Goal: Task Accomplishment & Management: Manage account settings

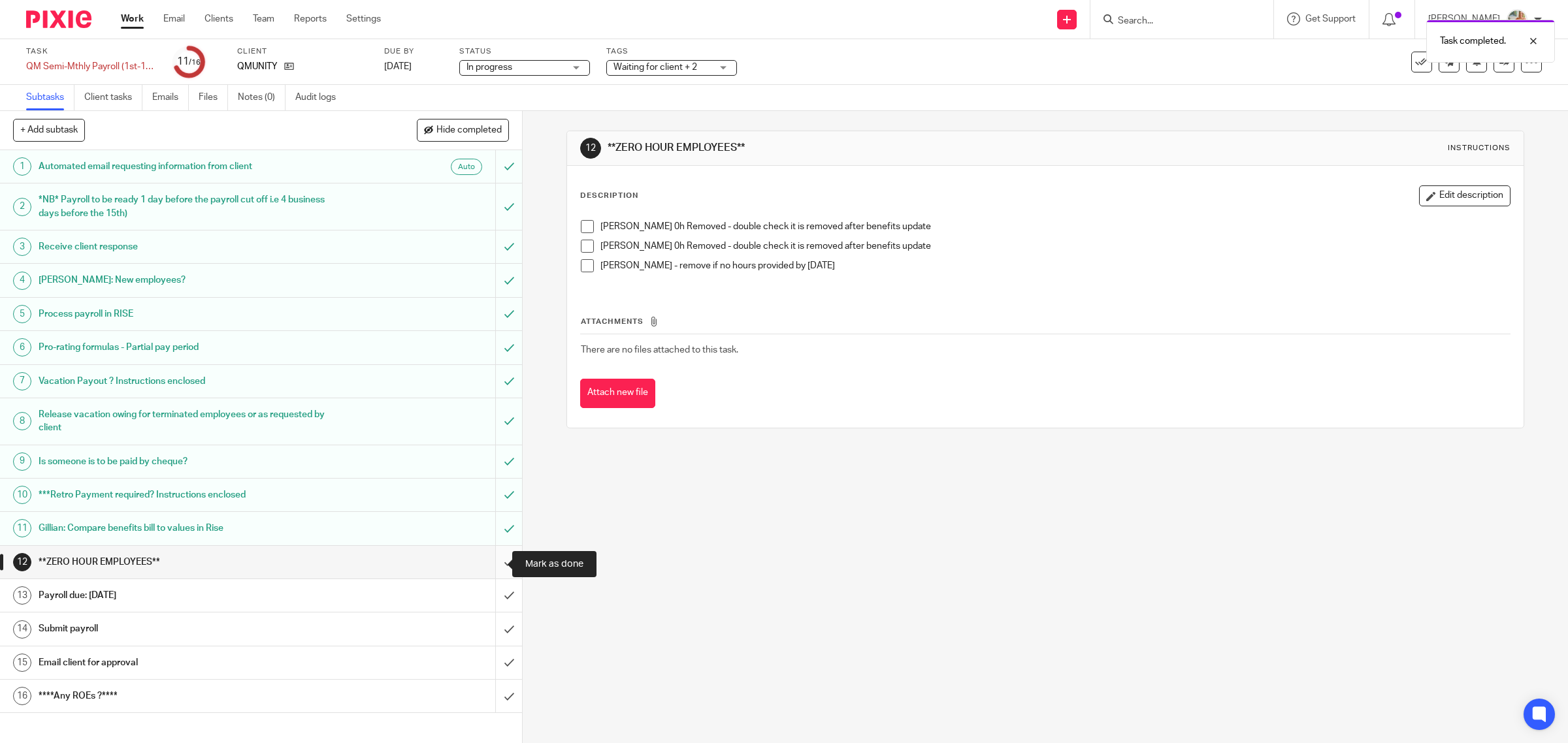
click at [487, 565] on input "submit" at bounding box center [261, 562] width 522 height 32
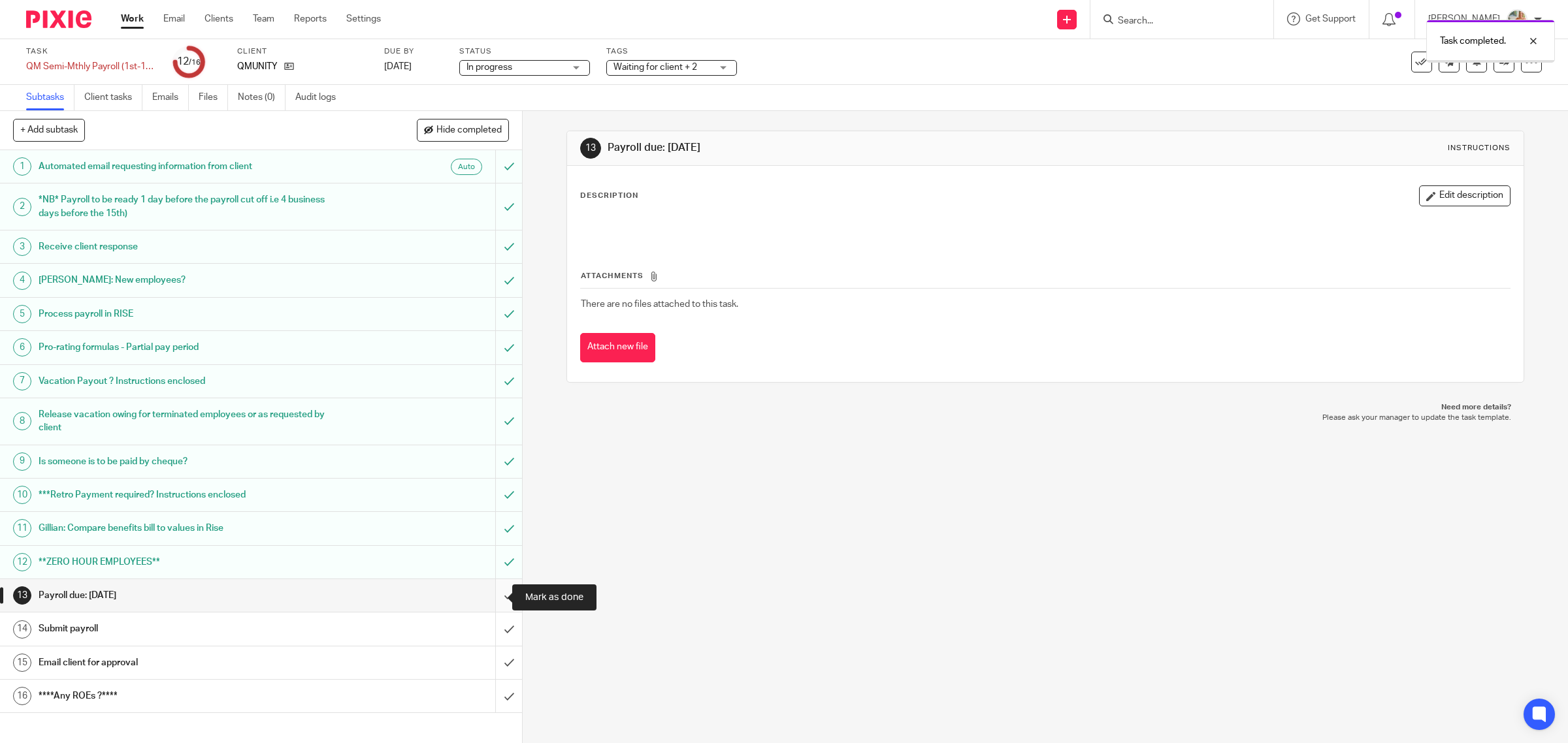
click at [492, 594] on input "submit" at bounding box center [261, 595] width 522 height 32
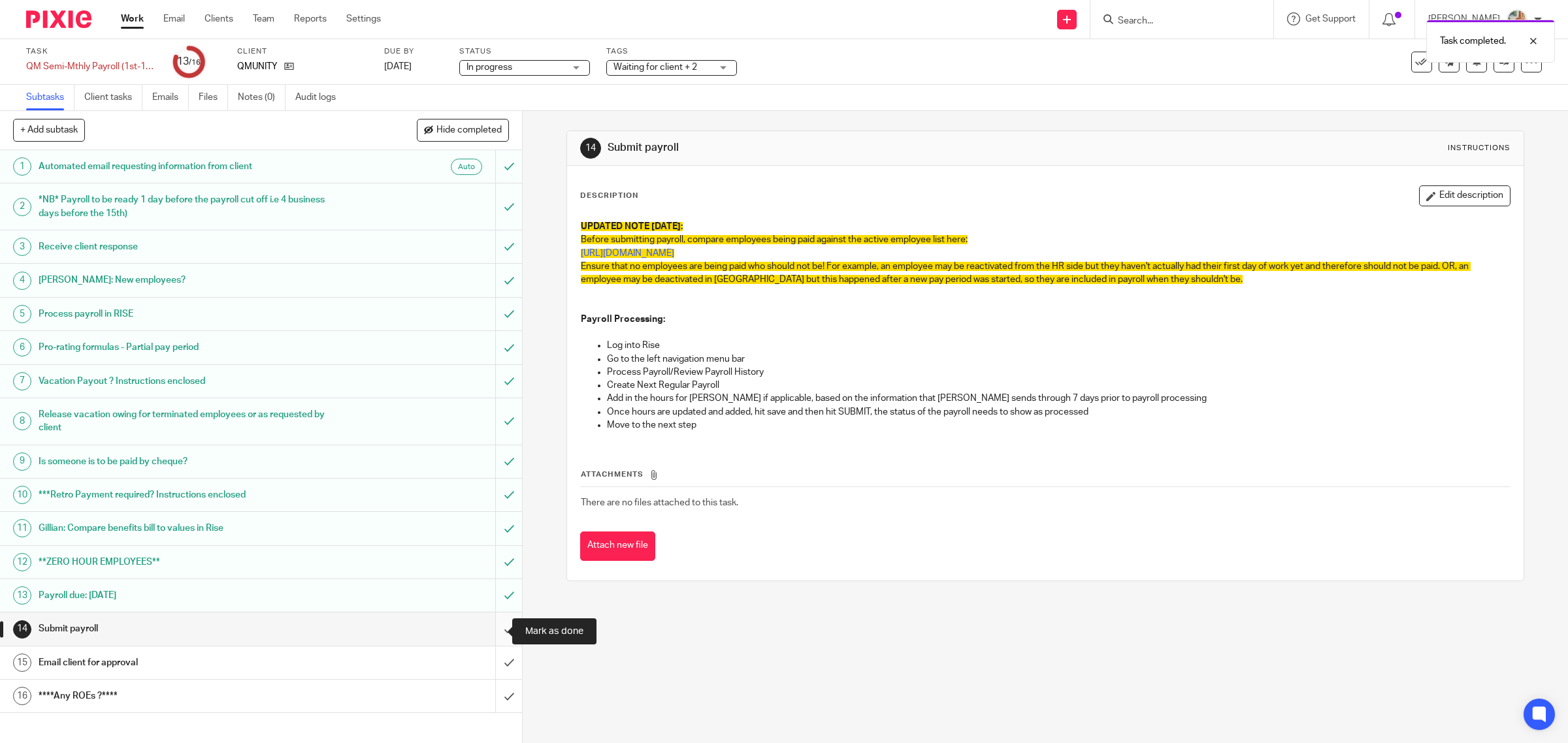
click at [492, 630] on input "submit" at bounding box center [261, 629] width 522 height 32
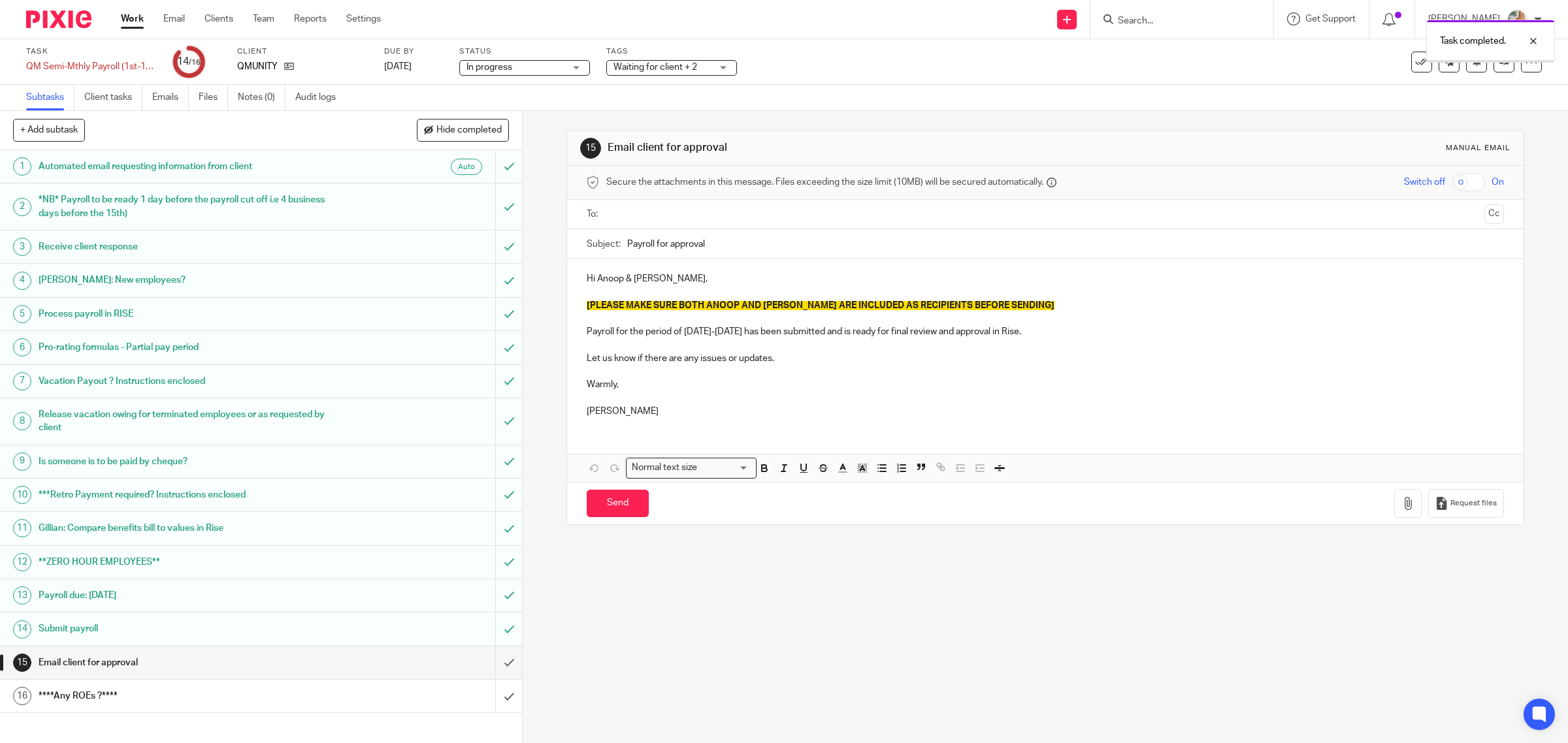
click at [662, 212] on input "text" at bounding box center [1045, 214] width 868 height 15
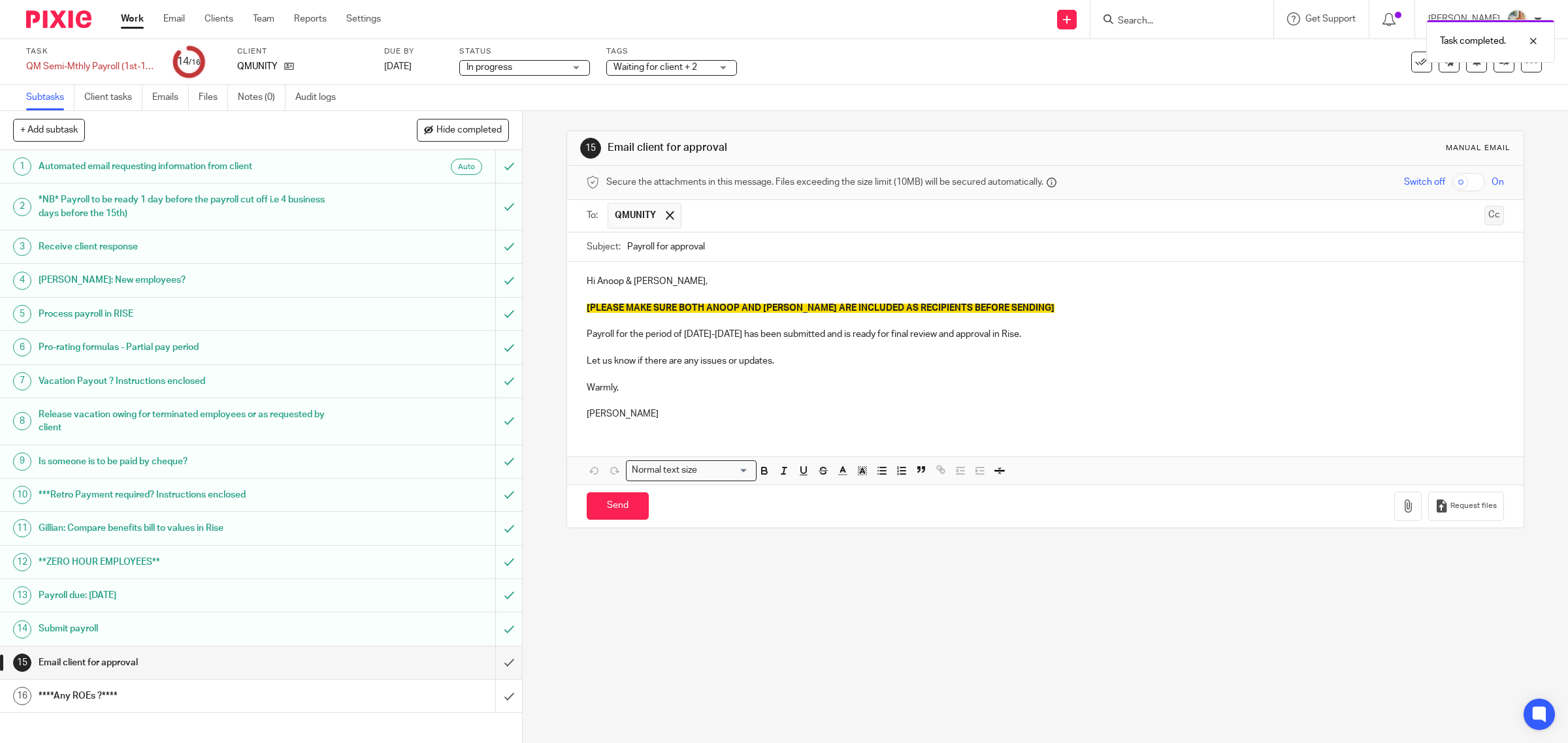
click at [1484, 215] on button "Cc" at bounding box center [1494, 215] width 20 height 20
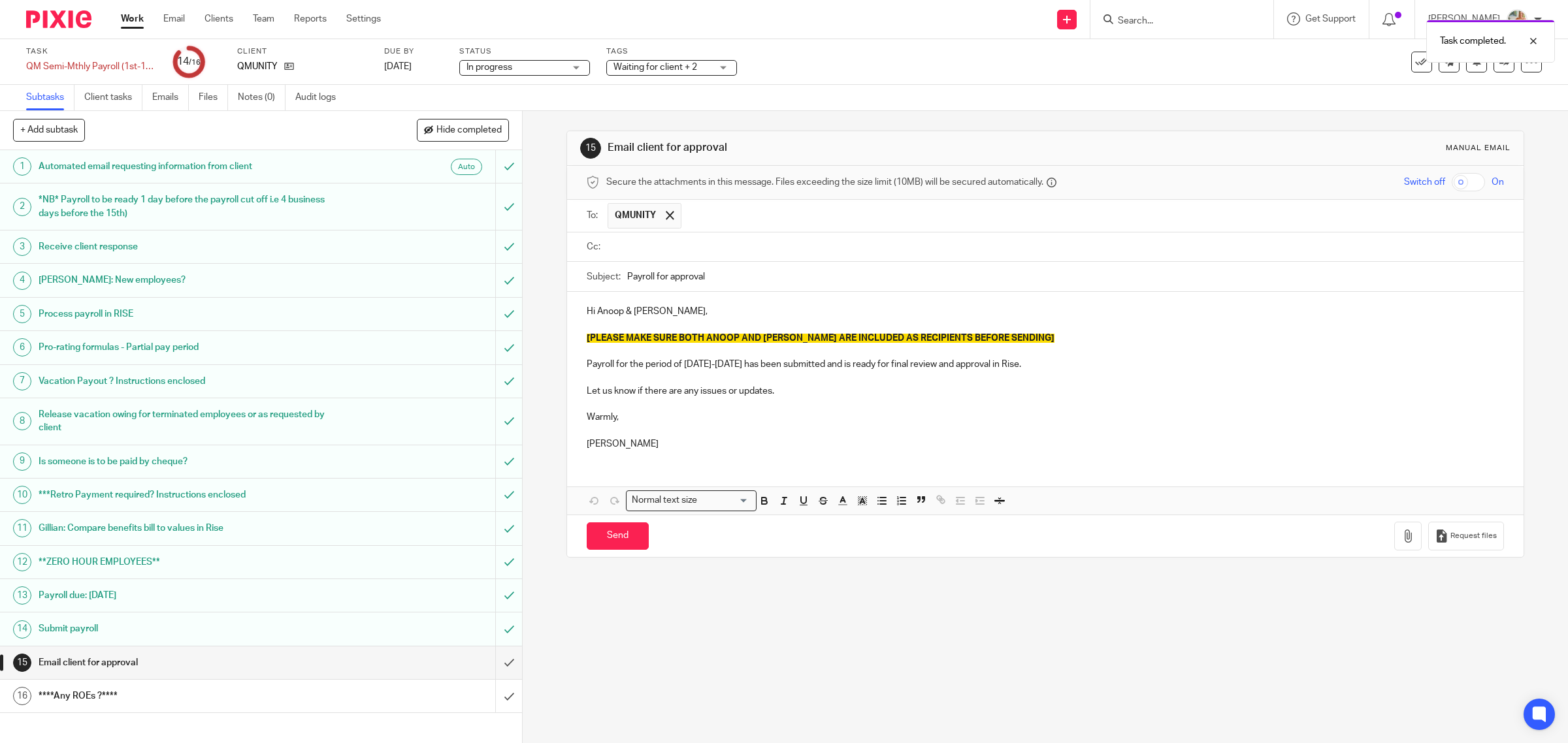
click at [757, 219] on input "text" at bounding box center [1093, 215] width 810 height 26
type input "ANOO"
click at [657, 251] on input "text" at bounding box center [1054, 248] width 887 height 15
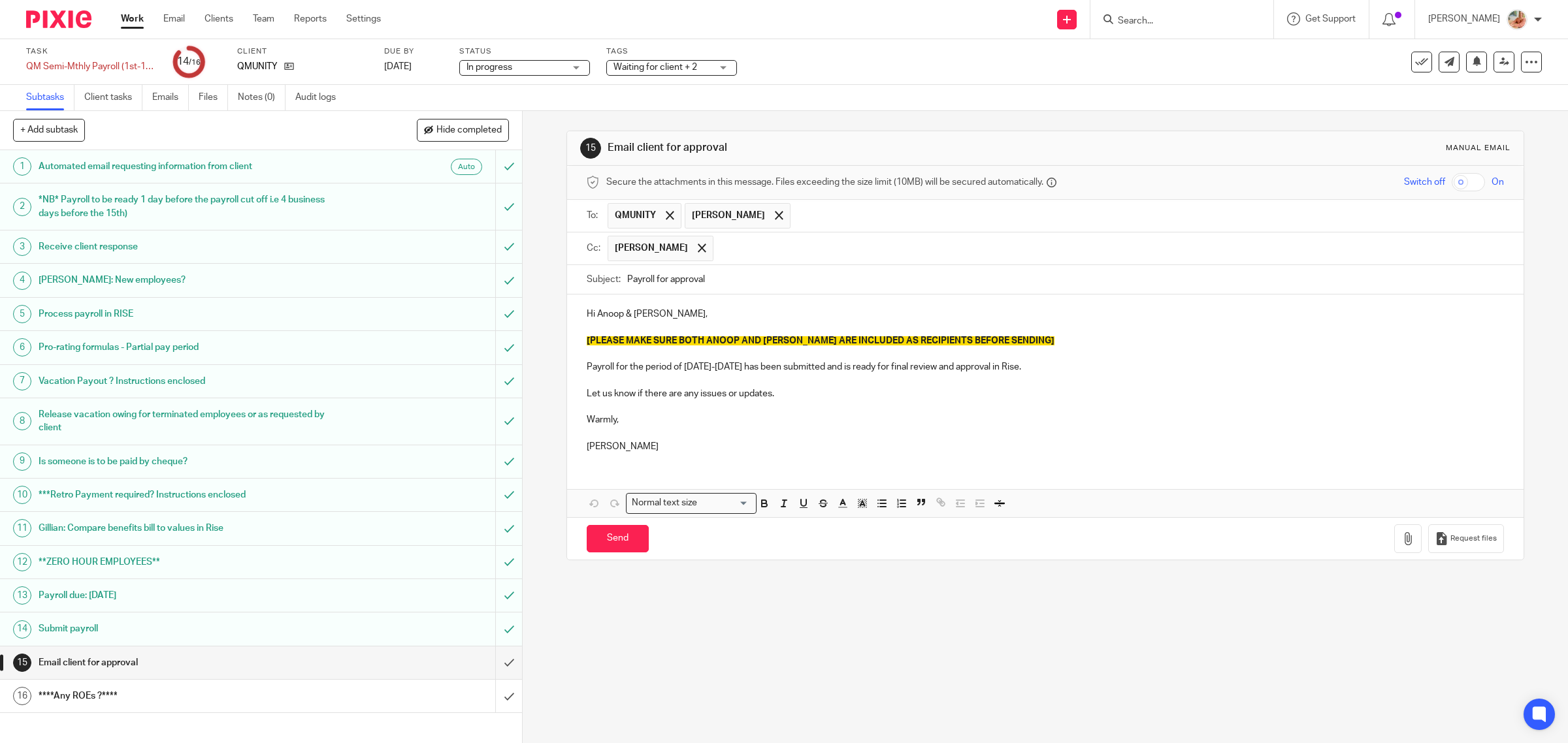
click at [797, 224] on input "text" at bounding box center [1148, 215] width 702 height 26
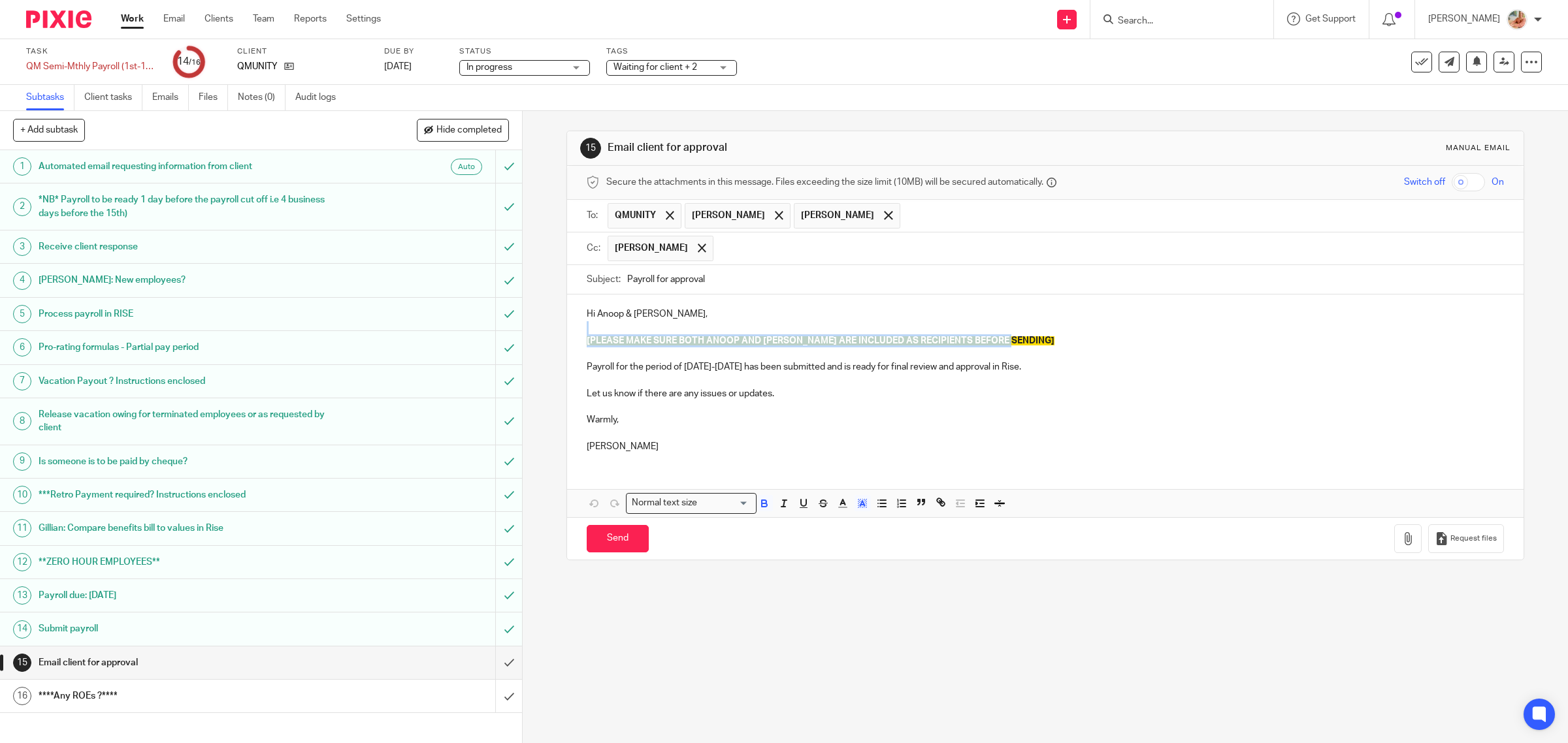
drag, startPoint x: 787, startPoint y: 338, endPoint x: 569, endPoint y: 333, distance: 218.1
click at [569, 333] on div "Hi Anoop & Karan, [PLEASE MAKE SURE BOTH ANOOP AND KARAN ARE INCLUDED AS RECIPI…" at bounding box center [1046, 378] width 957 height 169
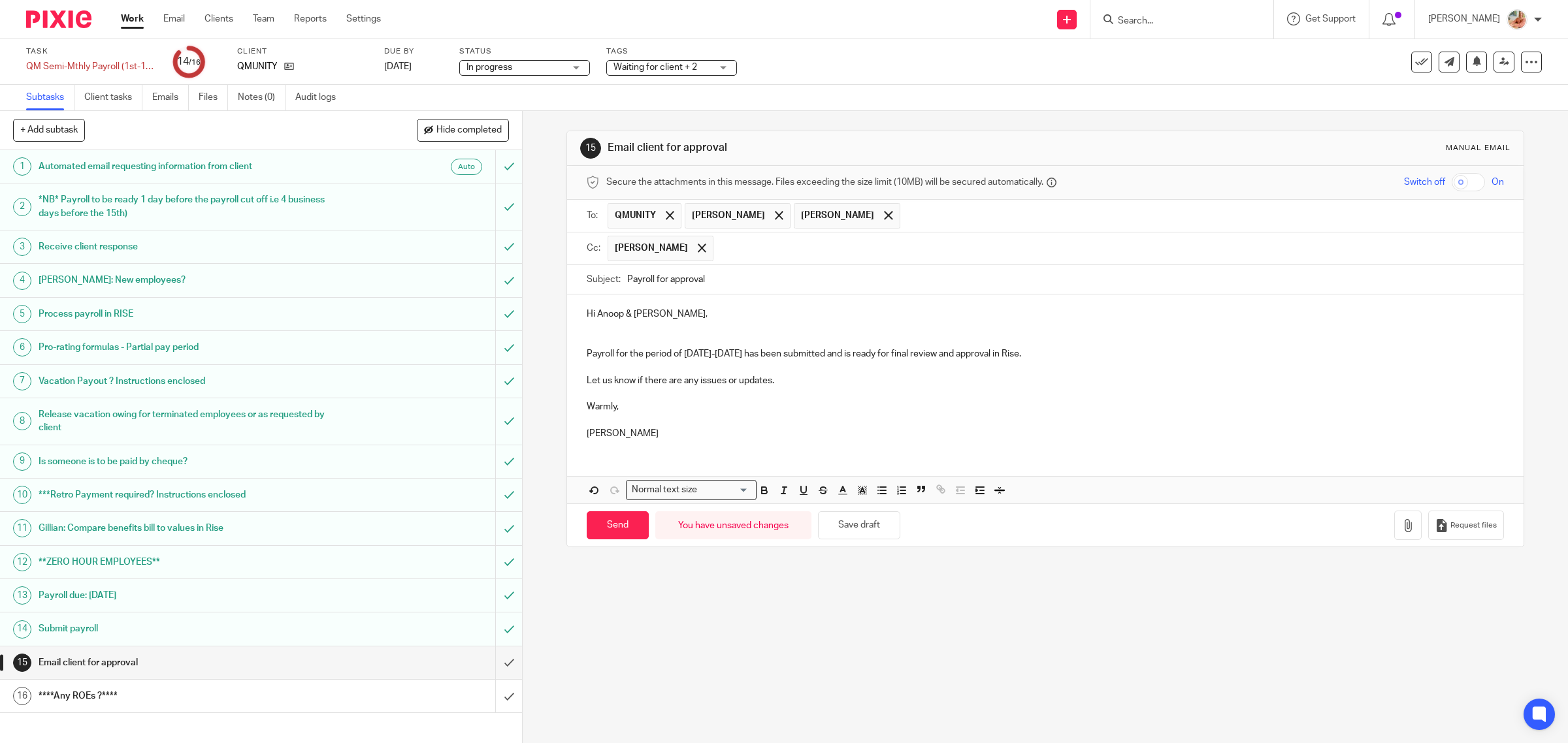
click at [632, 337] on p at bounding box center [1045, 341] width 918 height 13
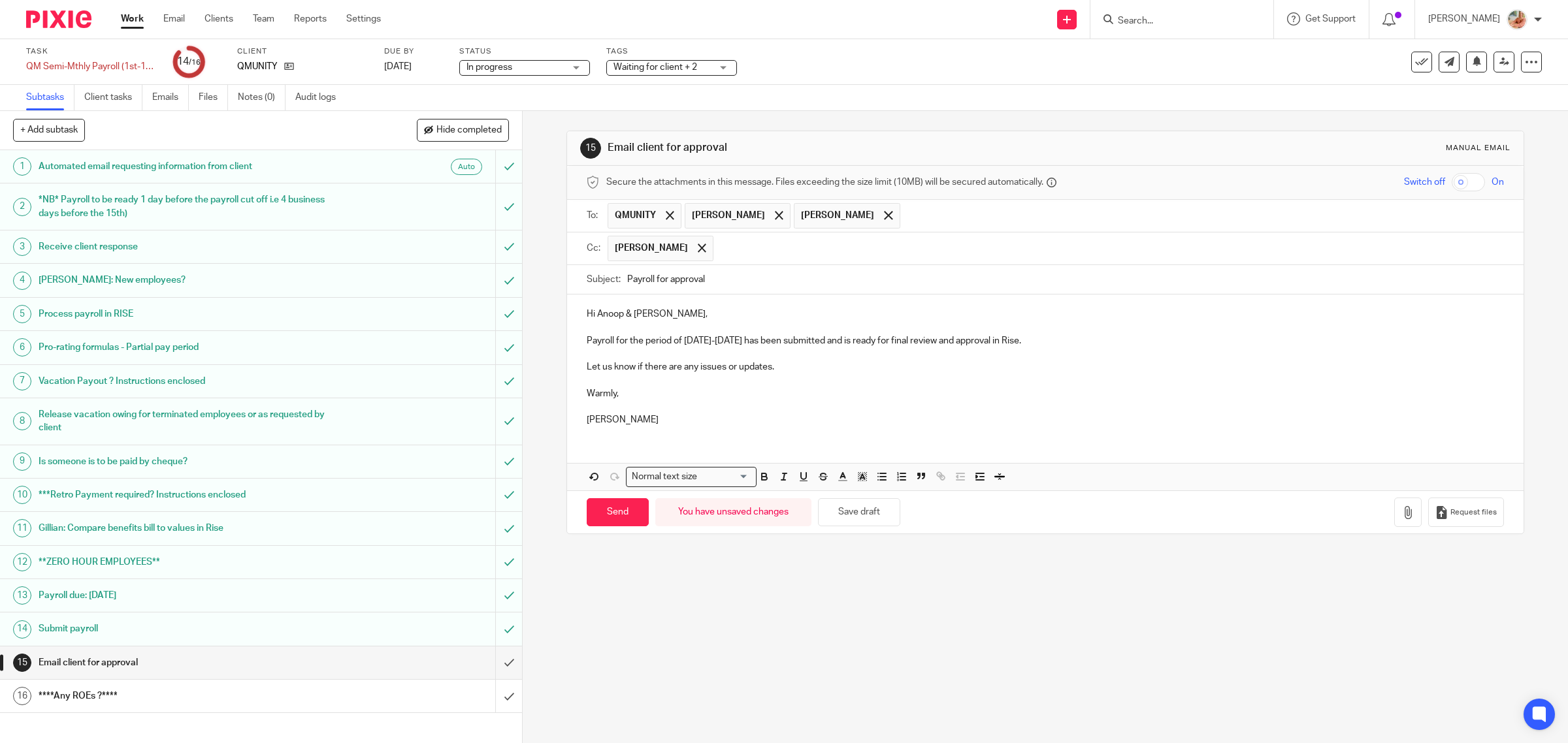
click at [881, 211] on div at bounding box center [888, 215] width 15 height 20
click at [698, 250] on span at bounding box center [702, 248] width 9 height 9
click at [673, 250] on input "text" at bounding box center [1054, 248] width 887 height 15
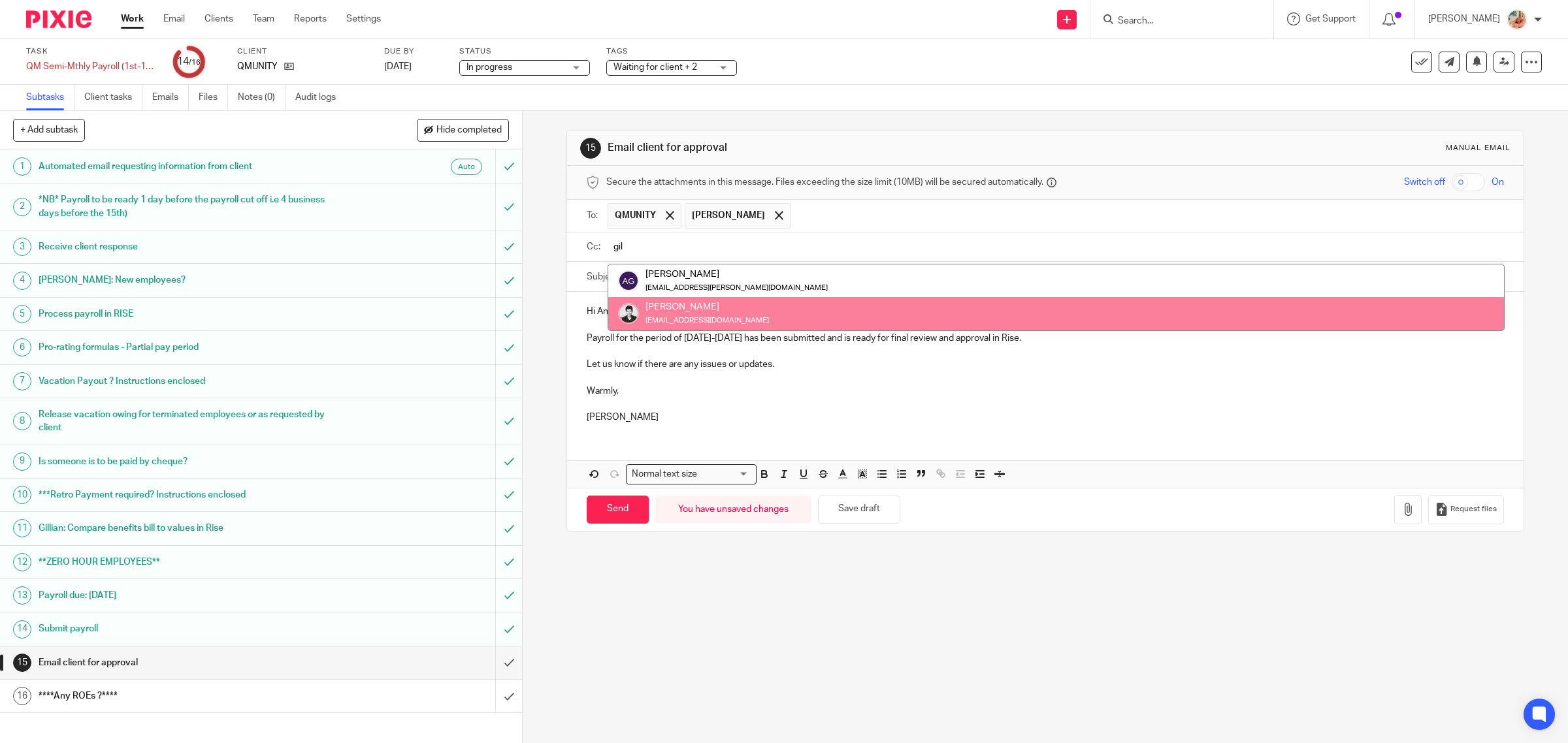
type input "gil"
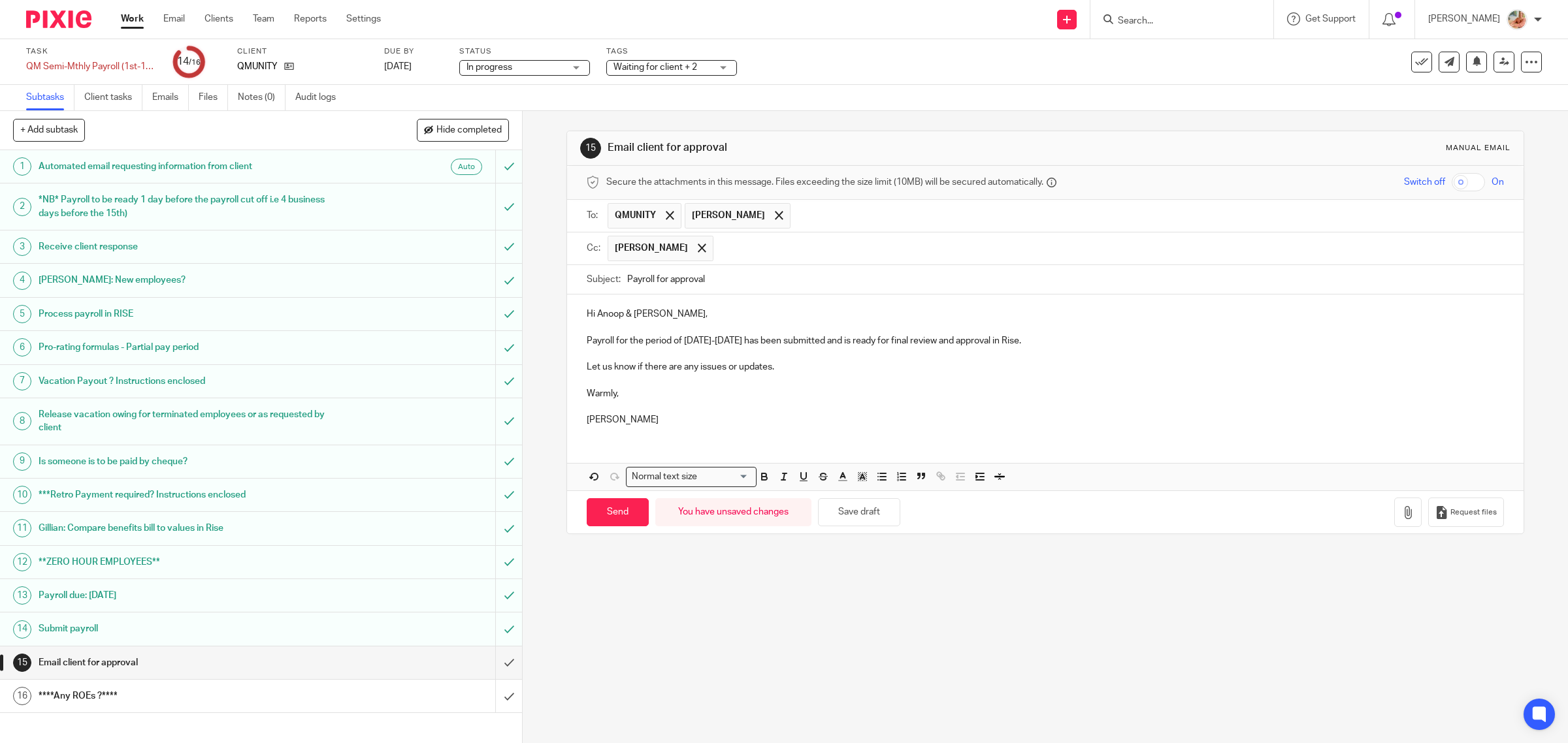
click at [759, 291] on input "Payroll for approval" at bounding box center [1066, 279] width 877 height 30
click at [759, 279] on input "Payroll for approval - due Tuesday at 10am" at bounding box center [1066, 279] width 877 height 30
type input "Payroll for approval - due Tuesday August 12th at 10am"
click at [769, 372] on p "Let us know if there are any issues or updates." at bounding box center [1045, 367] width 918 height 13
click at [611, 510] on input "Send" at bounding box center [617, 512] width 62 height 28
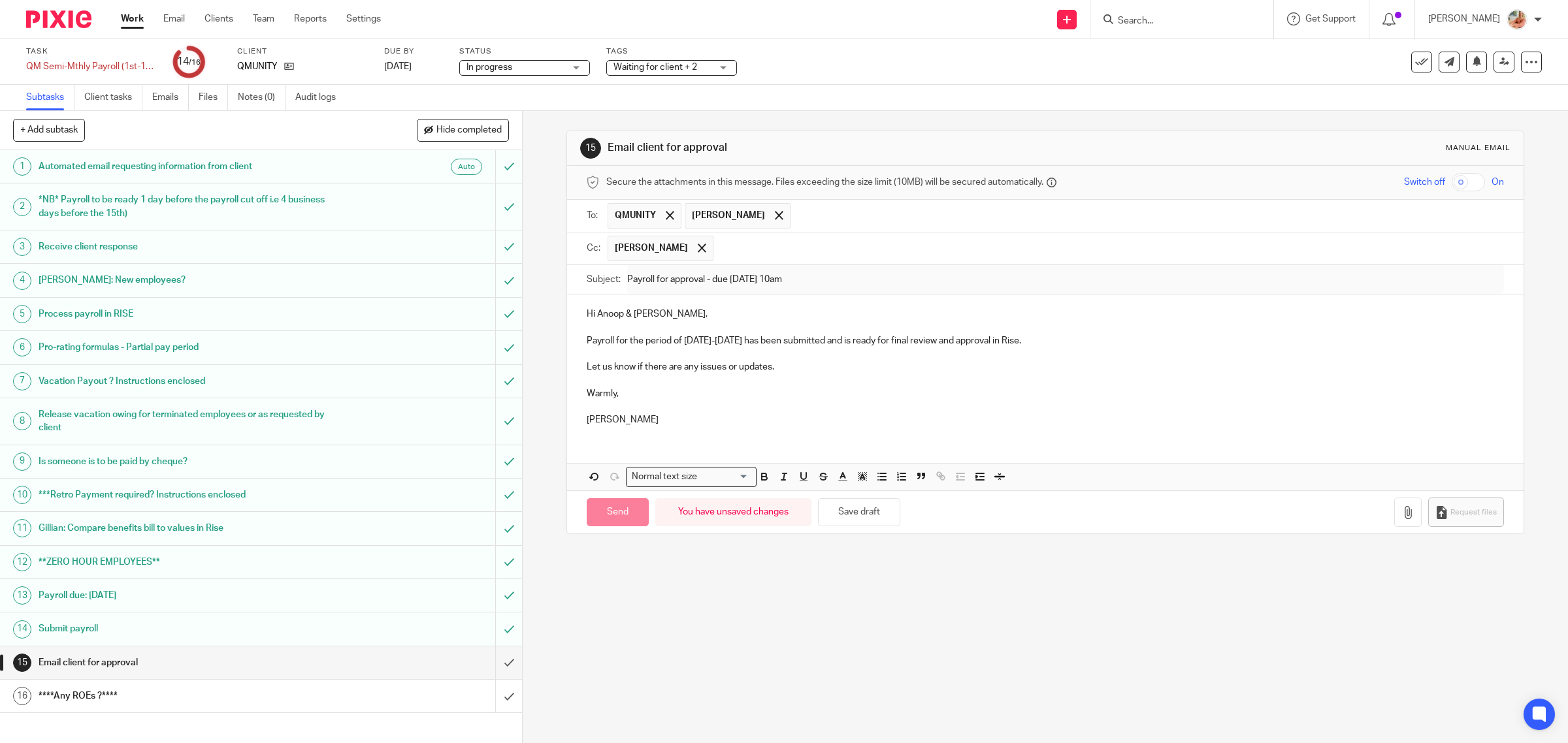
type input "Sent"
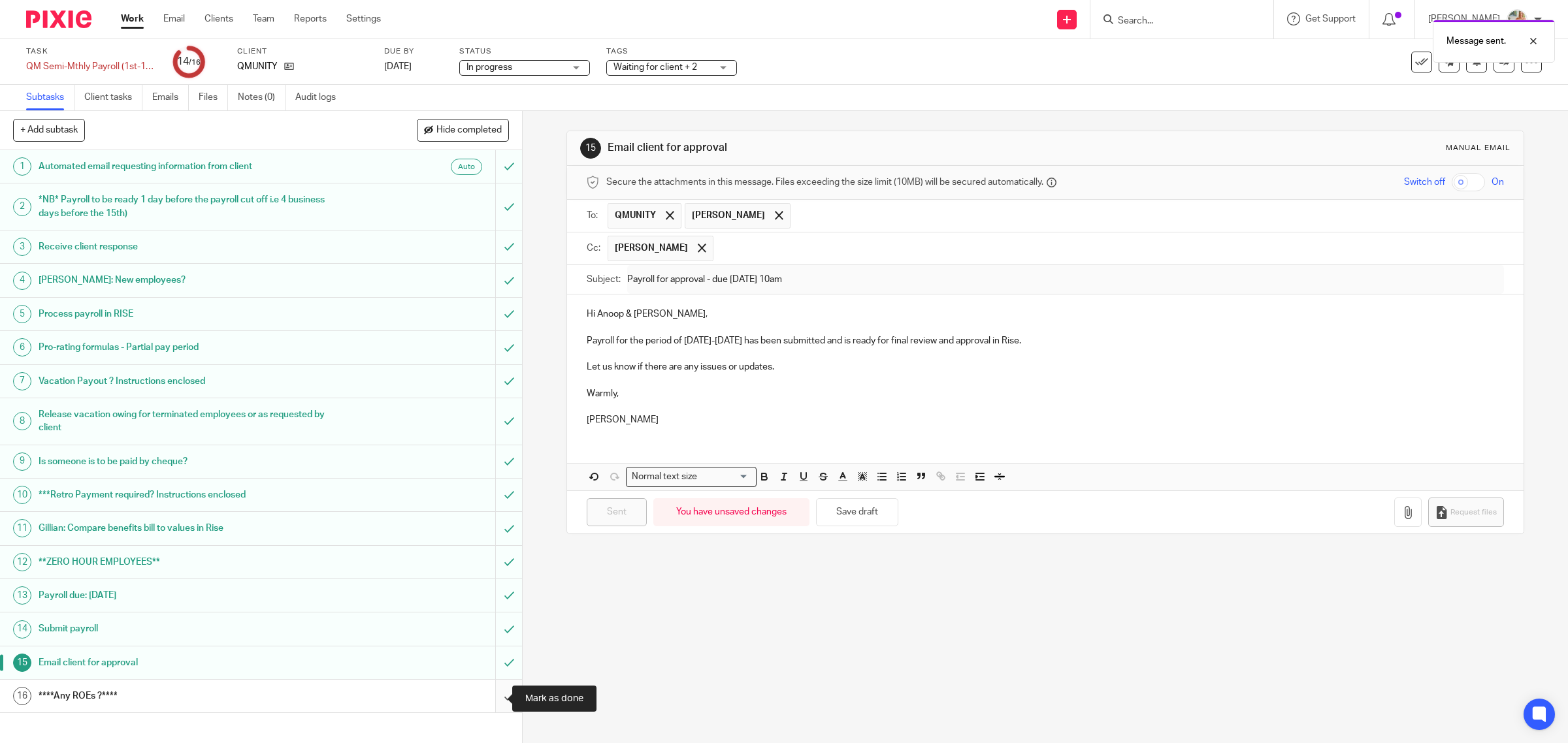
click at [492, 696] on input "submit" at bounding box center [261, 695] width 522 height 32
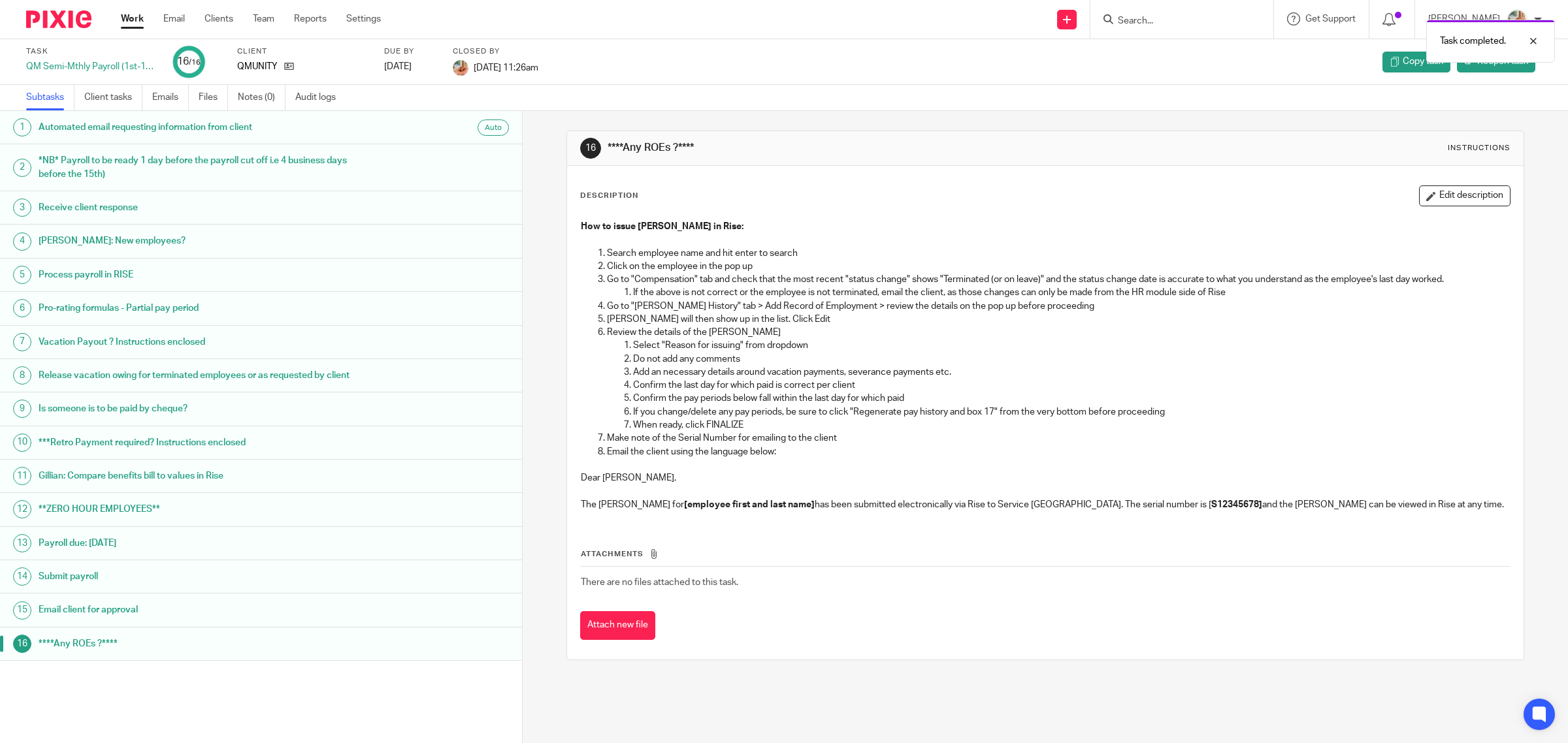
click at [130, 16] on link "Work" at bounding box center [132, 19] width 23 height 13
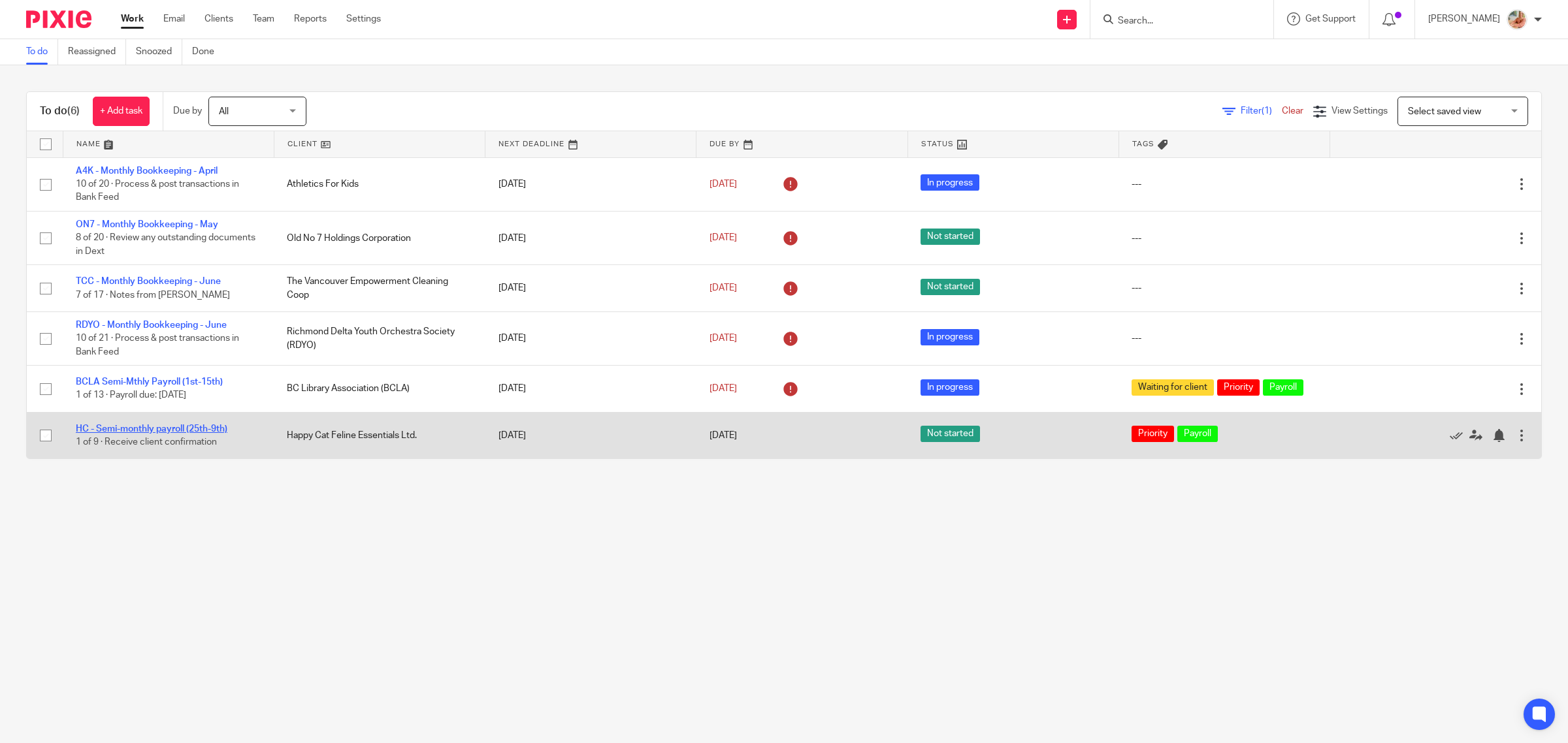
click at [167, 431] on link "HC - Semi-monthly payroll (25th-9th)" at bounding box center [151, 429] width 152 height 10
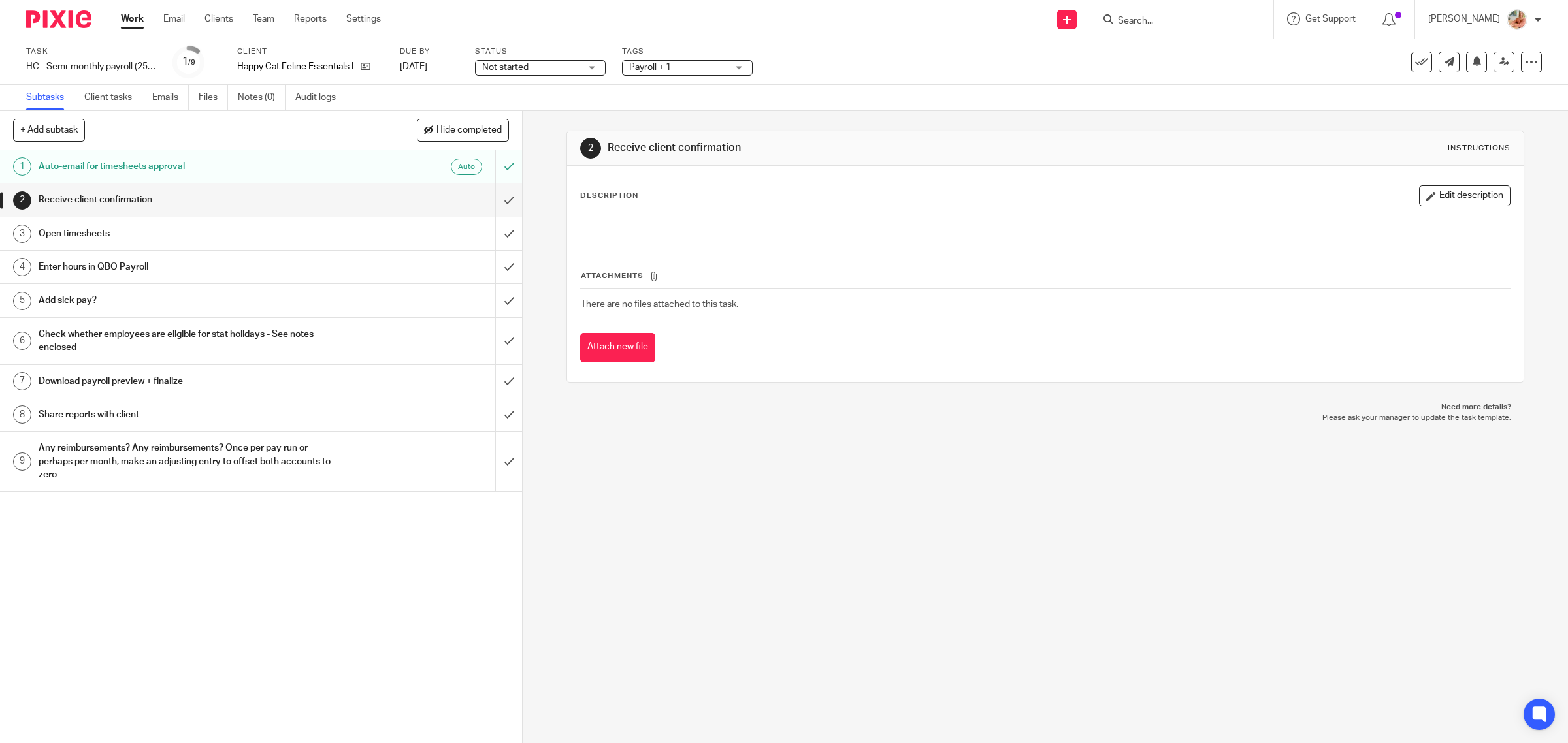
click at [533, 57] on div "Status Not started Not started Not started In progress 1" at bounding box center [540, 62] width 131 height 31
click at [526, 66] on span "Not started" at bounding box center [505, 68] width 47 height 10
click at [524, 115] on span "In progress" at bounding box center [508, 115] width 46 height 10
click at [660, 69] on span "Payroll + 1" at bounding box center [650, 68] width 42 height 10
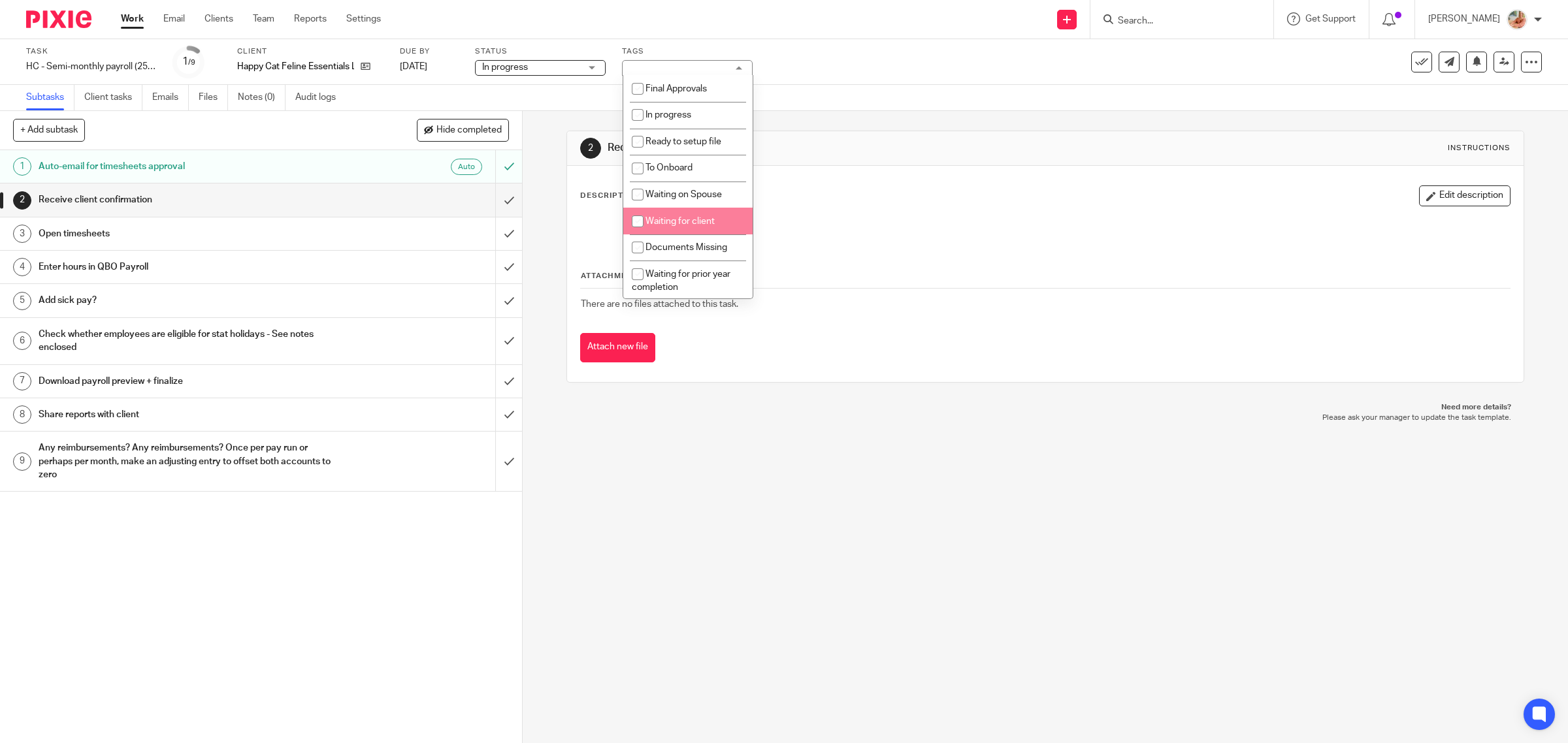
click at [676, 223] on span "Waiting for client" at bounding box center [680, 222] width 70 height 10
checkbox input "true"
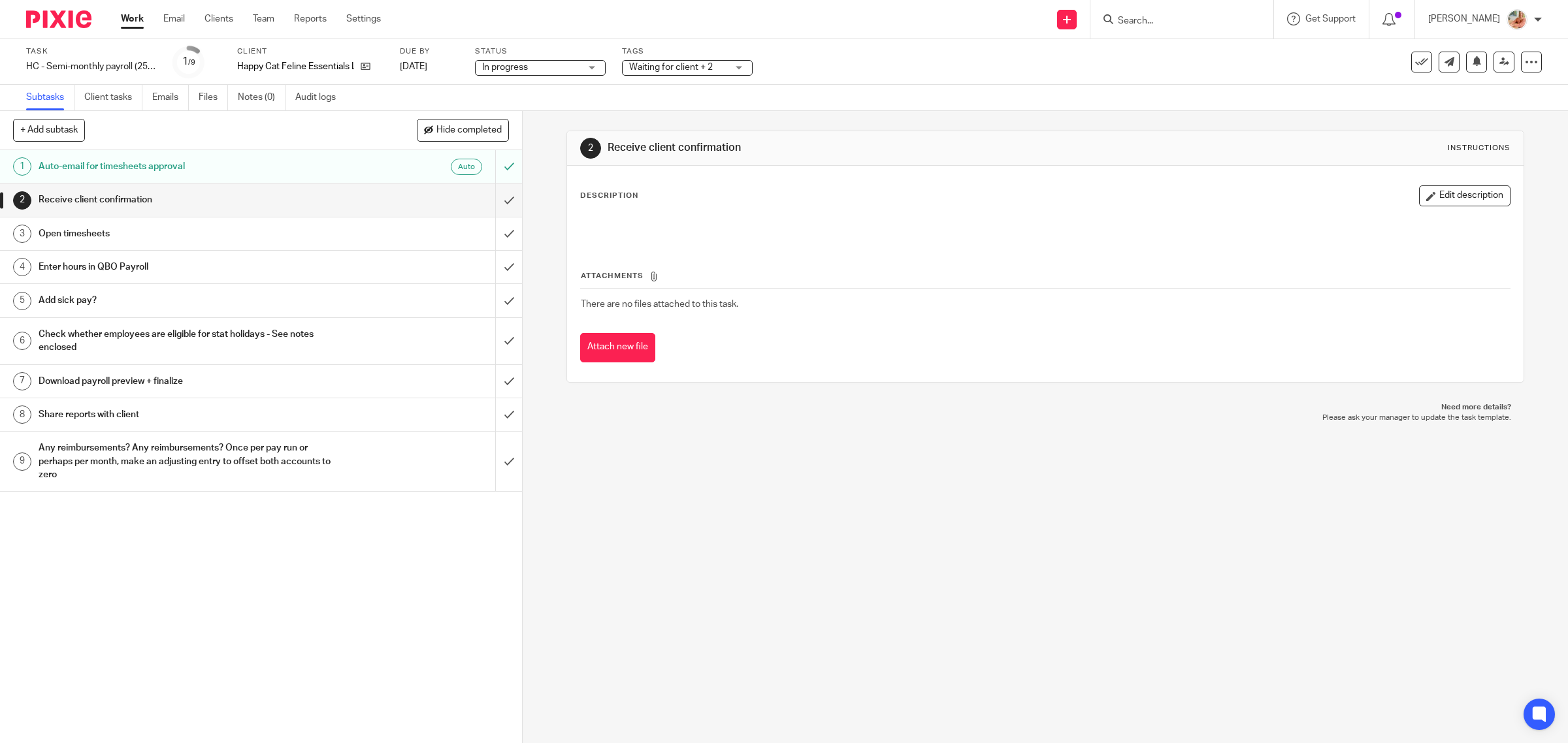
click at [891, 240] on div at bounding box center [1045, 228] width 943 height 30
click at [132, 20] on link "Work" at bounding box center [132, 19] width 23 height 13
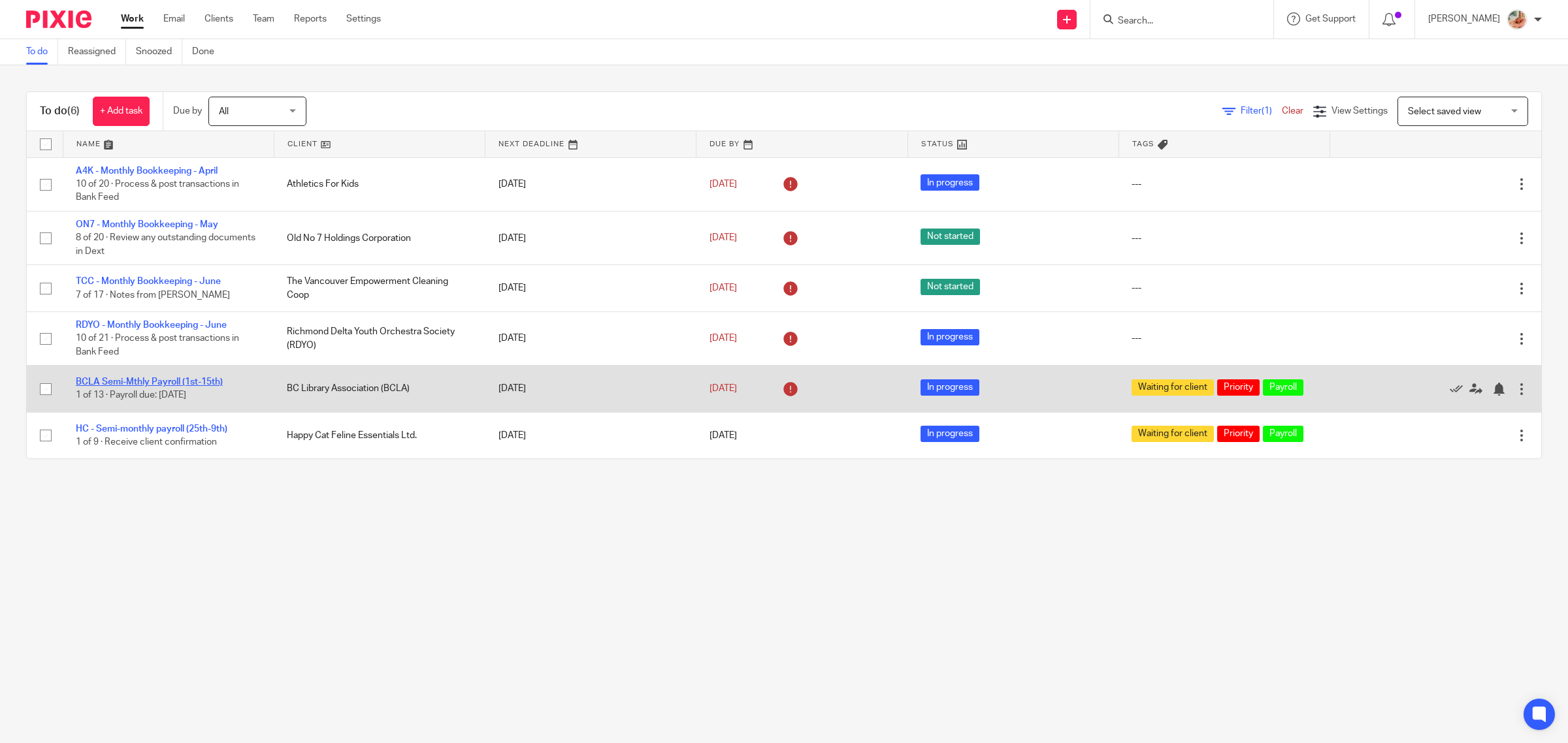
click at [139, 378] on link "BCLA Semi-Mthly Payroll (1st-15th)" at bounding box center [149, 382] width 147 height 10
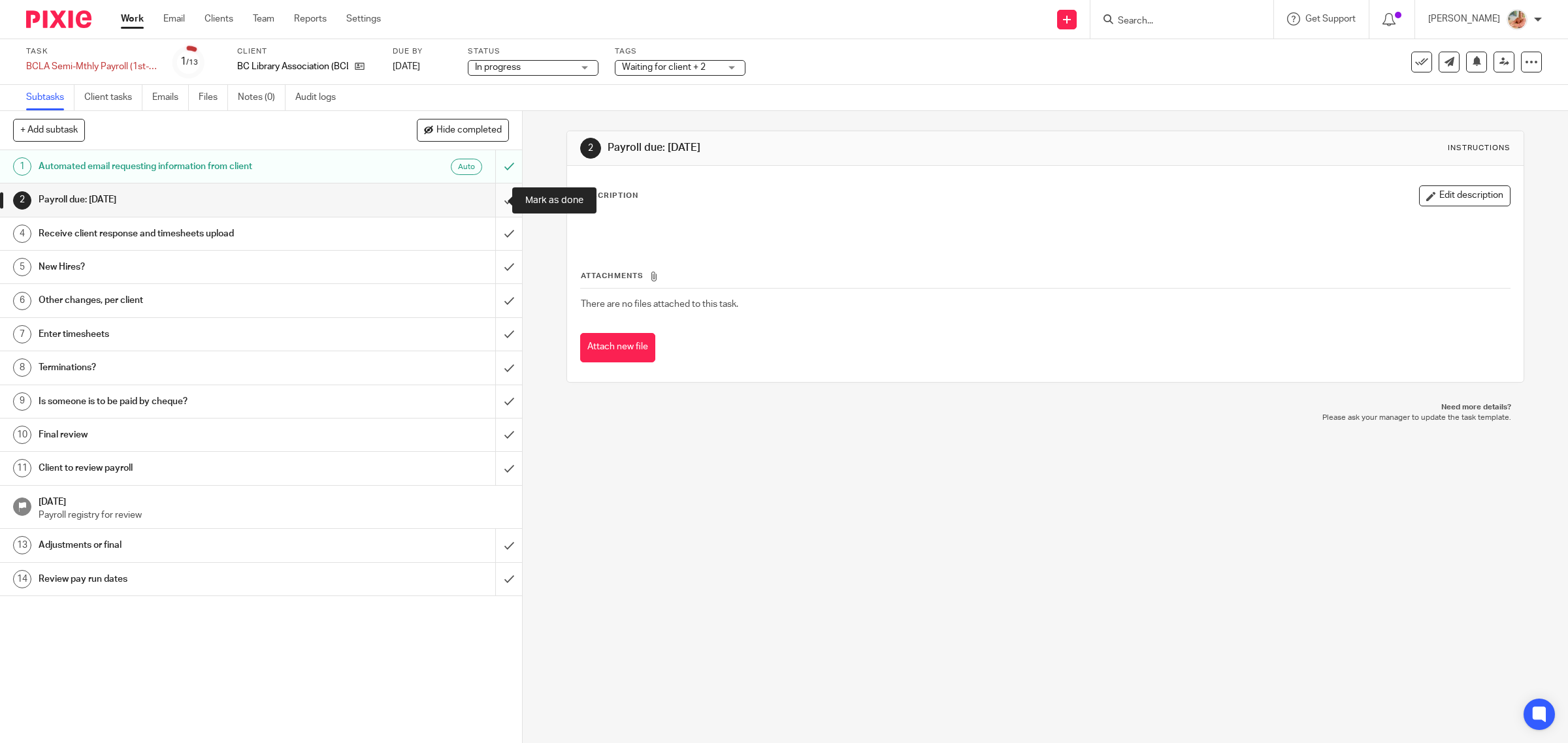
click at [488, 203] on input "submit" at bounding box center [261, 200] width 522 height 32
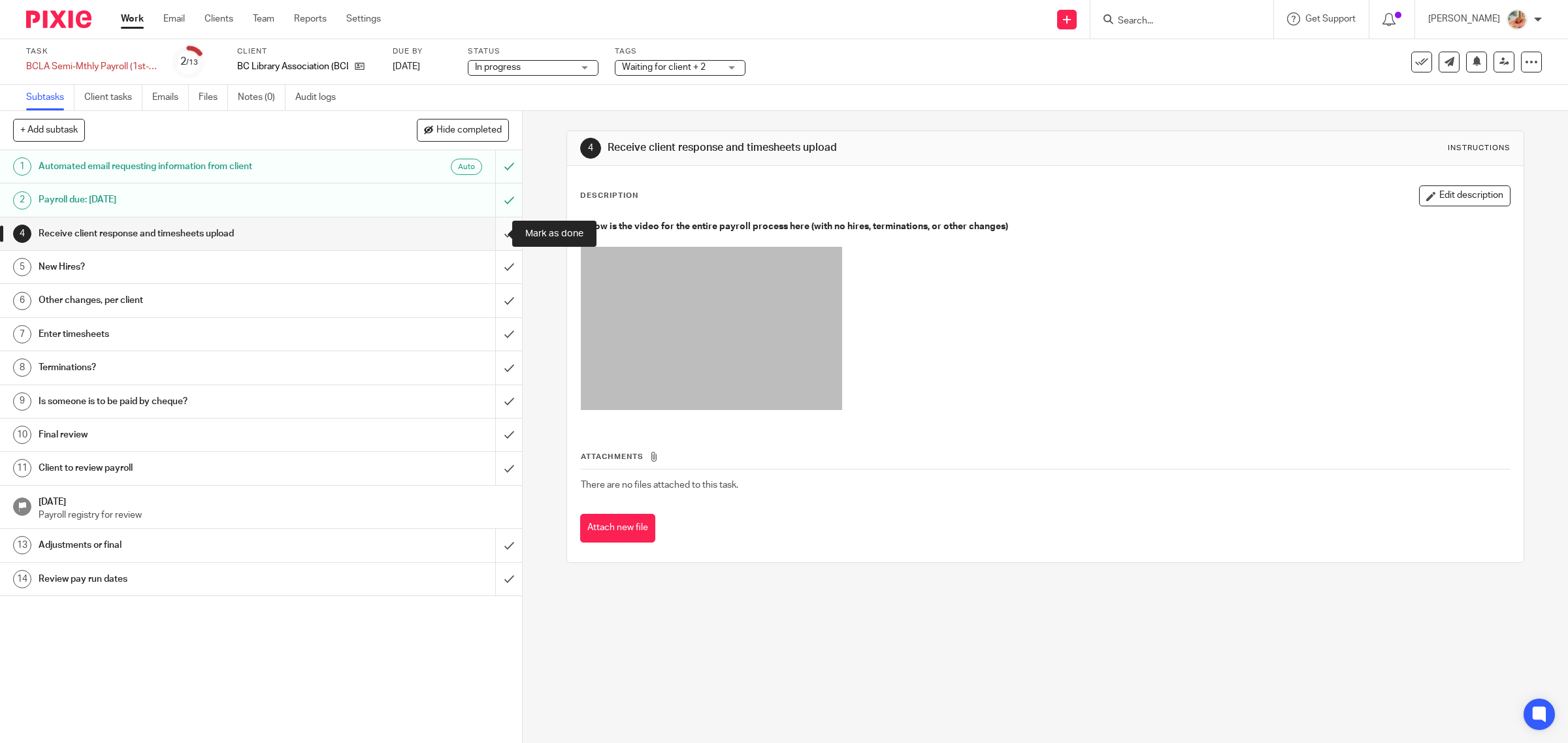
click at [487, 227] on input "submit" at bounding box center [261, 233] width 522 height 32
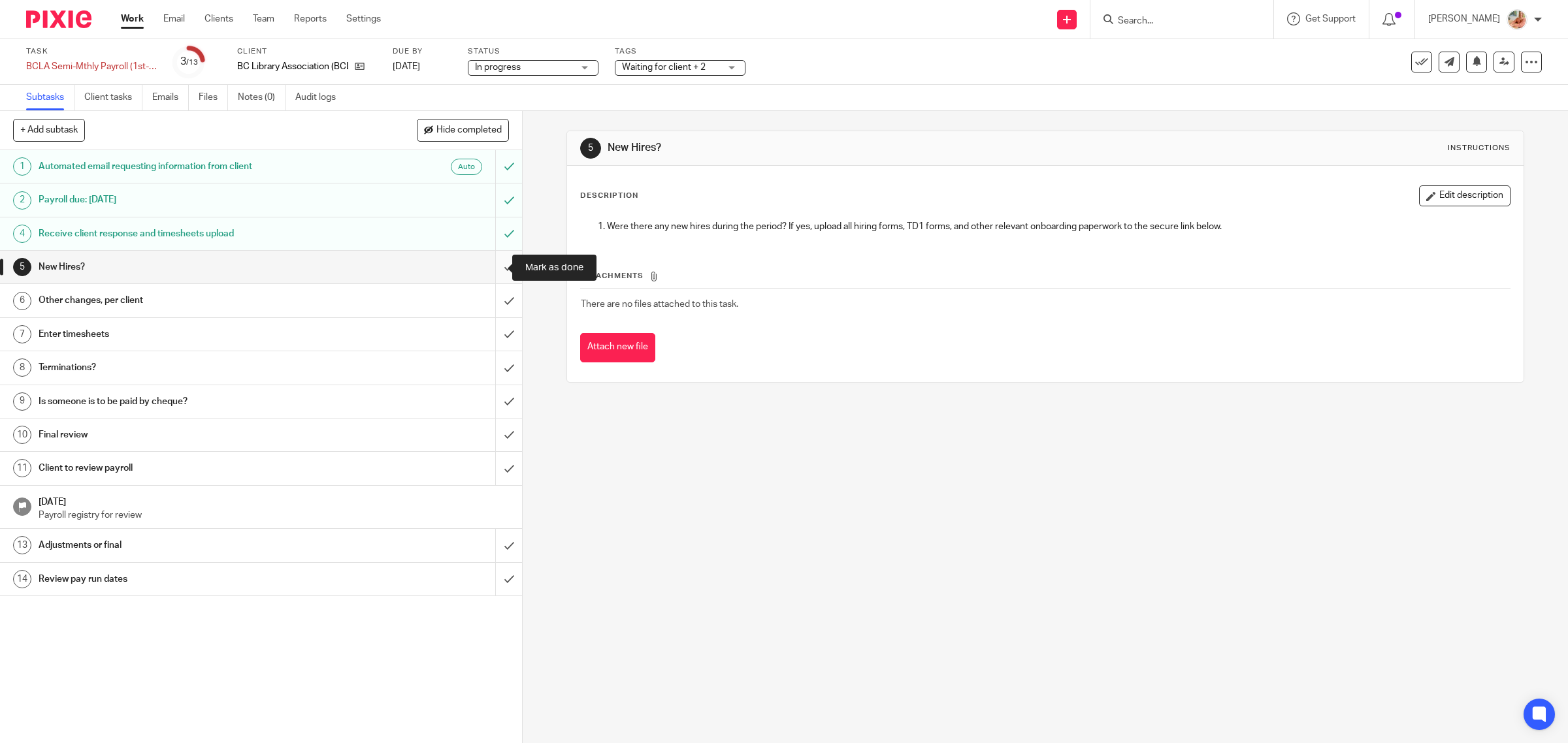
click at [485, 271] on input "submit" at bounding box center [261, 267] width 522 height 32
click at [217, 100] on link "Files" at bounding box center [213, 97] width 30 height 26
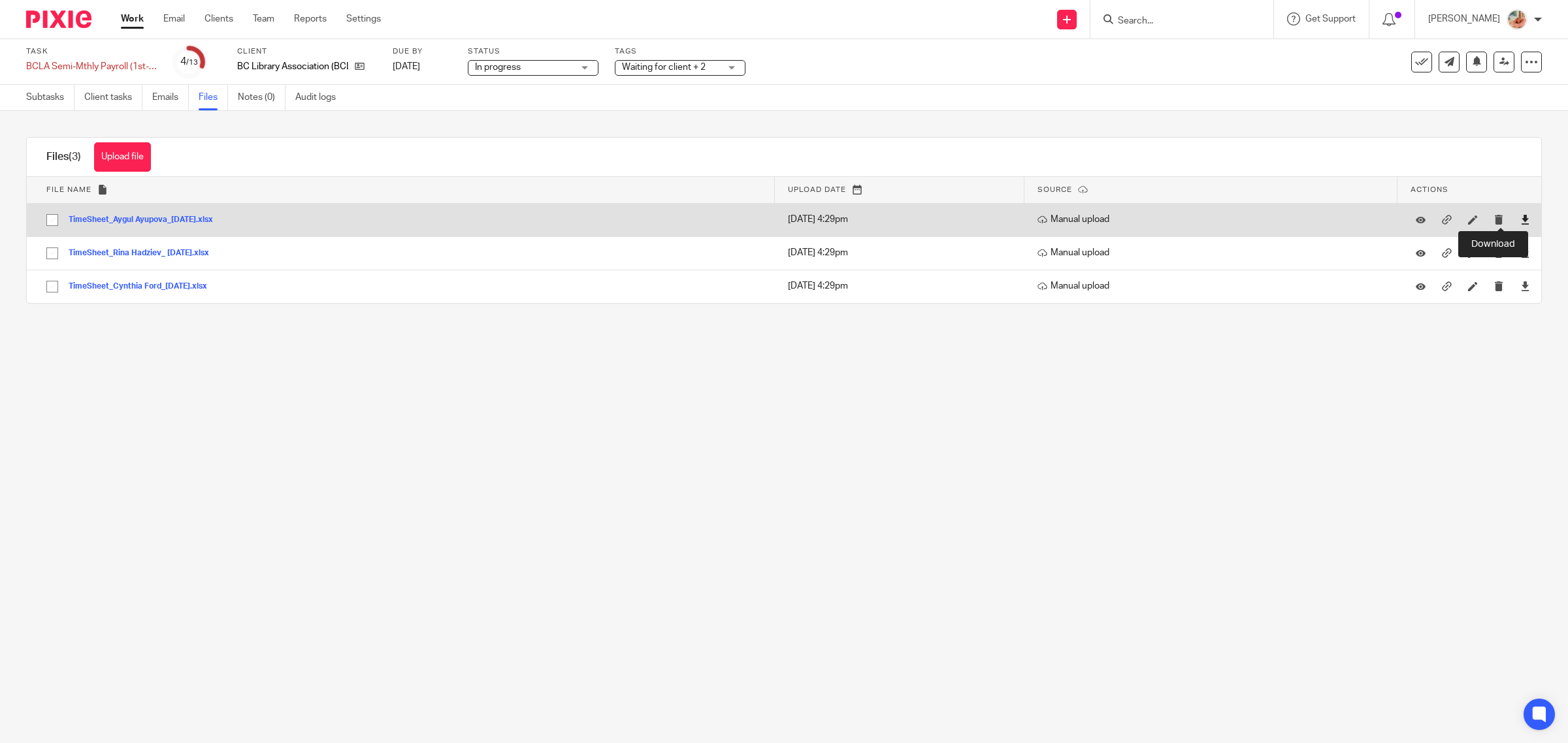
click at [1520, 221] on icon at bounding box center [1525, 219] width 10 height 10
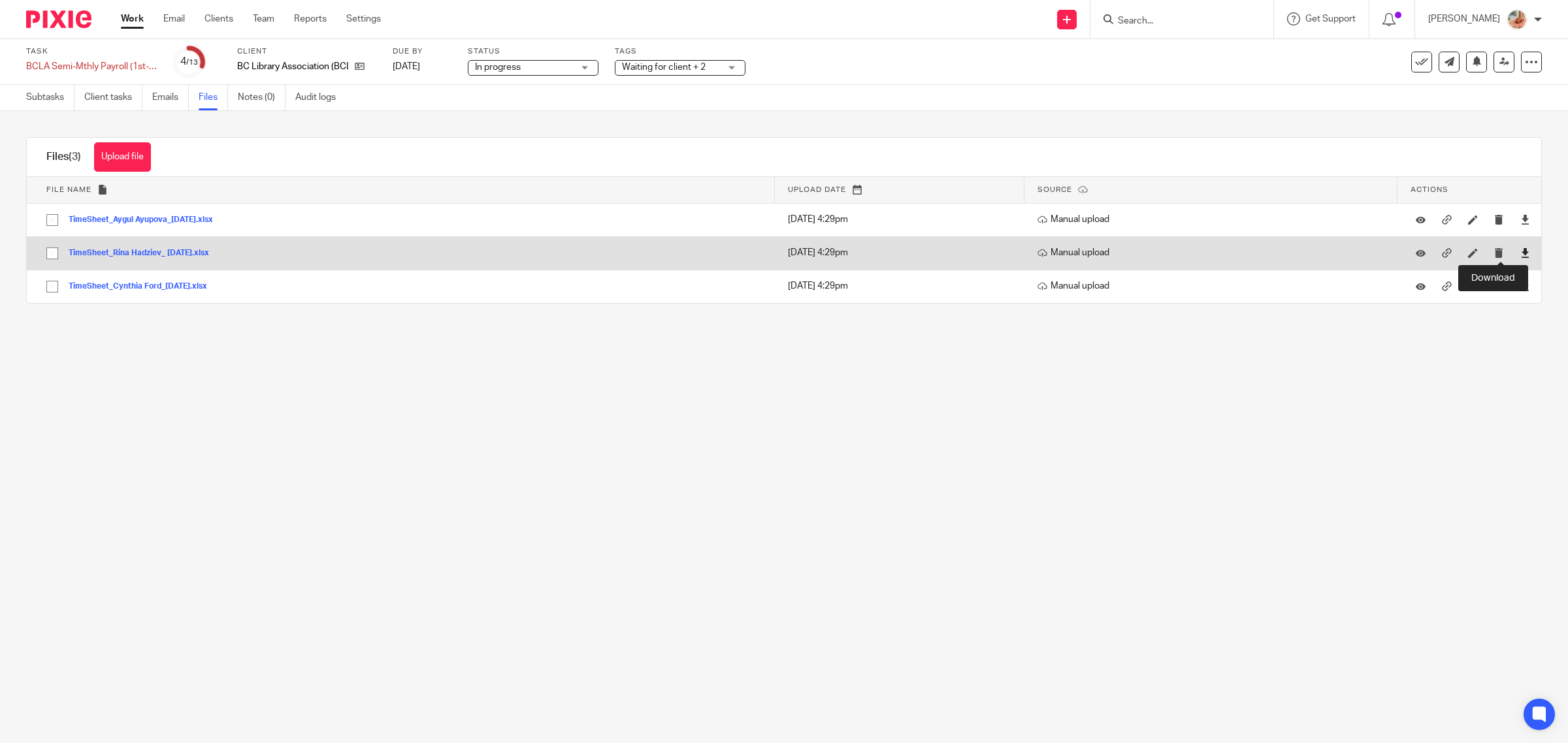
click at [1520, 252] on icon at bounding box center [1525, 252] width 10 height 10
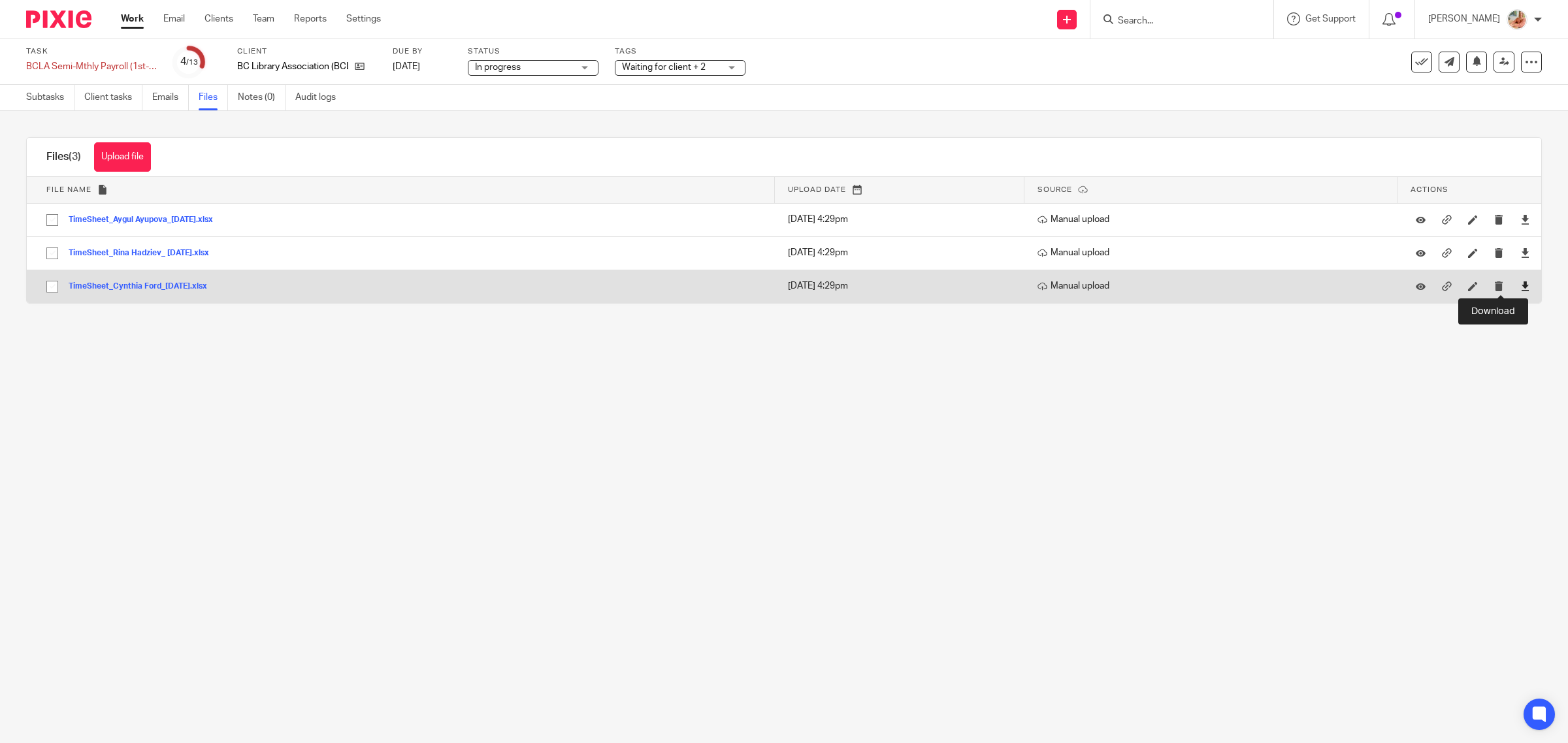
click at [1520, 284] on icon at bounding box center [1525, 286] width 10 height 10
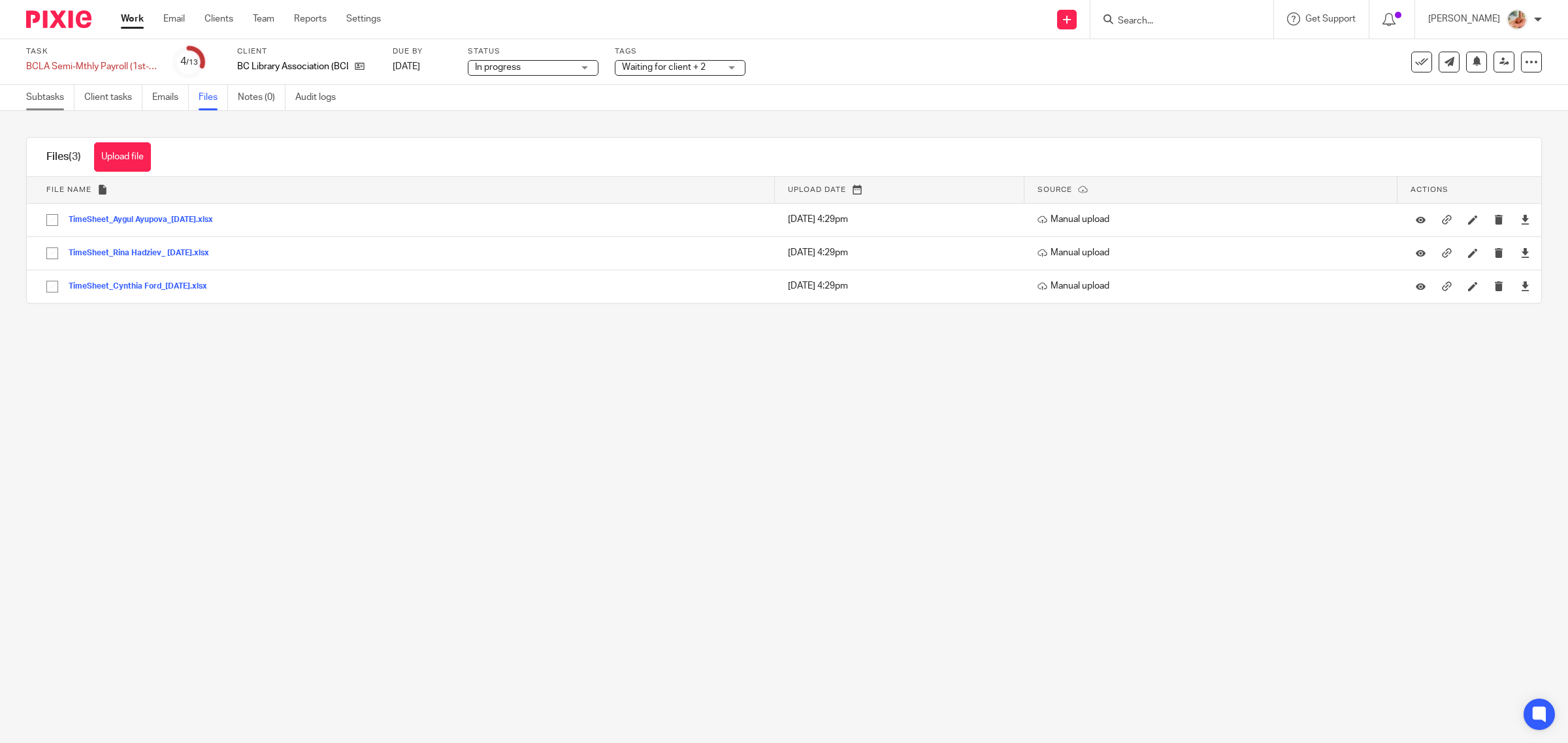
click at [57, 99] on link "Subtasks" at bounding box center [50, 97] width 49 height 26
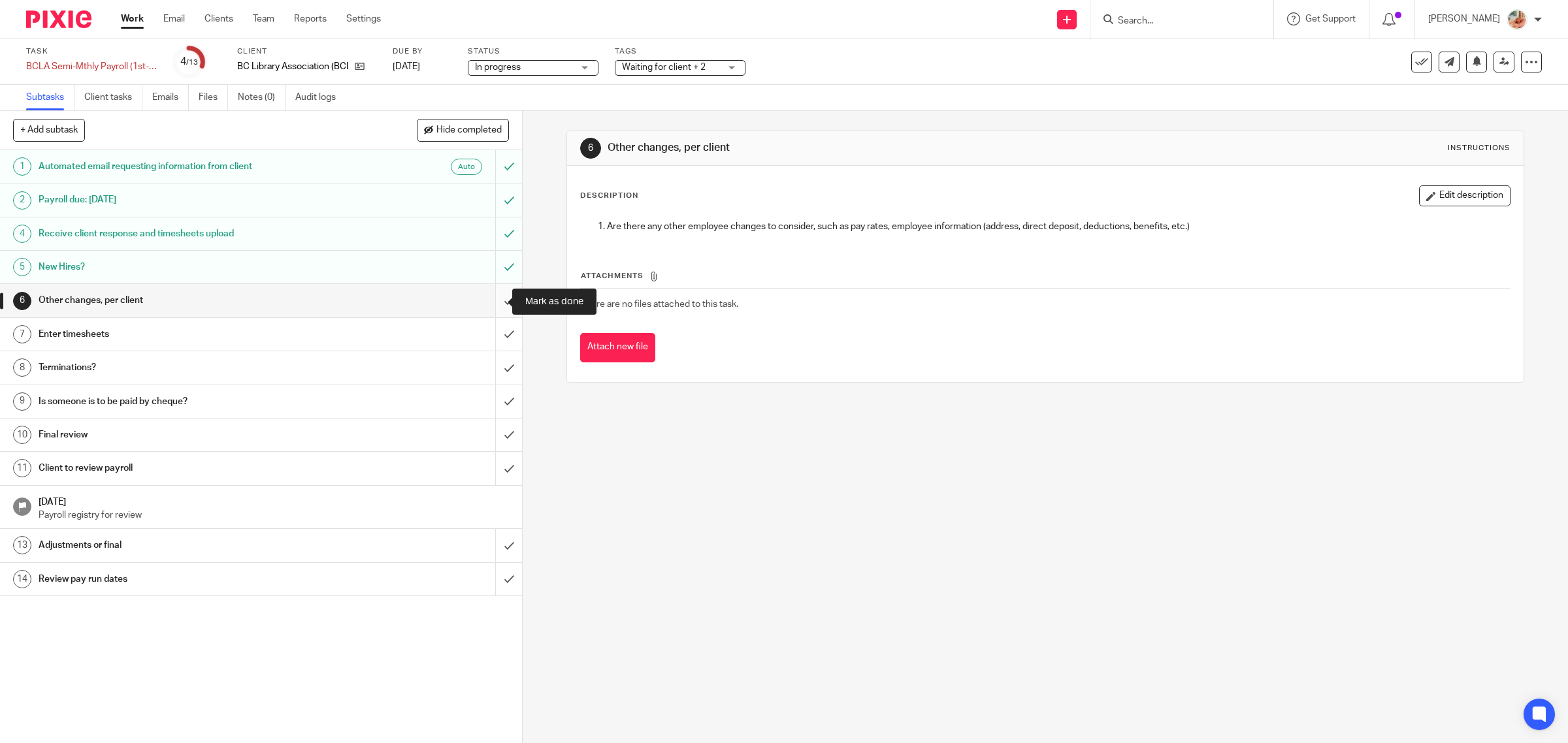
click at [492, 304] on input "submit" at bounding box center [261, 300] width 522 height 32
click at [495, 335] on input "submit" at bounding box center [261, 334] width 522 height 32
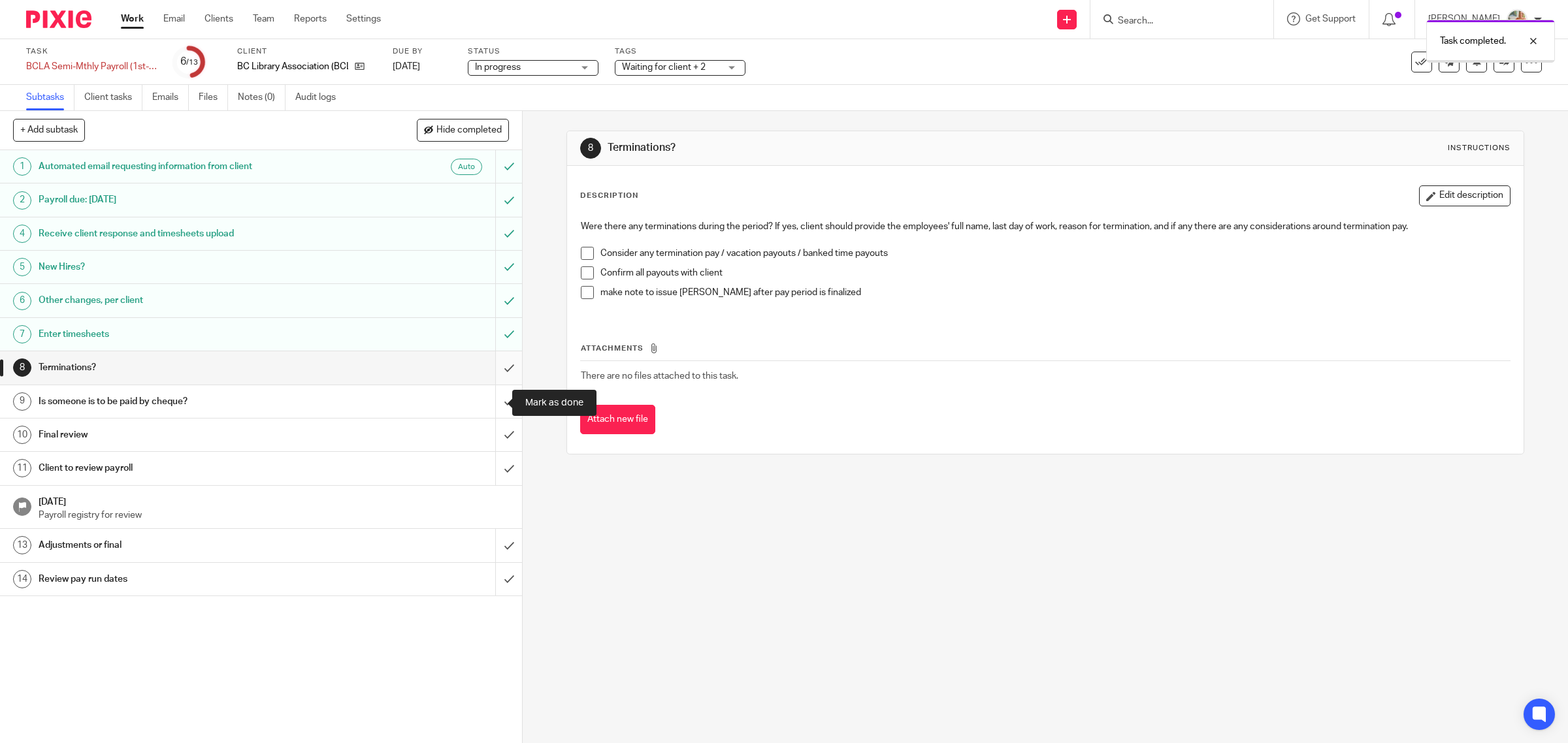
click at [495, 375] on input "submit" at bounding box center [261, 368] width 522 height 32
click at [495, 395] on input "submit" at bounding box center [261, 401] width 522 height 32
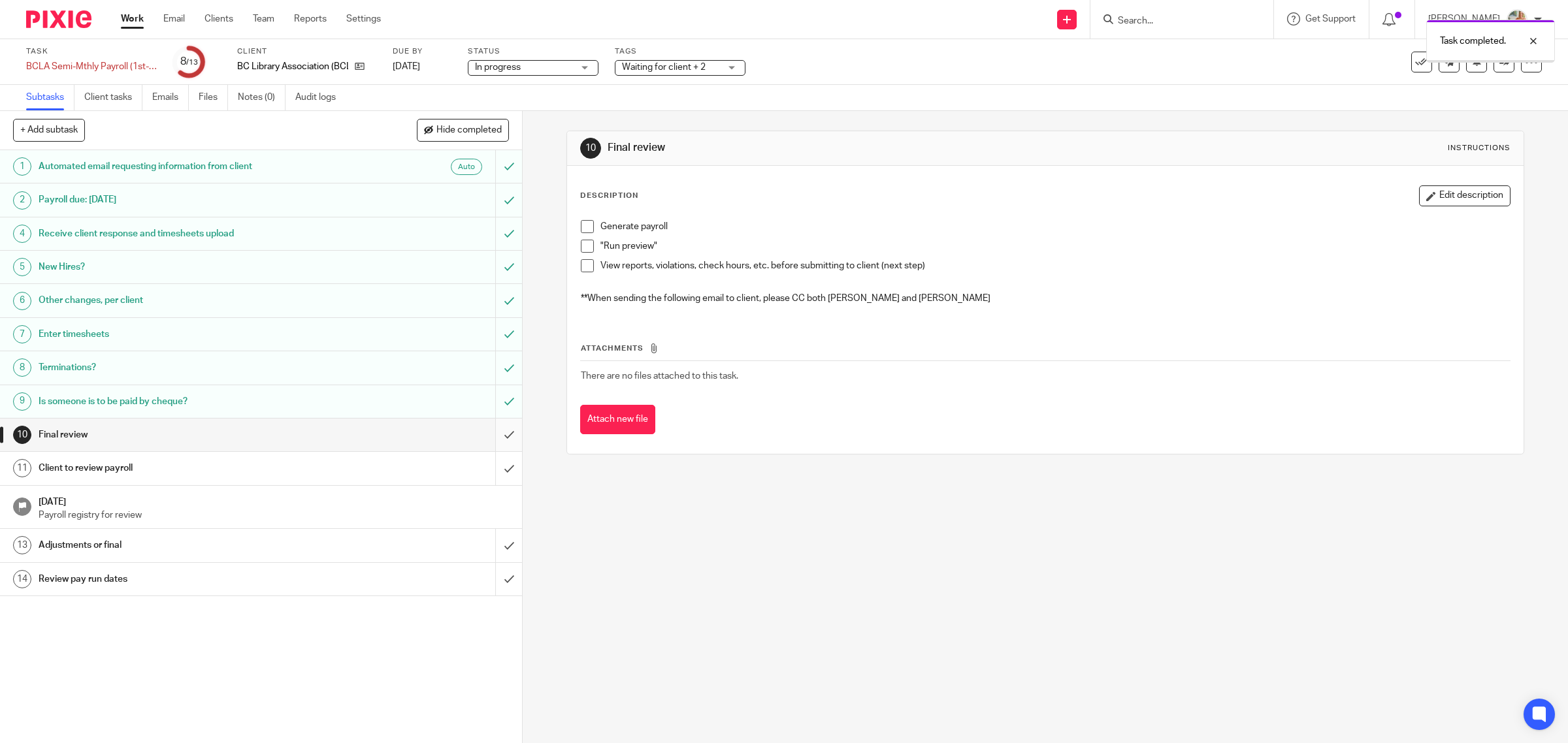
click at [494, 436] on input "submit" at bounding box center [261, 434] width 522 height 32
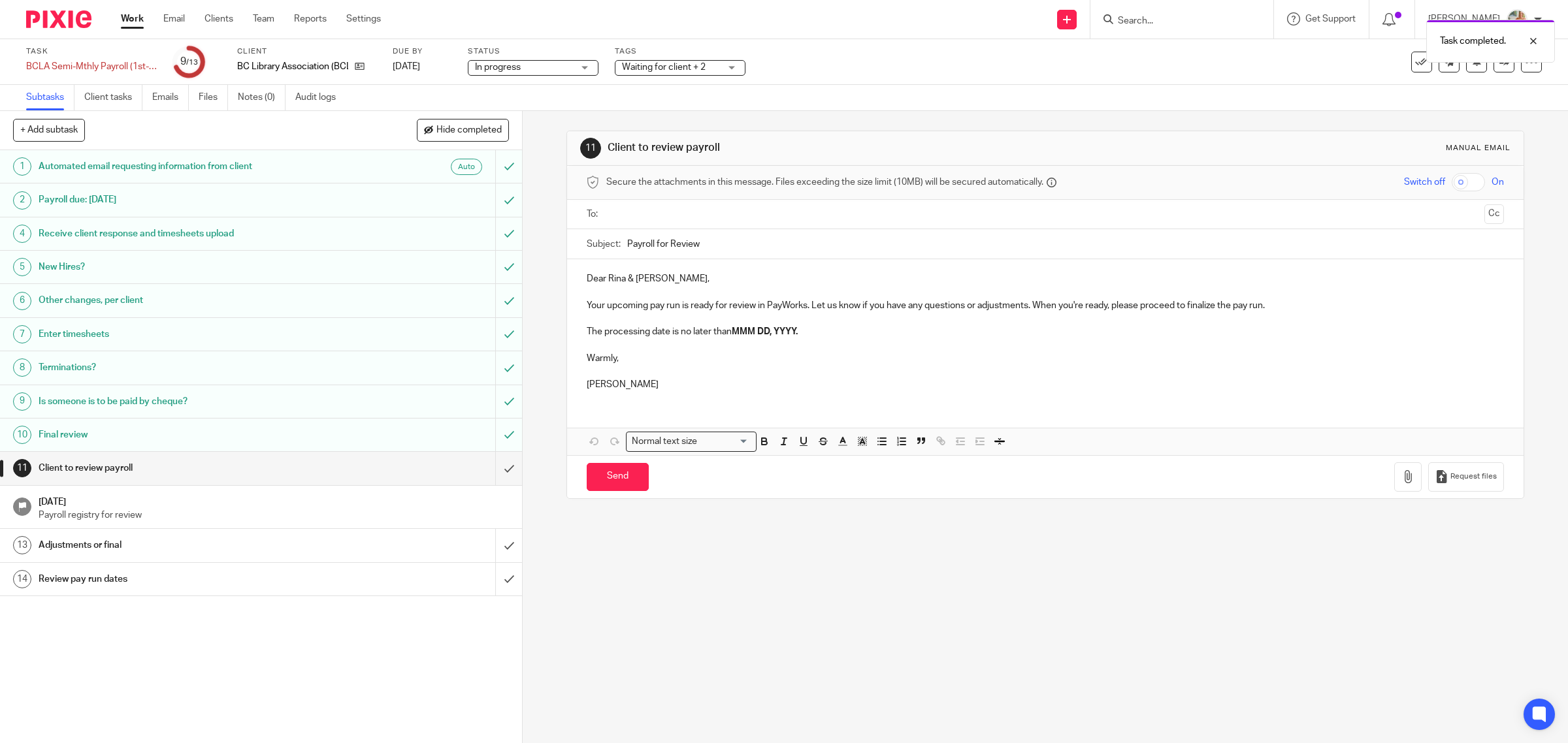
click at [641, 211] on input "text" at bounding box center [1045, 214] width 868 height 15
click at [785, 214] on input "text" at bounding box center [1099, 215] width 759 height 26
drag, startPoint x: 729, startPoint y: 337, endPoint x: 928, endPoint y: 340, distance: 199.0
click at [928, 340] on p "The processing date is no later than MMM DD, YYYY." at bounding box center [1045, 334] width 918 height 13
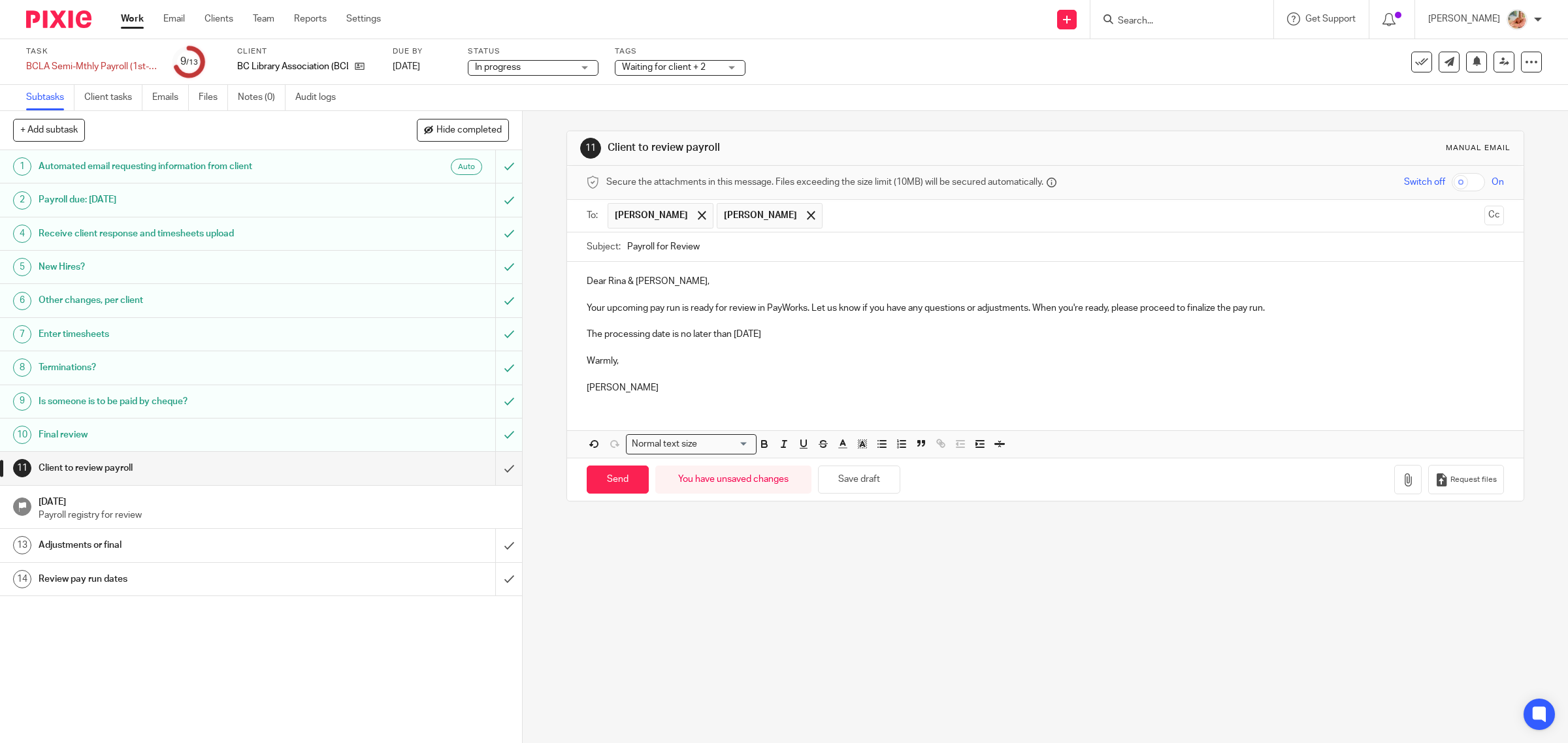
click at [723, 251] on input "Payroll for Review" at bounding box center [1066, 247] width 877 height 30
drag, startPoint x: 729, startPoint y: 337, endPoint x: 875, endPoint y: 337, distance: 146.0
click at [875, 337] on p "The processing date is no later than Tuesday Aug 12th, 2025" at bounding box center [1045, 334] width 918 height 13
copy p "Tuesday Aug 12th, 2025"
paste input "Tuesday Aug 12th, 2025"
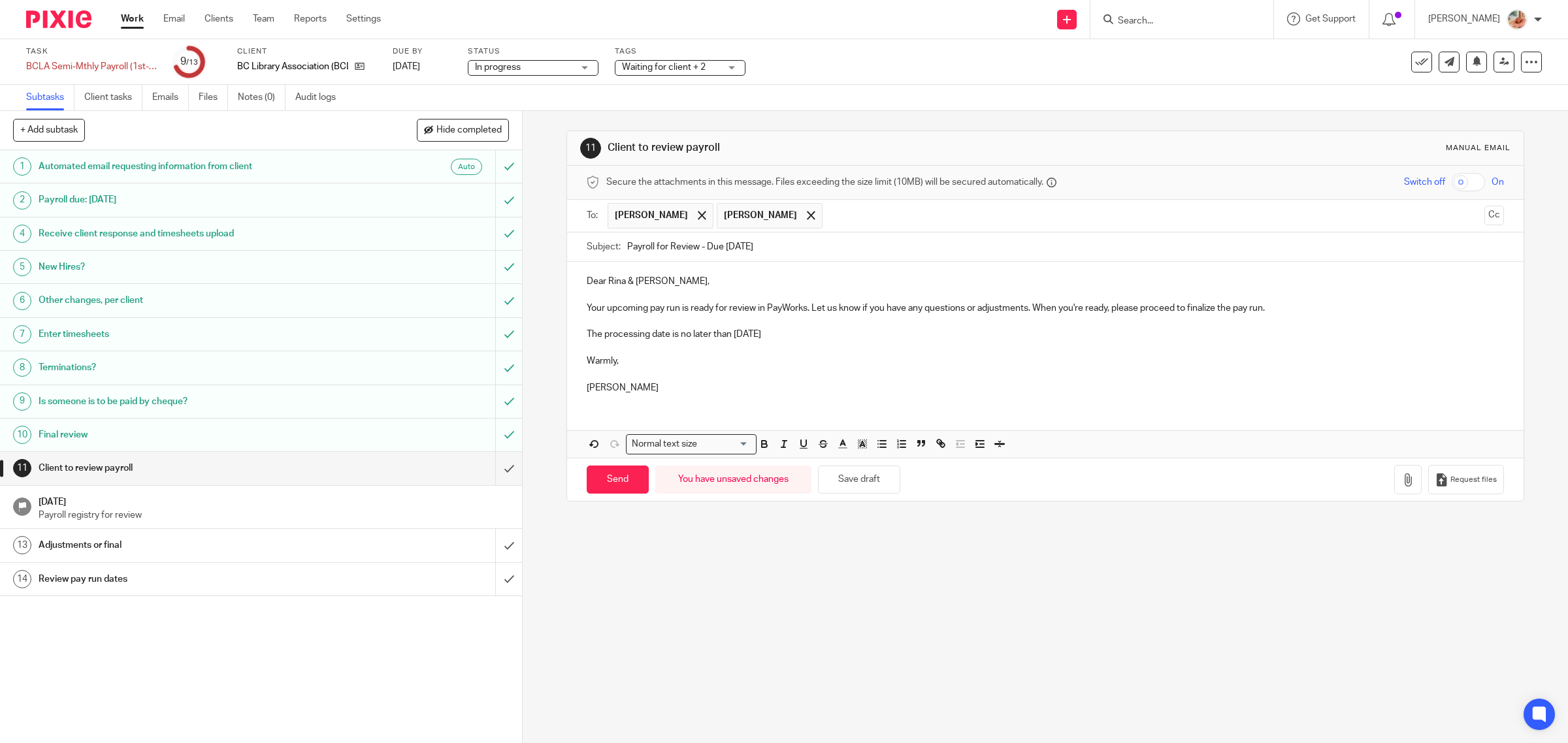
click at [755, 251] on input "Payroll for Review - Due Tuesday Aug 12th, 2025" at bounding box center [1066, 247] width 877 height 30
drag, startPoint x: 879, startPoint y: 252, endPoint x: 916, endPoint y: 252, distance: 37.0
click at [916, 252] on input "Payroll for Review - Due Tuesday Aug 12th, 2025" at bounding box center [1066, 247] width 877 height 30
type input "Payroll for Review - Due Tuesday Aug 12th"
click at [873, 350] on p at bounding box center [1045, 348] width 918 height 13
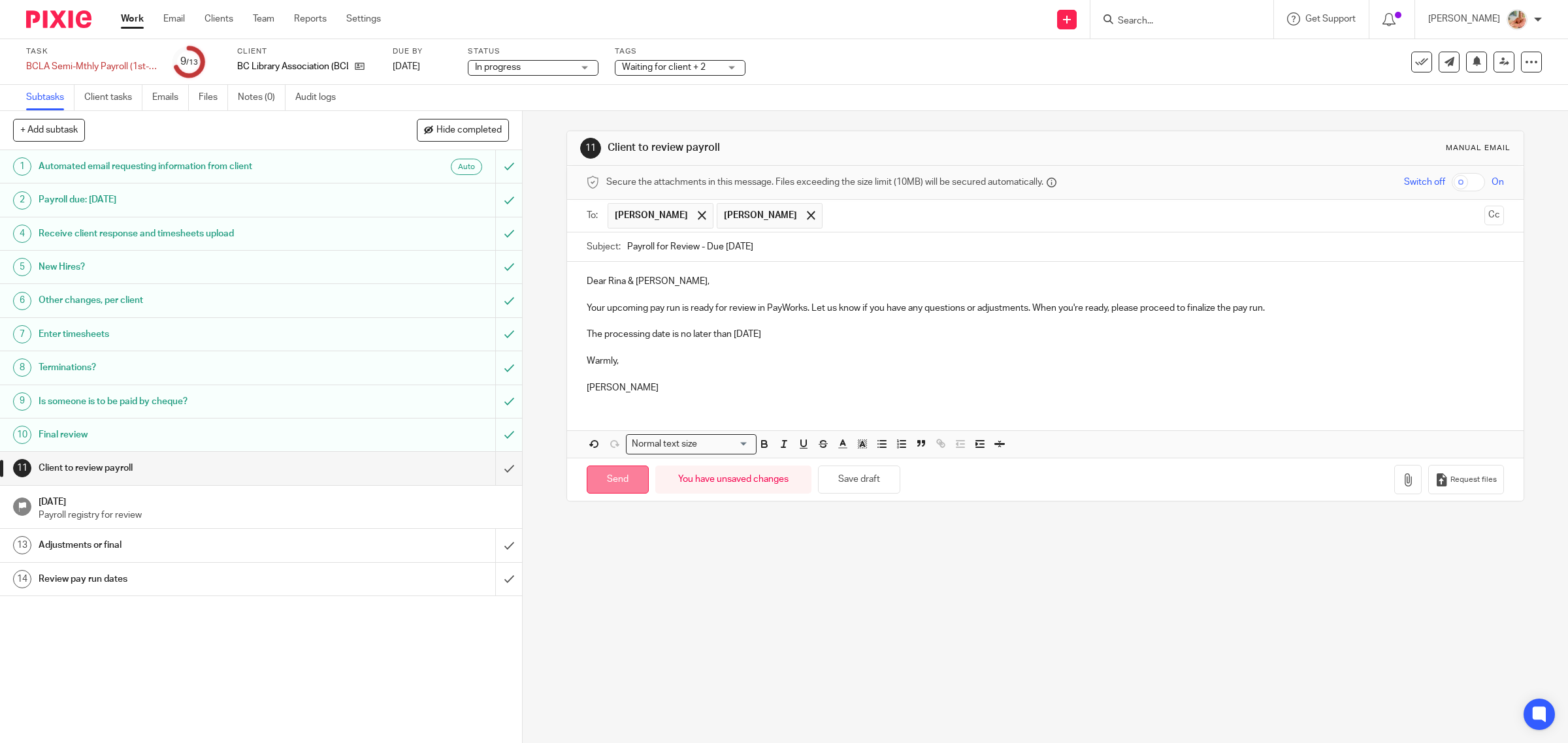
click at [601, 480] on input "Send" at bounding box center [617, 479] width 62 height 28
type input "Sent"
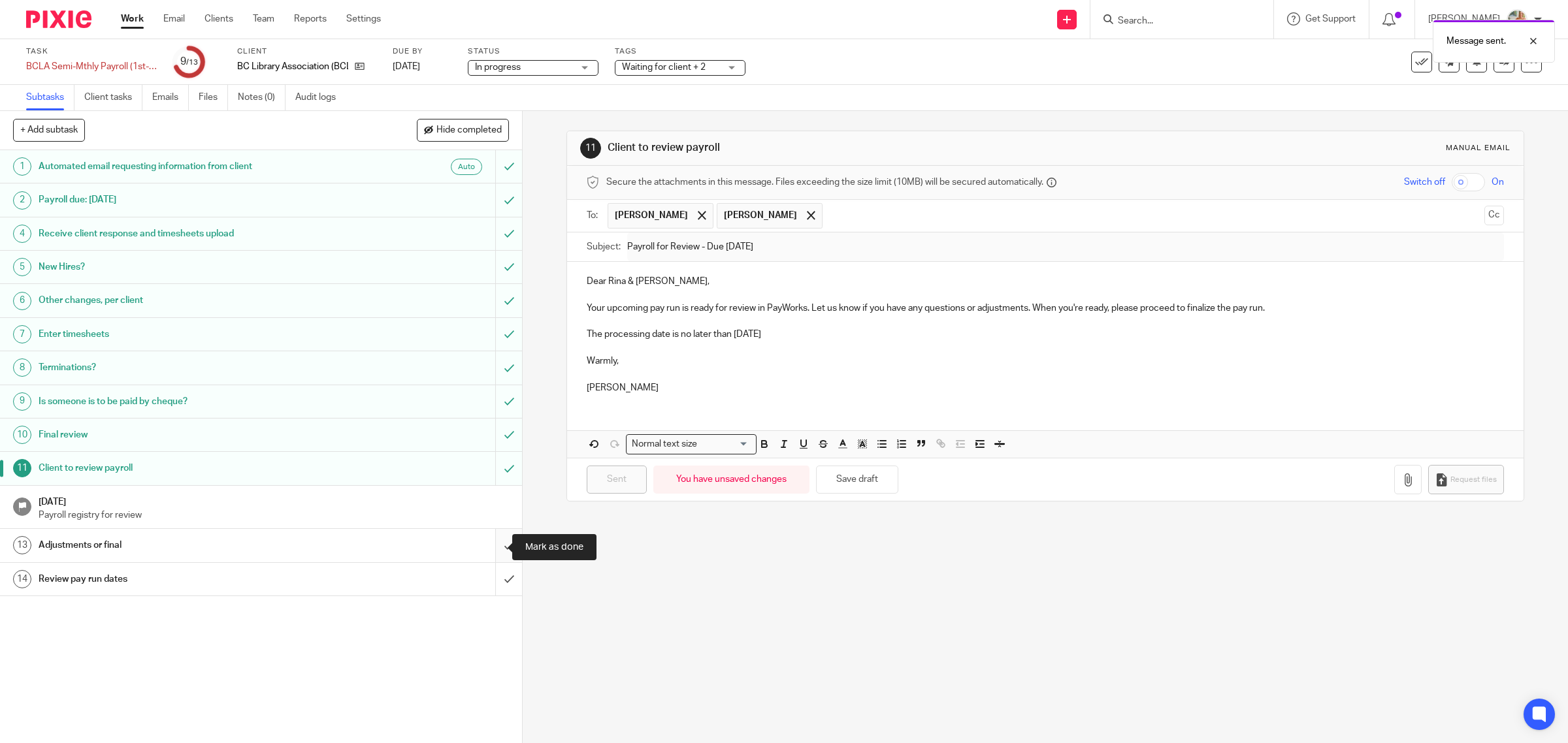
click at [503, 544] on input "submit" at bounding box center [261, 545] width 522 height 32
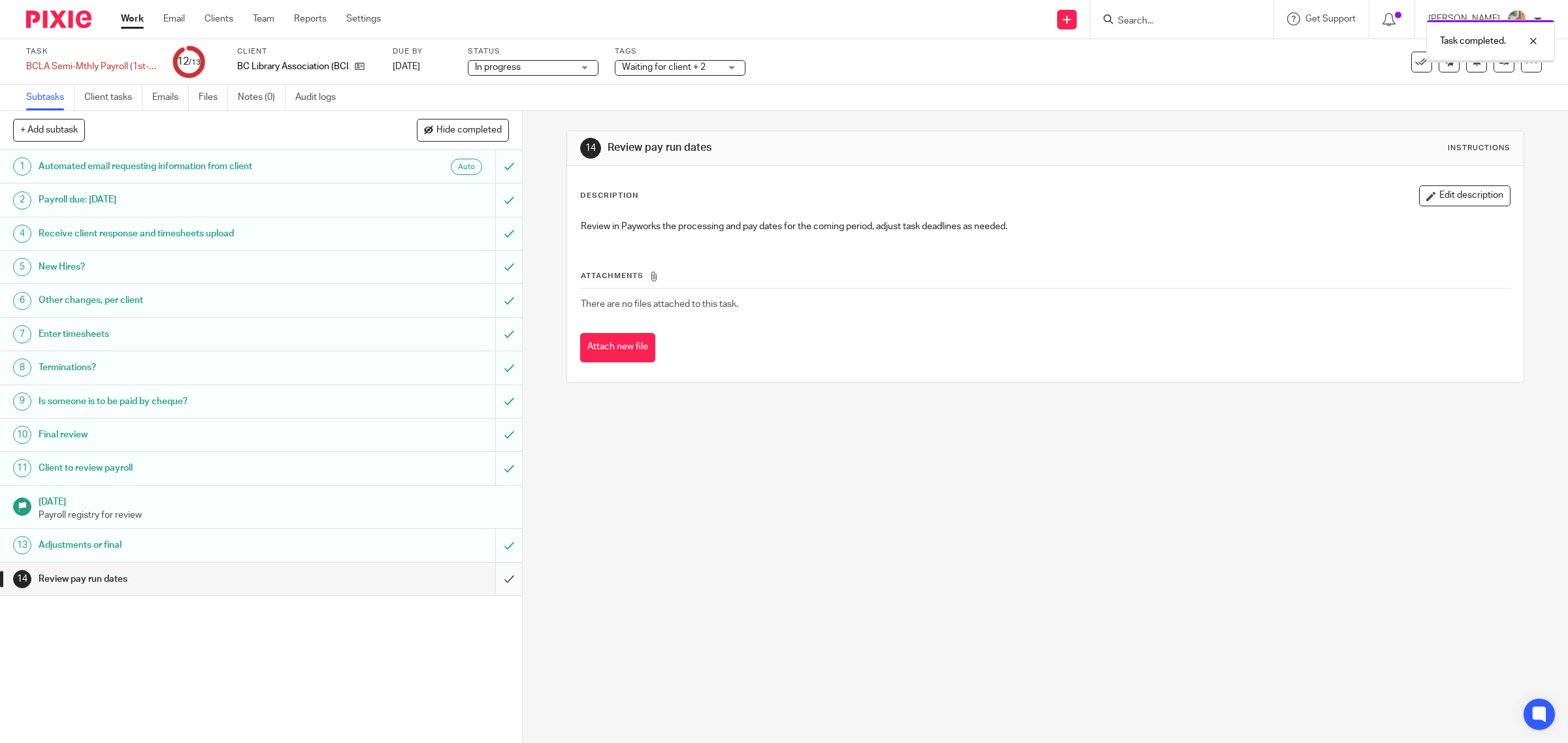
click at [495, 573] on input "submit" at bounding box center [261, 579] width 522 height 32
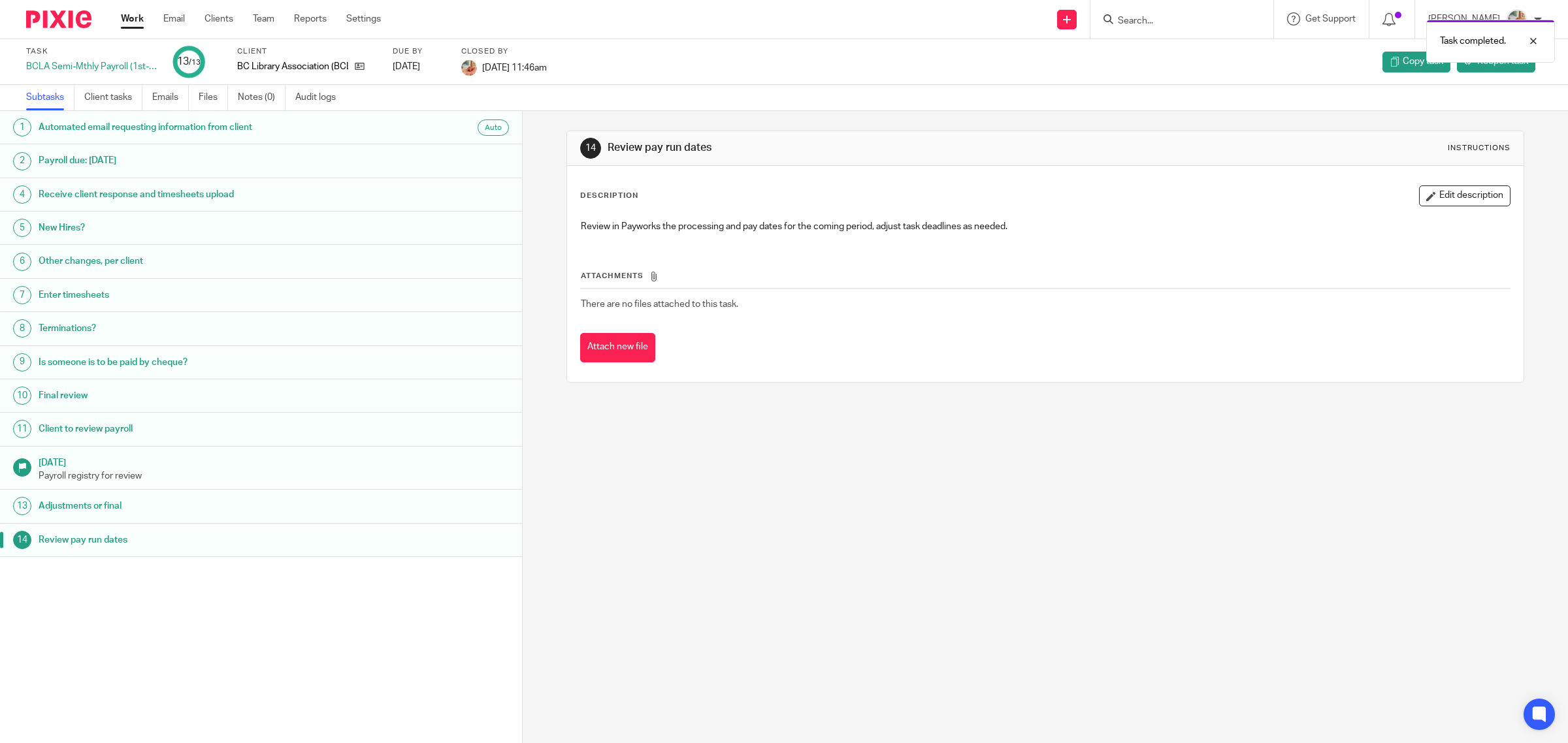
click at [132, 17] on link "Work" at bounding box center [132, 19] width 23 height 13
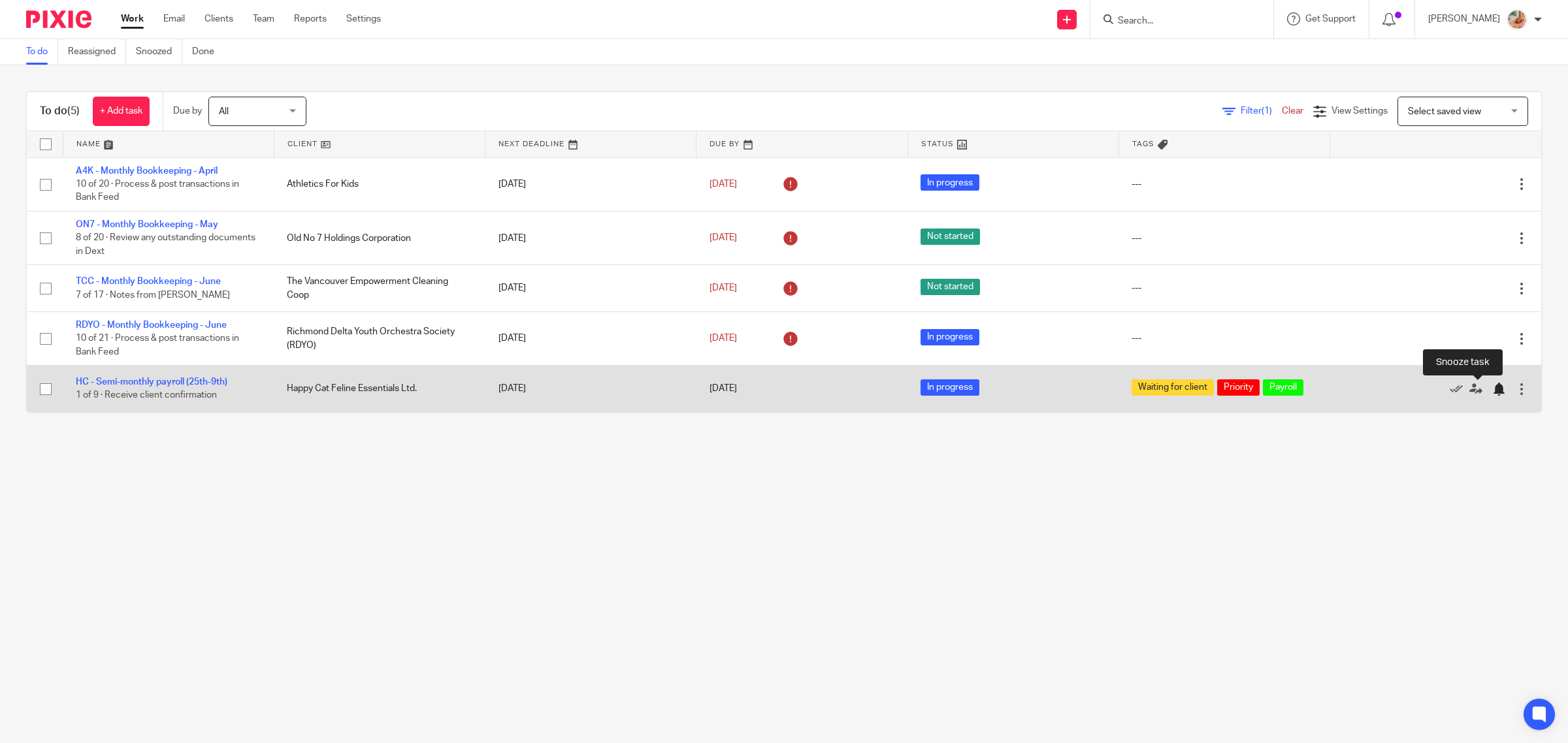
click at [1492, 389] on div at bounding box center [1498, 390] width 13 height 13
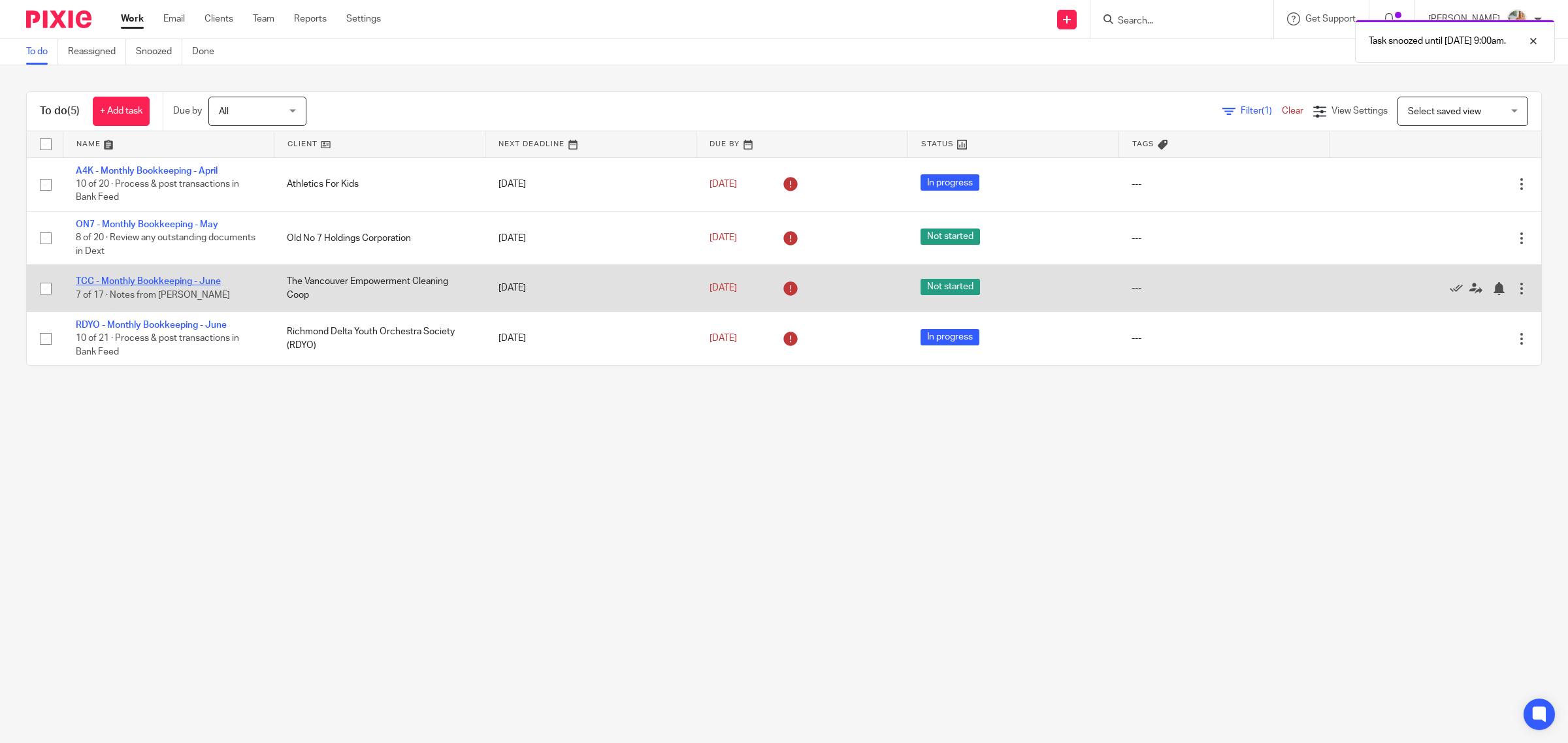
click at [149, 282] on link "TCC - Monthly Bookkeeping - June" at bounding box center [148, 282] width 145 height 10
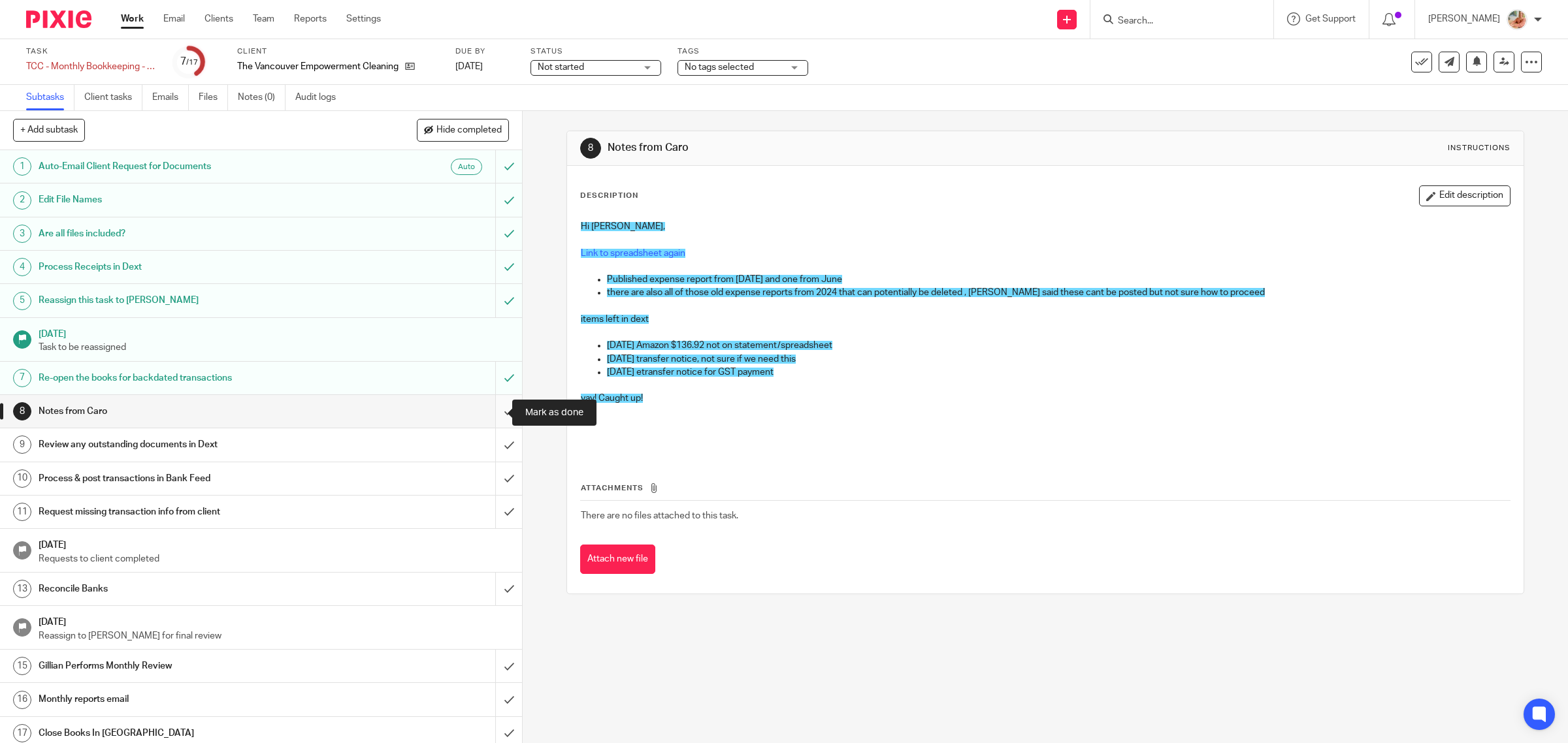
click at [492, 412] on input "submit" at bounding box center [261, 412] width 522 height 32
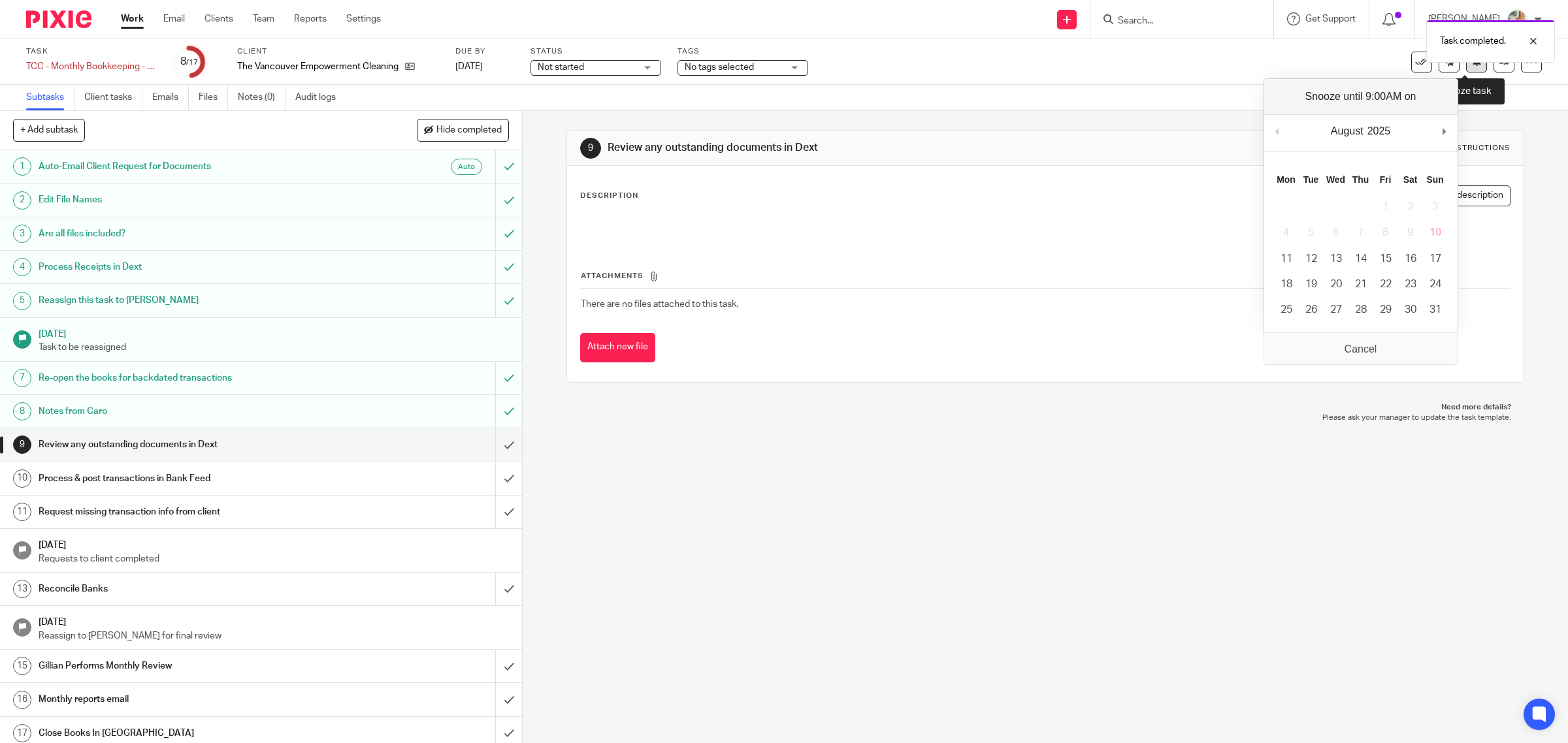
click at [1466, 70] on button at bounding box center [1476, 62] width 21 height 21
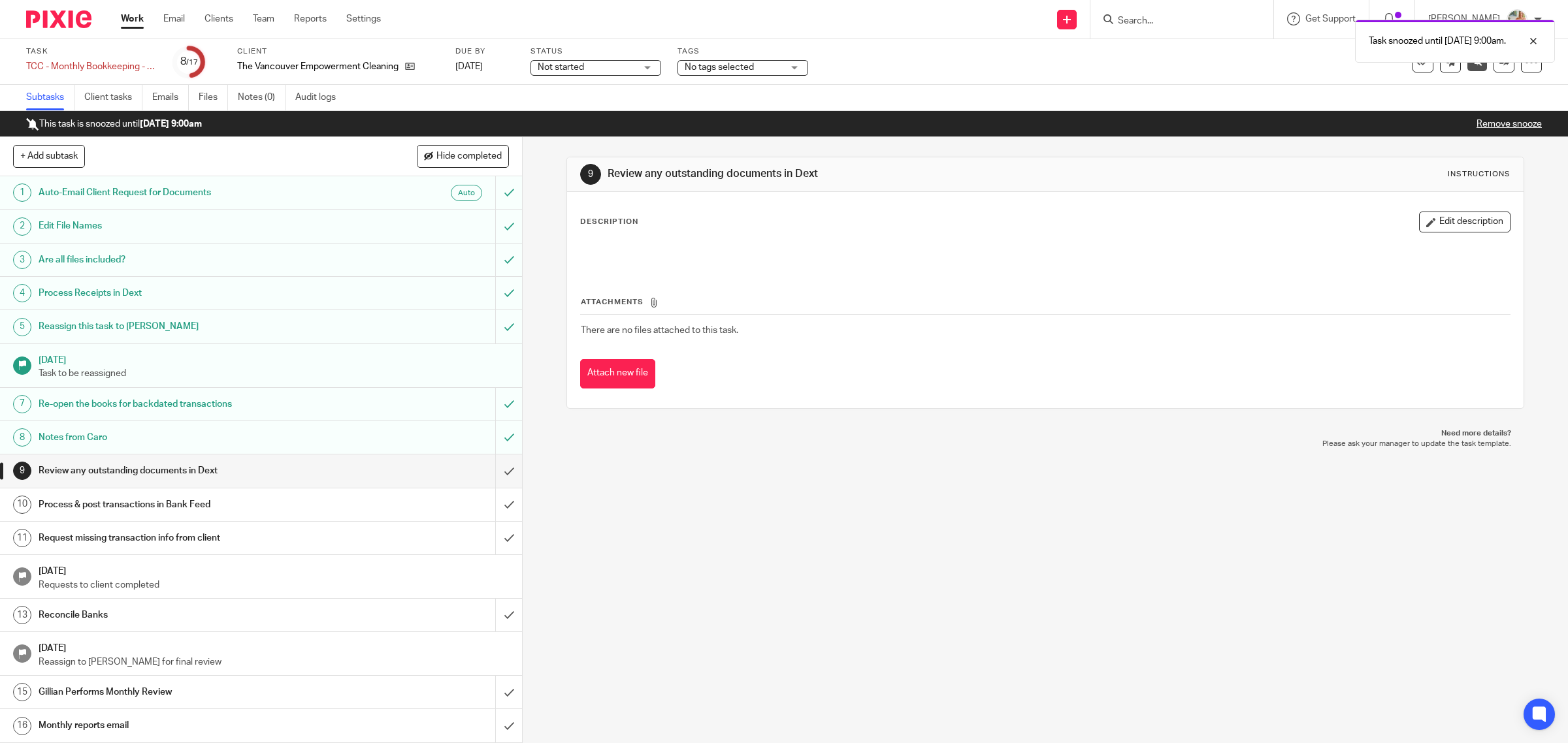
click at [126, 20] on link "Work" at bounding box center [132, 19] width 23 height 13
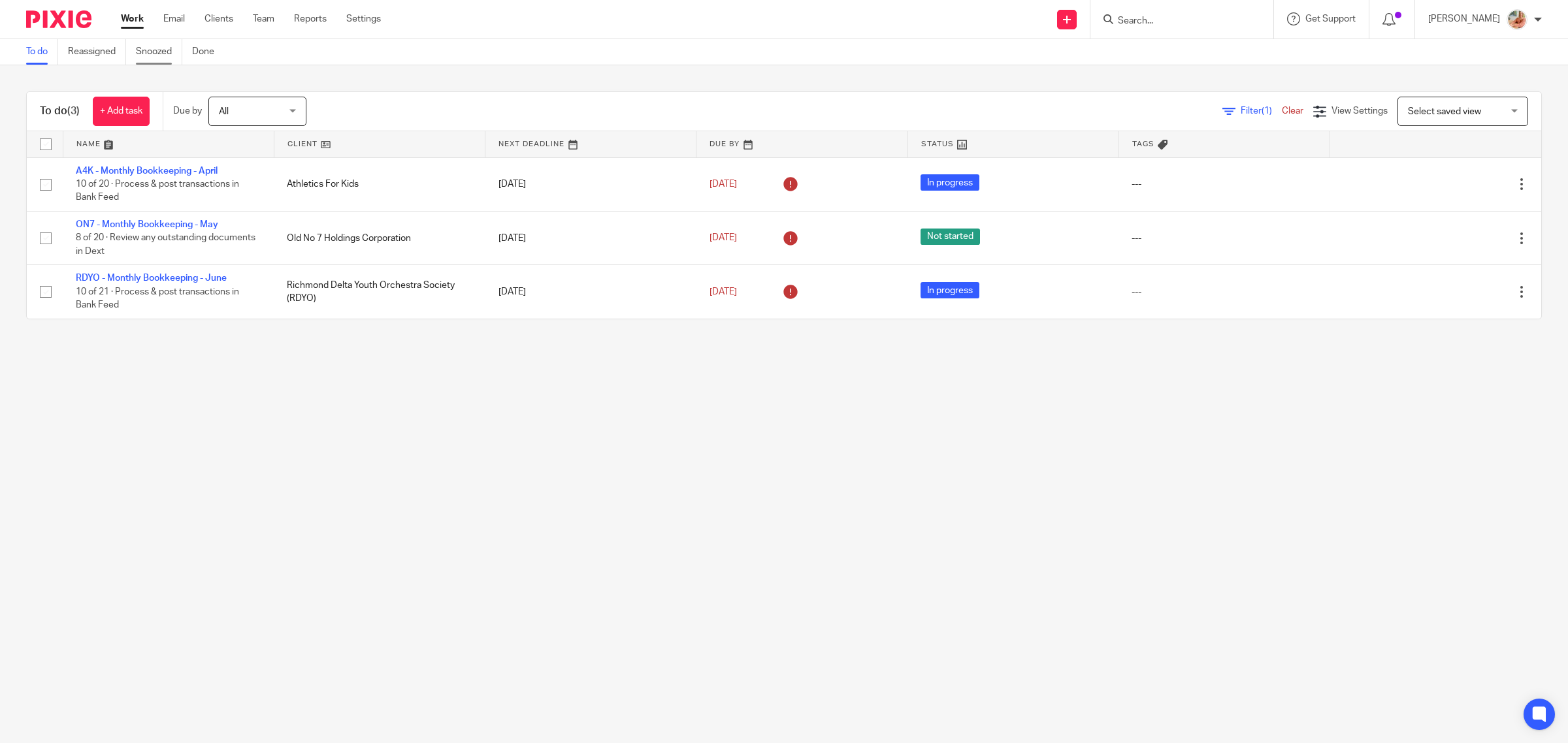
click at [160, 53] on link "Snoozed" at bounding box center [159, 51] width 47 height 26
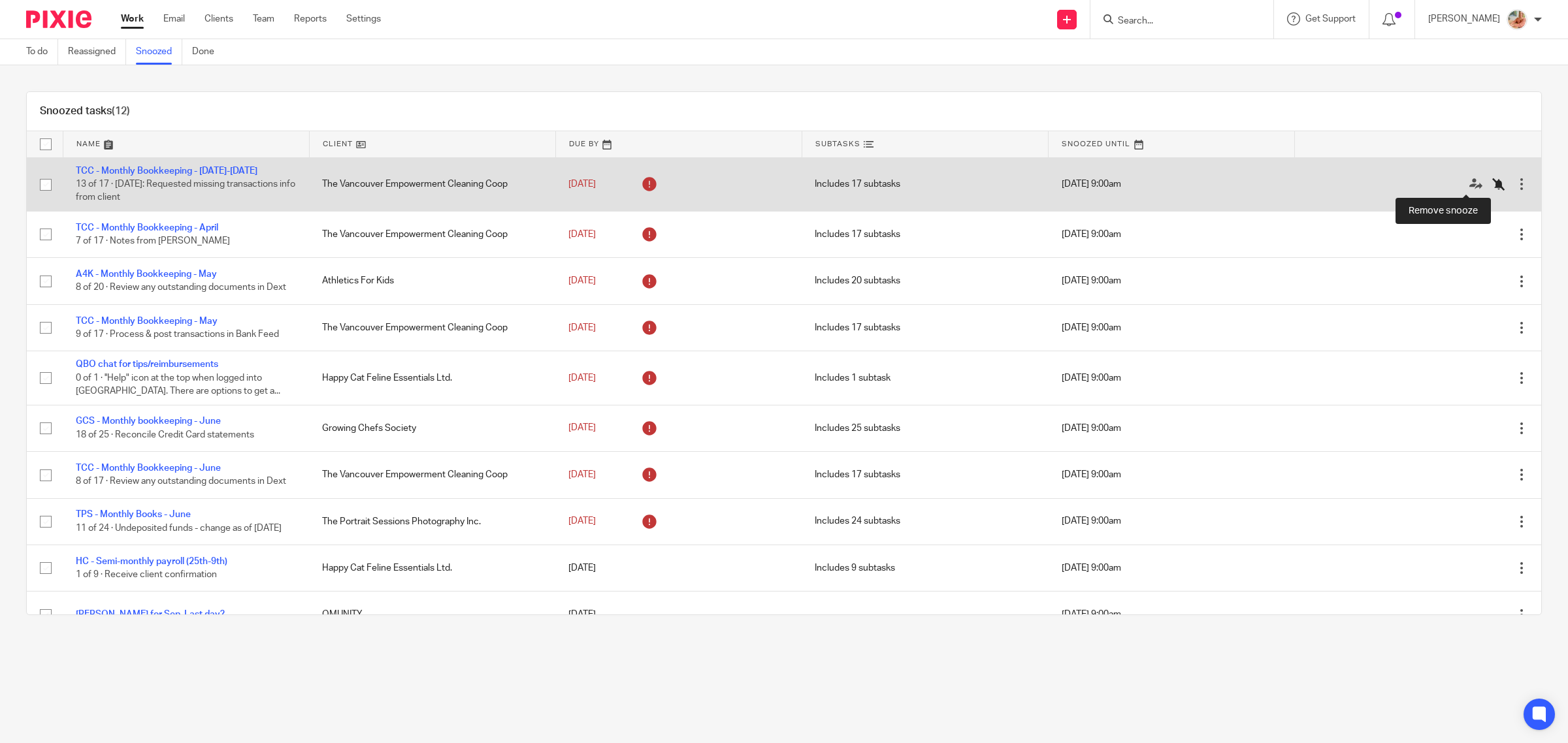
click at [1492, 184] on icon at bounding box center [1498, 184] width 13 height 13
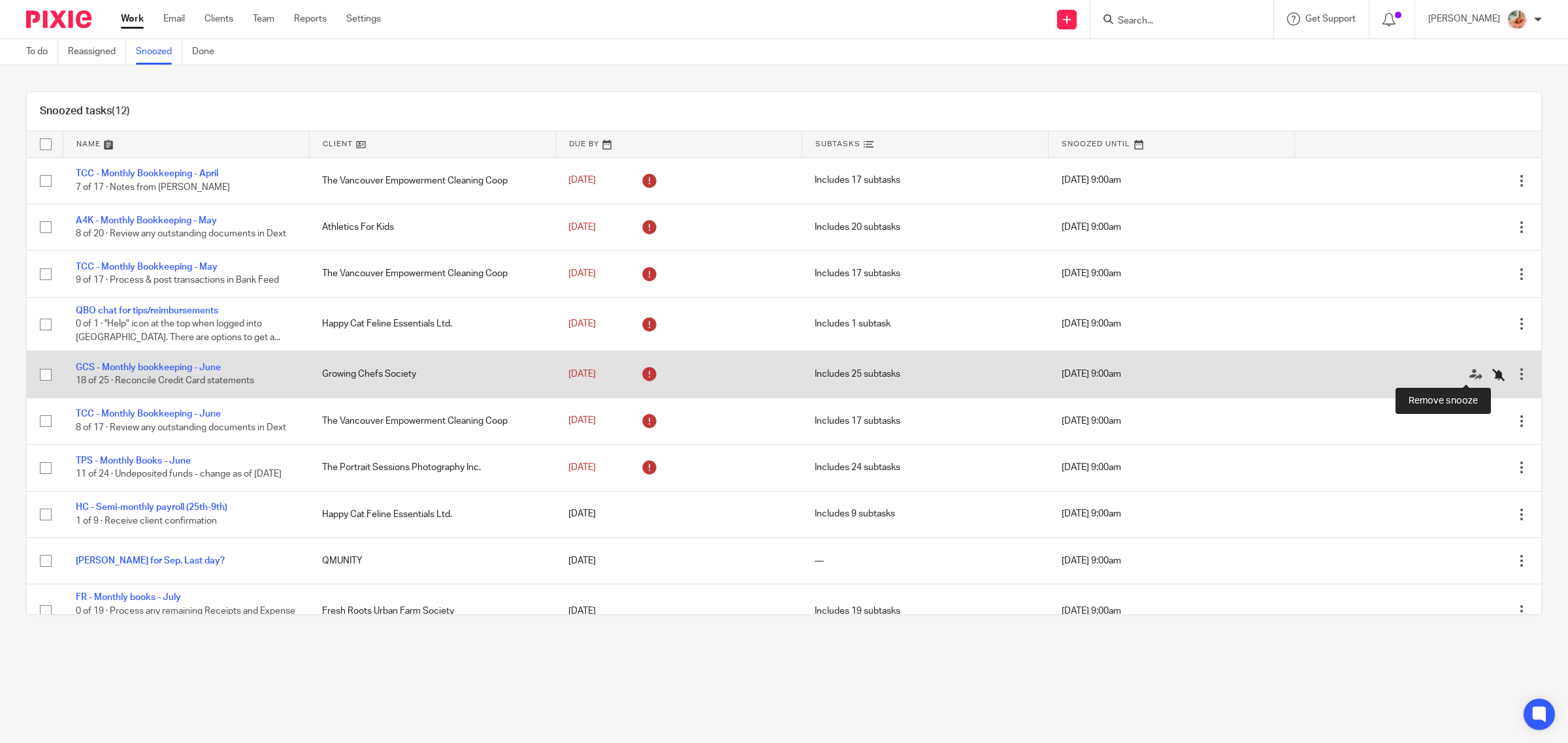
click at [1492, 373] on icon at bounding box center [1498, 375] width 13 height 13
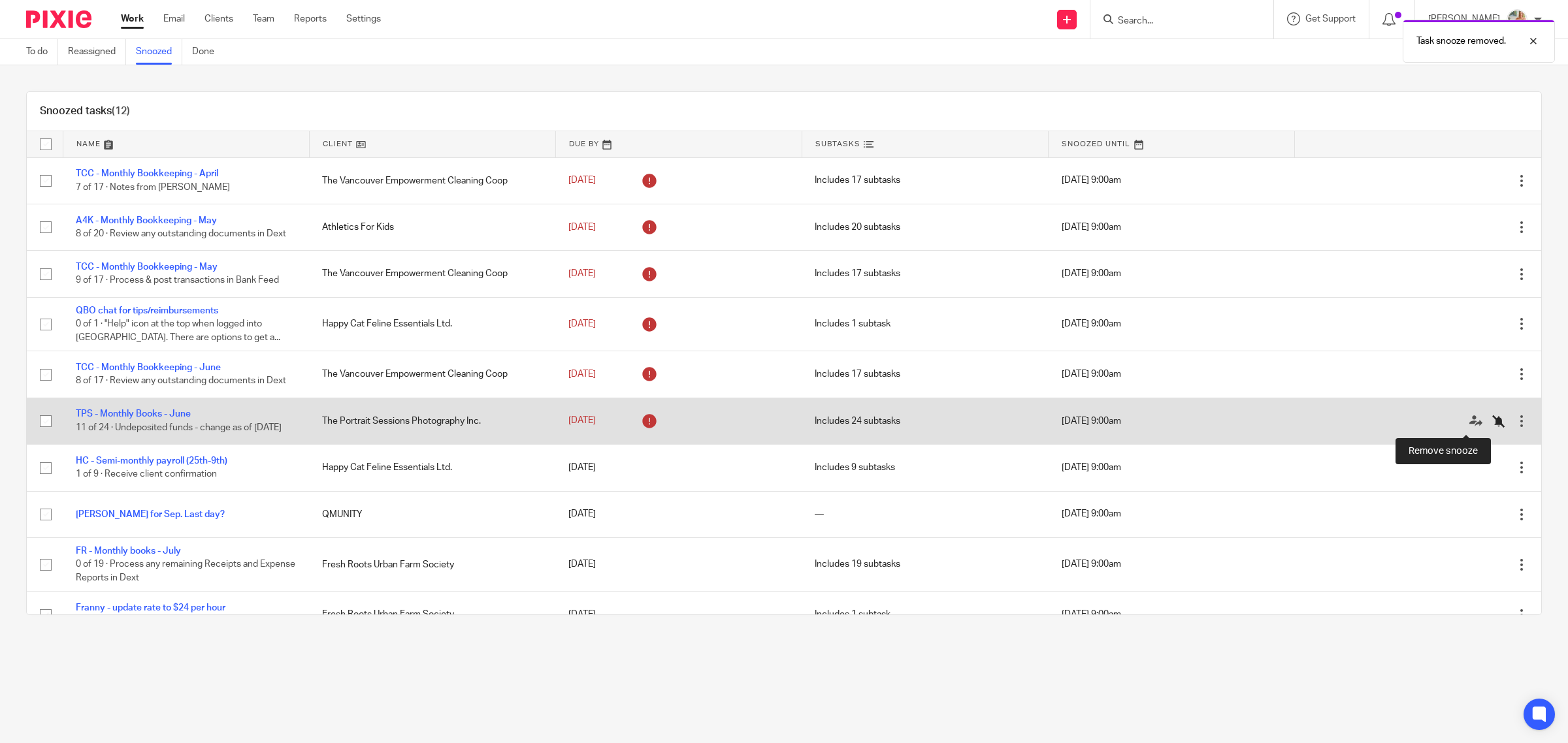
click at [1492, 427] on icon at bounding box center [1498, 421] width 13 height 13
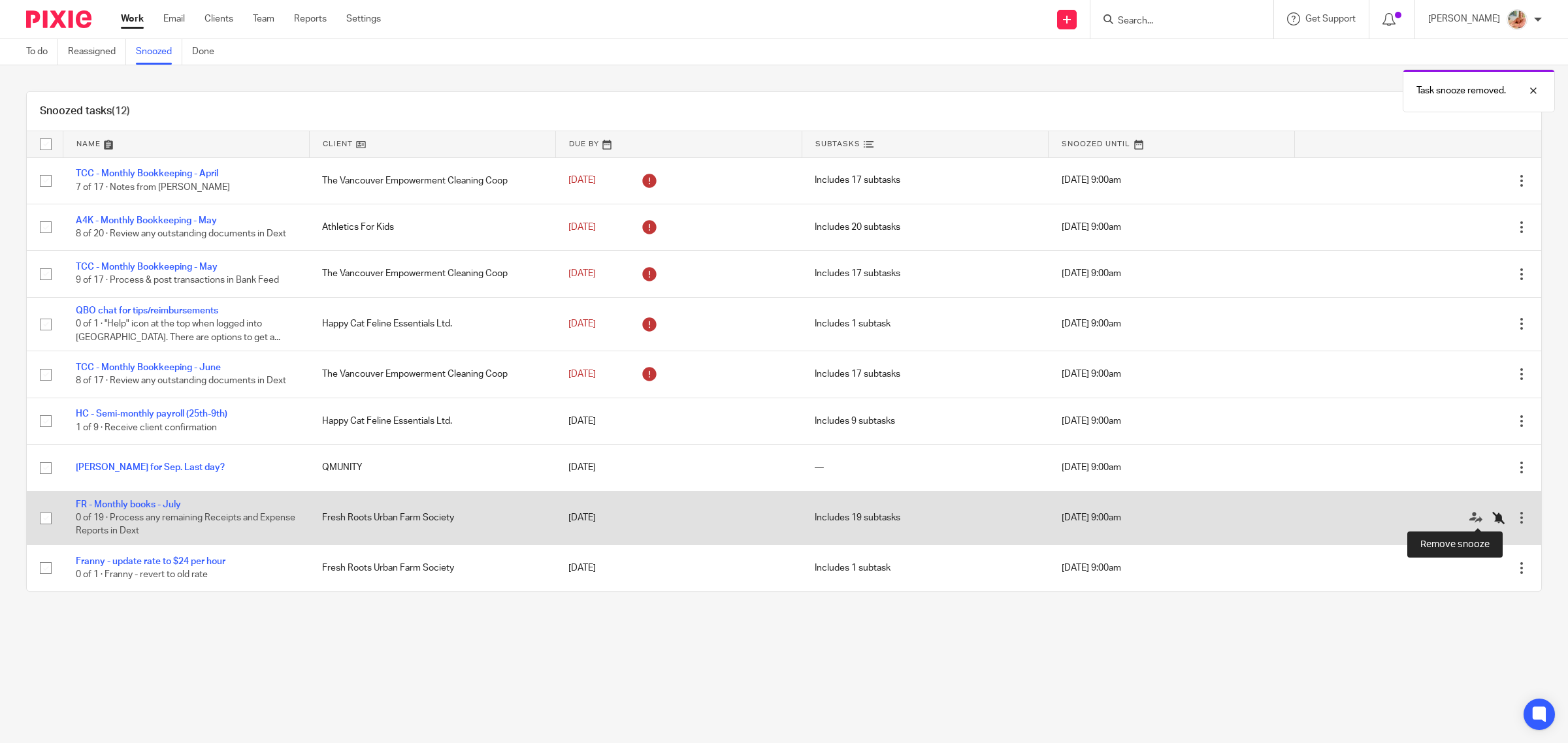
click at [1492, 517] on icon at bounding box center [1498, 518] width 13 height 13
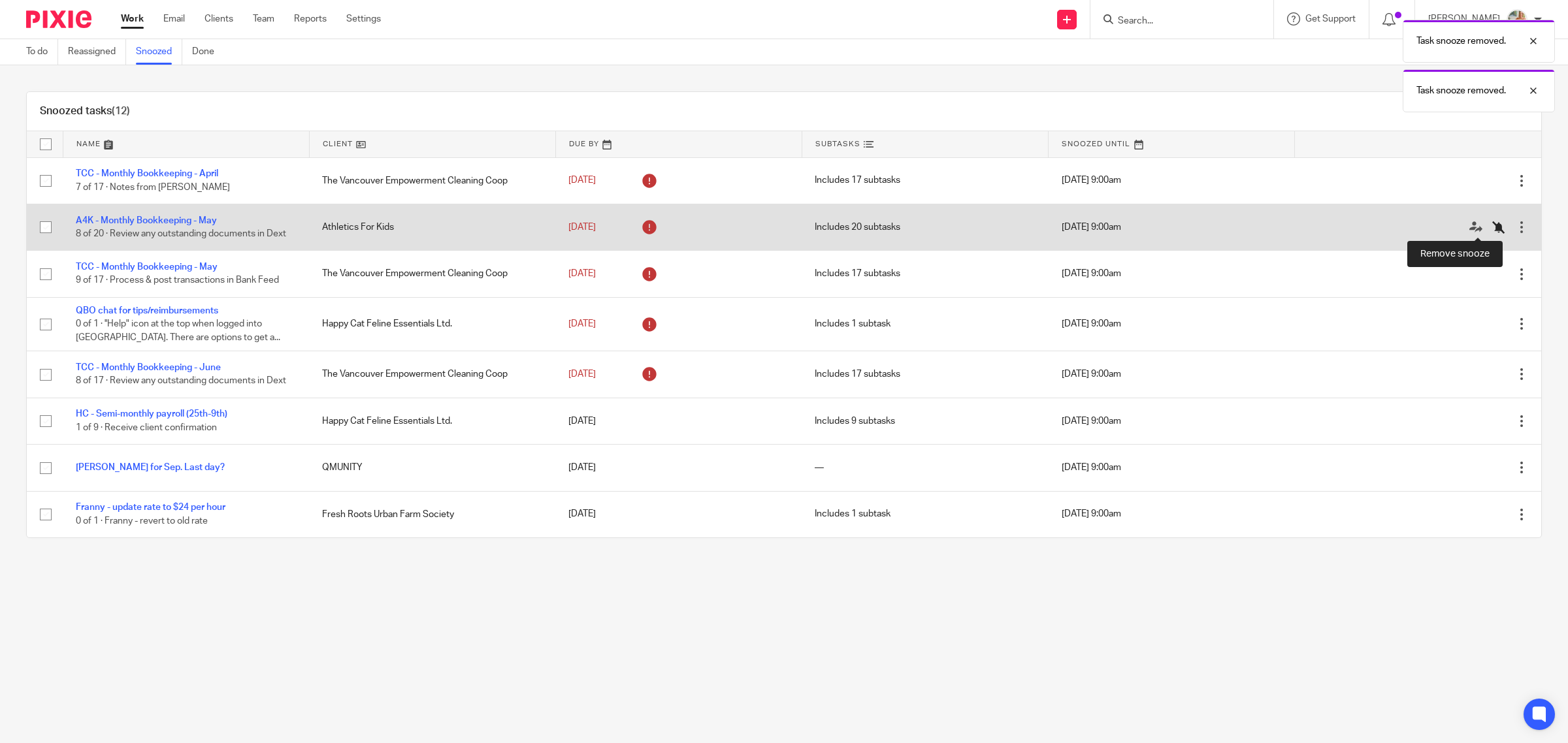
click at [1492, 223] on icon at bounding box center [1498, 228] width 13 height 13
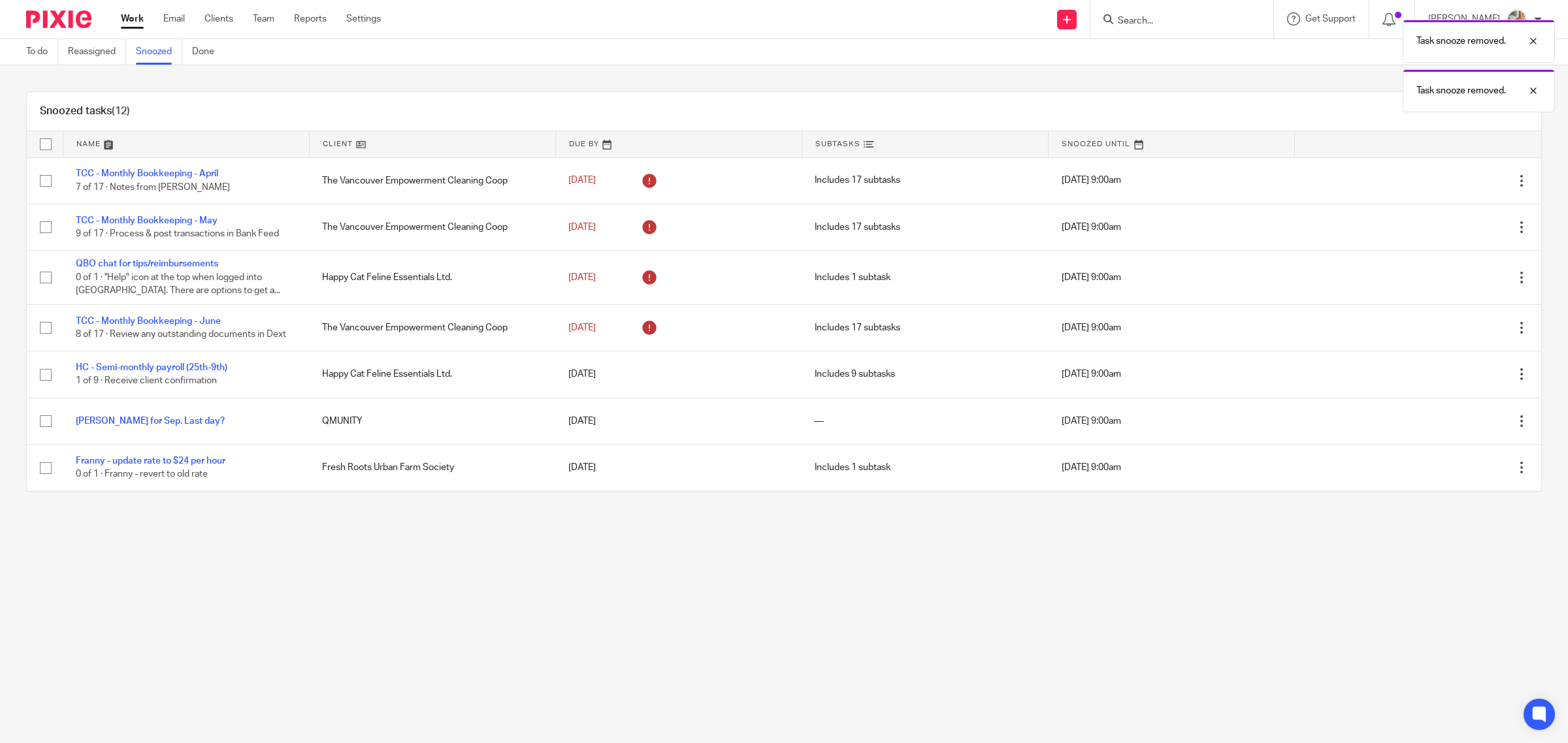
click at [128, 15] on link "Work" at bounding box center [132, 19] width 23 height 13
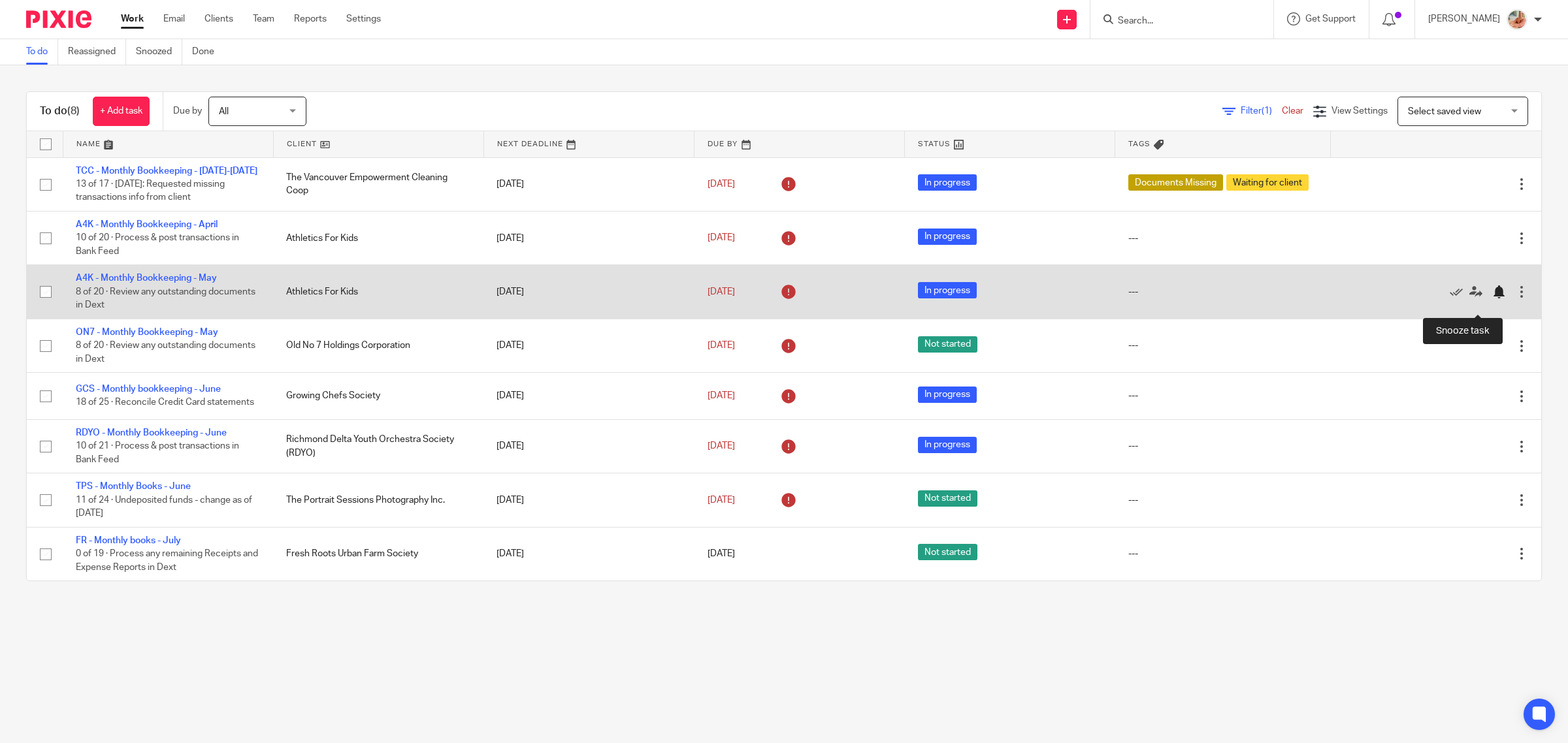
click at [1492, 298] on div at bounding box center [1498, 291] width 13 height 13
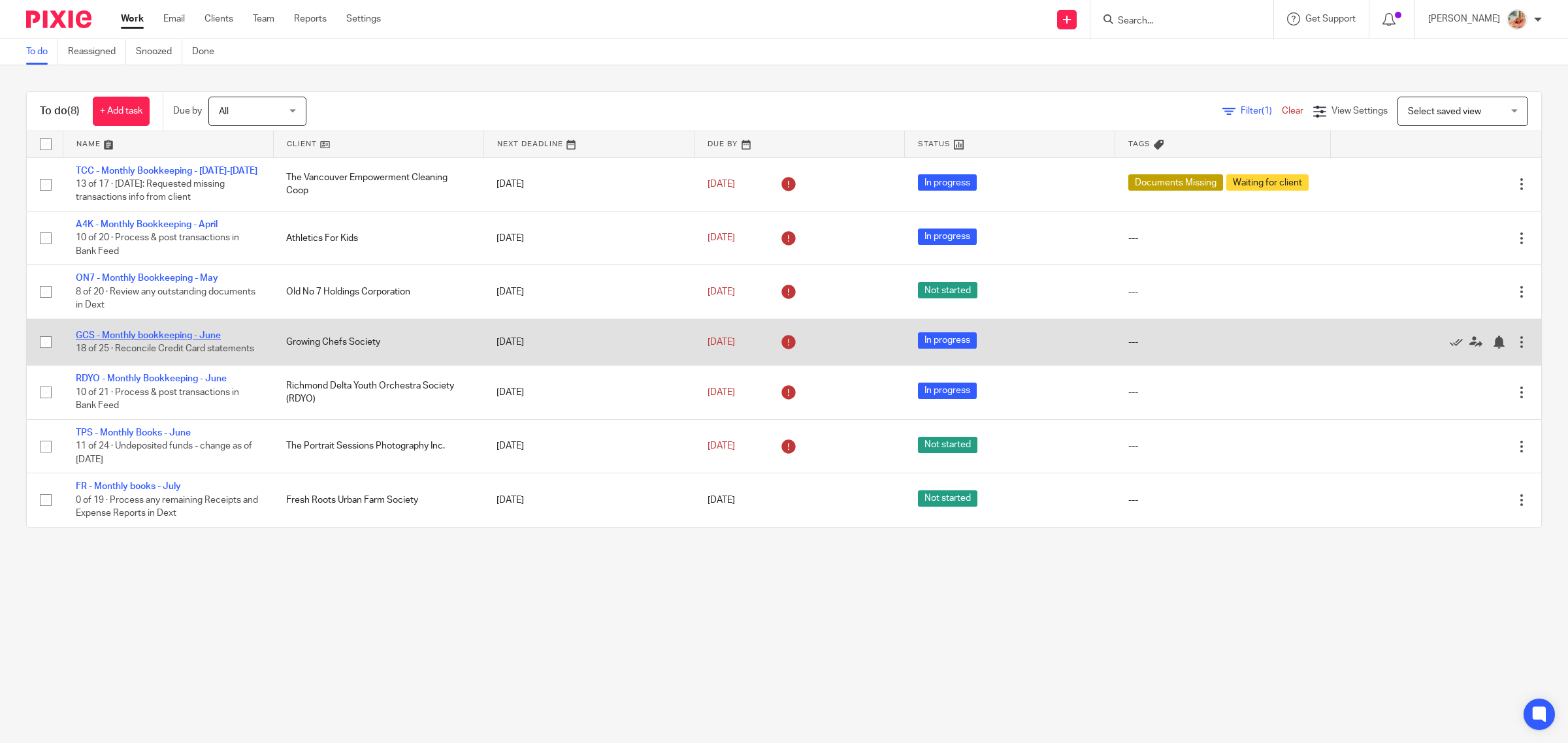
click at [159, 340] on link "GCS - Monthly bookkeeping - June" at bounding box center [148, 335] width 145 height 10
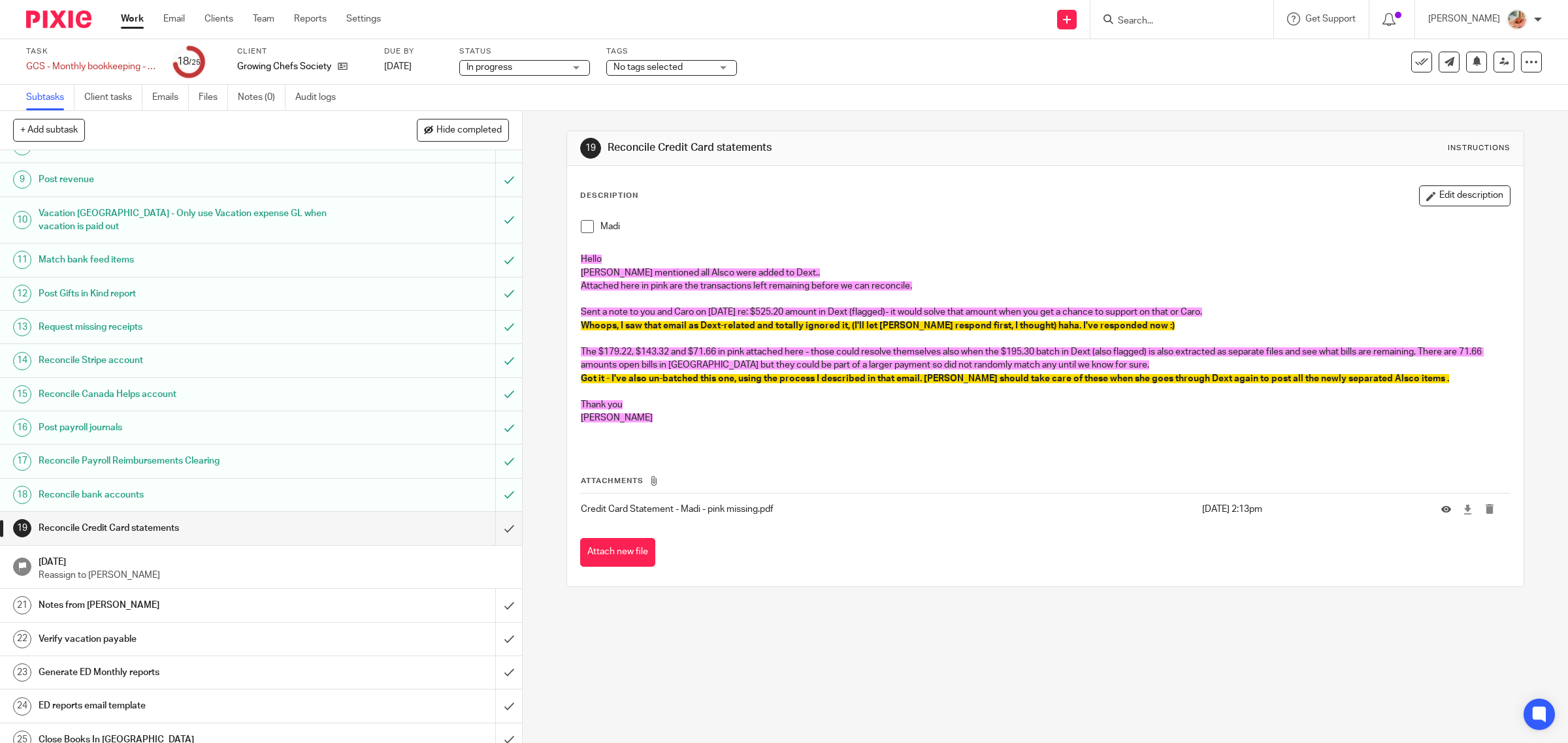
scroll to position [285, 0]
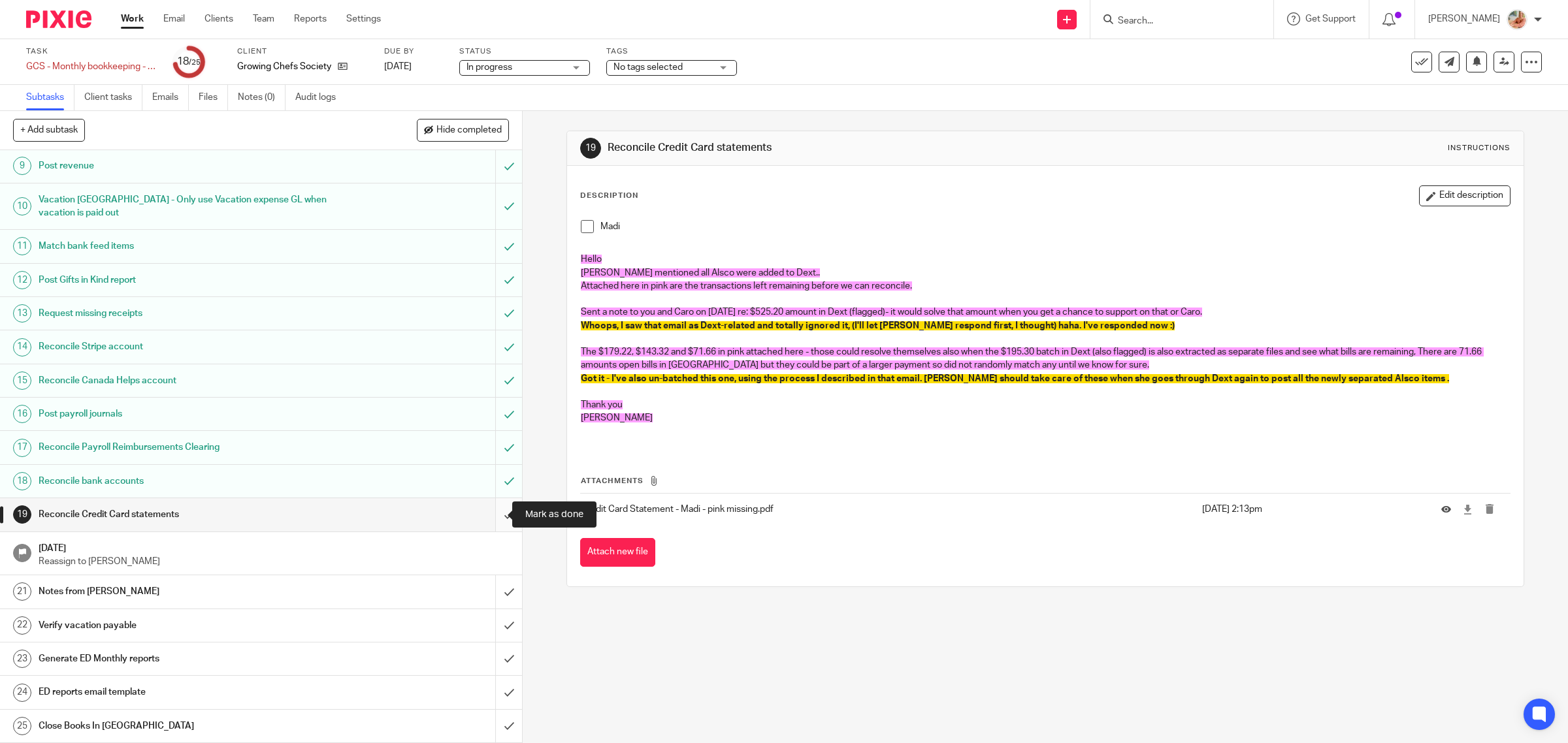
click at [490, 513] on input "submit" at bounding box center [261, 514] width 522 height 32
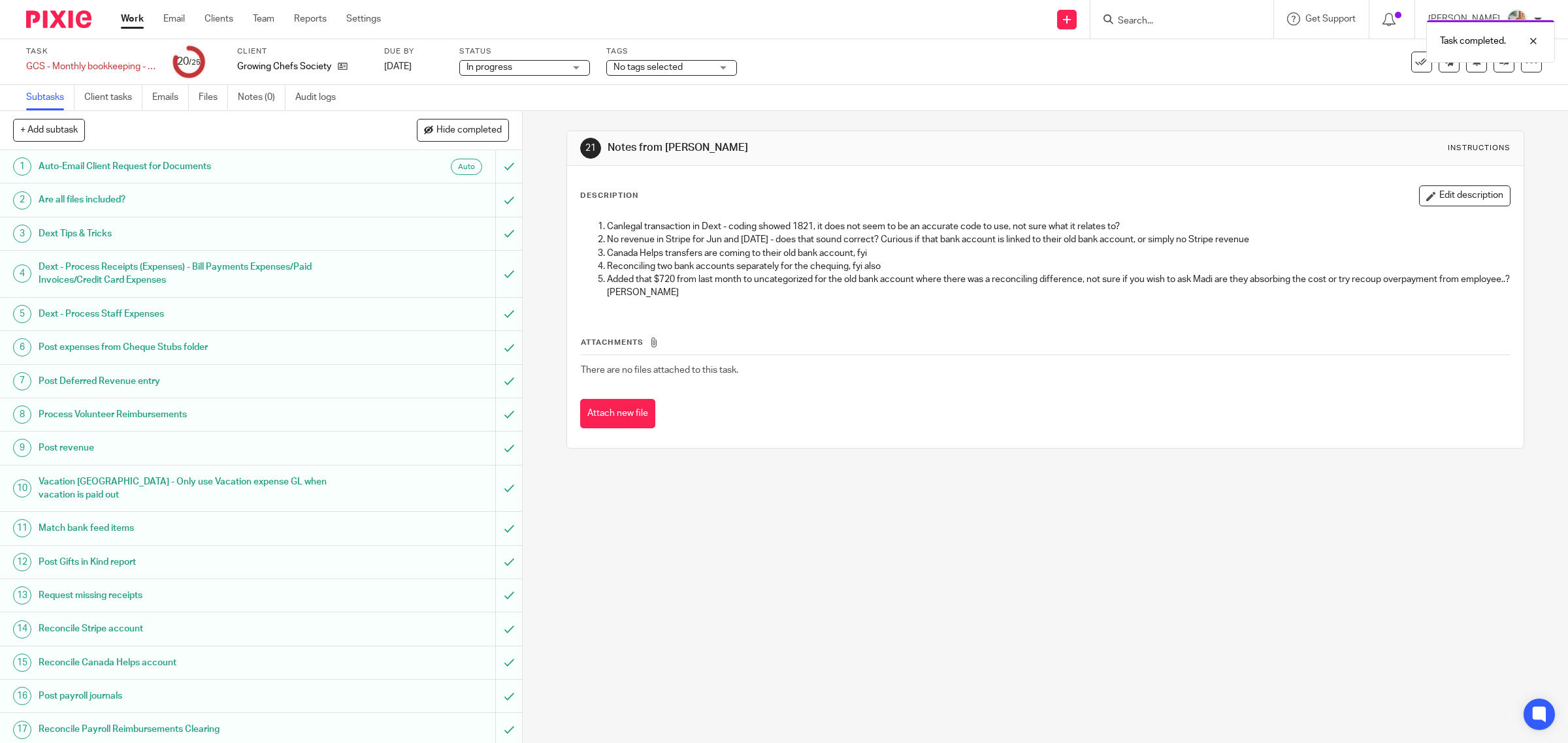
click at [1510, 75] on div "Task GCS - Monthly bookkeeping - June Save GCS - Monthly bookkeeping - [DATE] C…" at bounding box center [784, 62] width 1516 height 31
click at [1520, 70] on div at bounding box center [1531, 62] width 21 height 21
click at [1450, 113] on link "Advanced task editor" at bounding box center [1478, 113] width 86 height 10
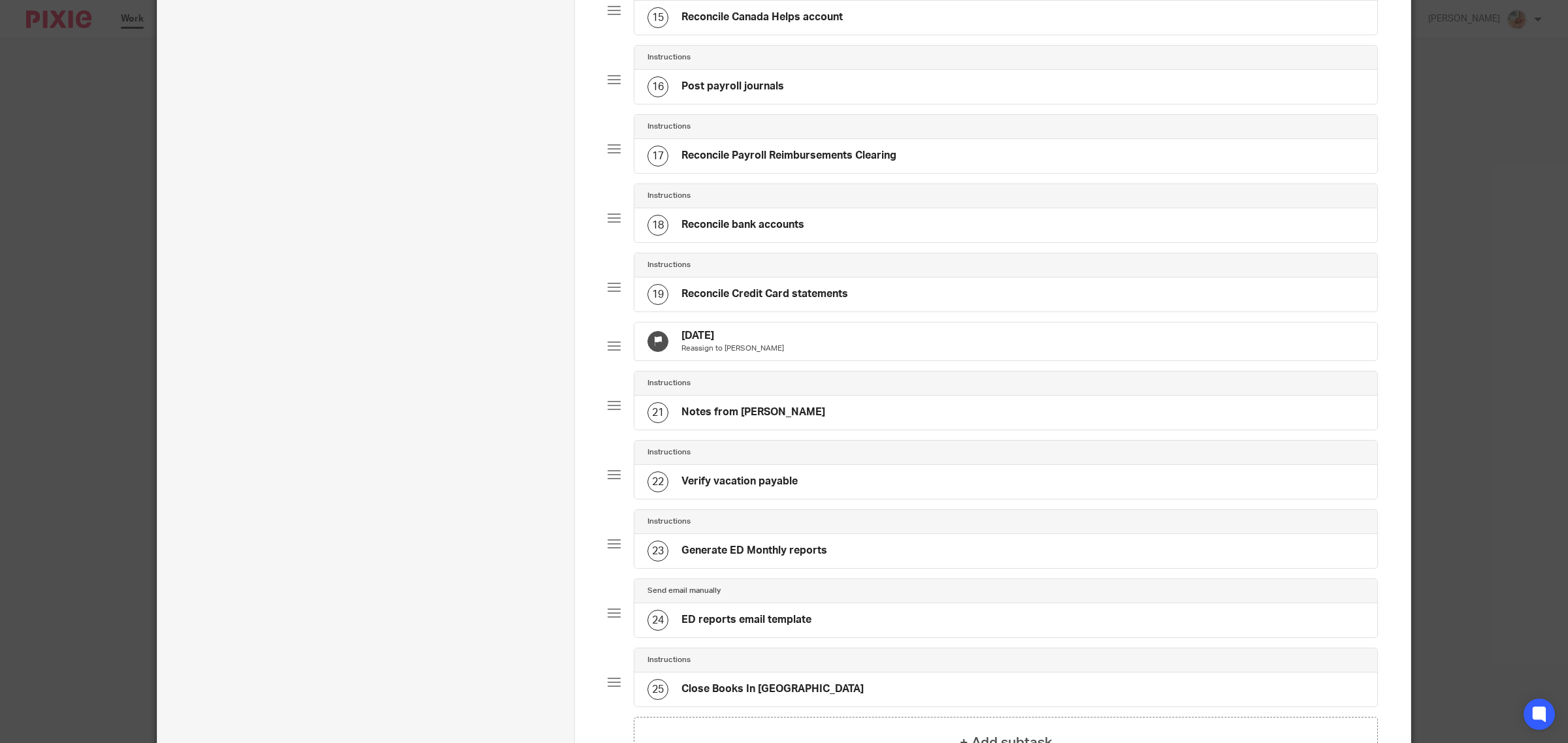
scroll to position [1306, 0]
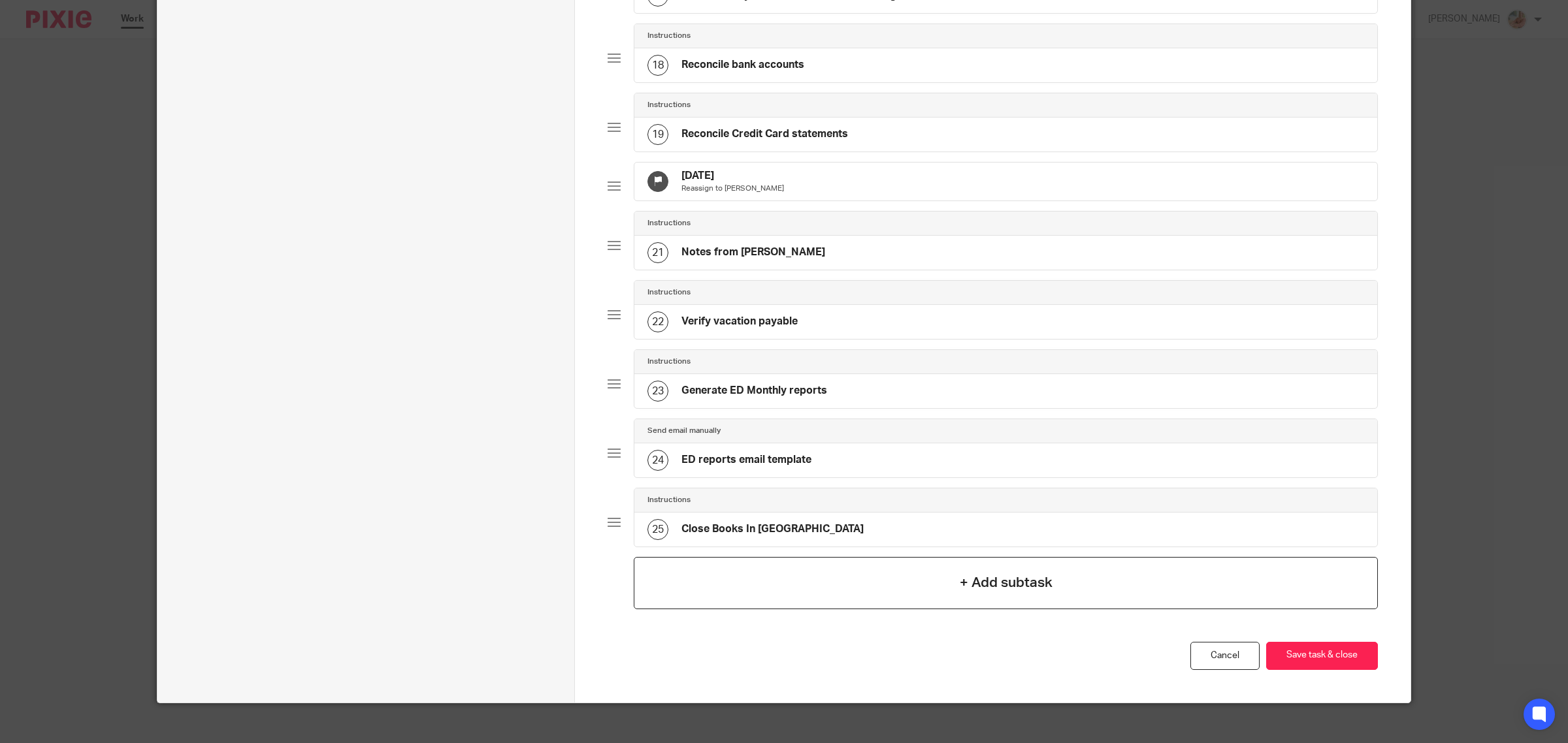
click at [1066, 609] on div "+ Add subtask" at bounding box center [1006, 583] width 744 height 52
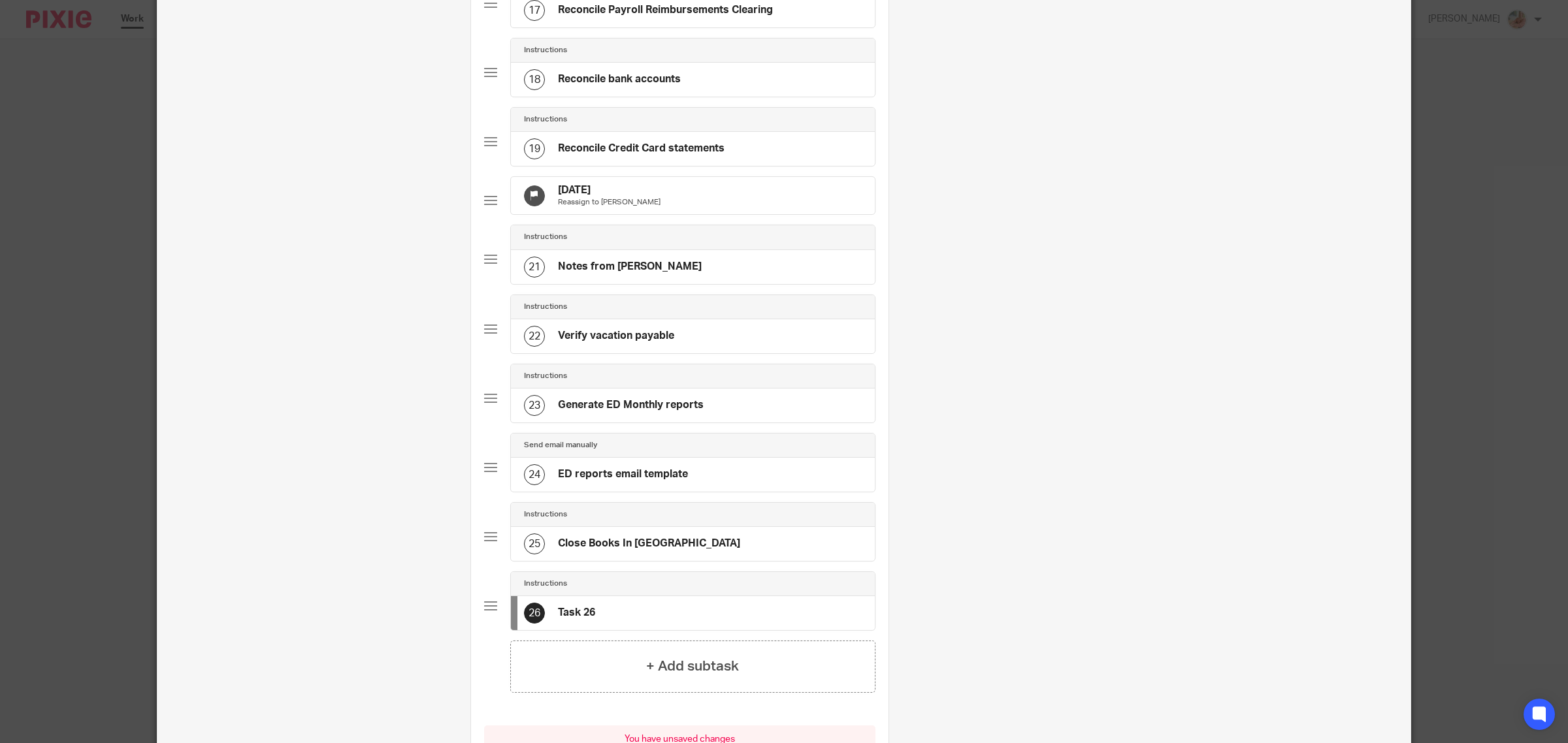
scroll to position [0, 0]
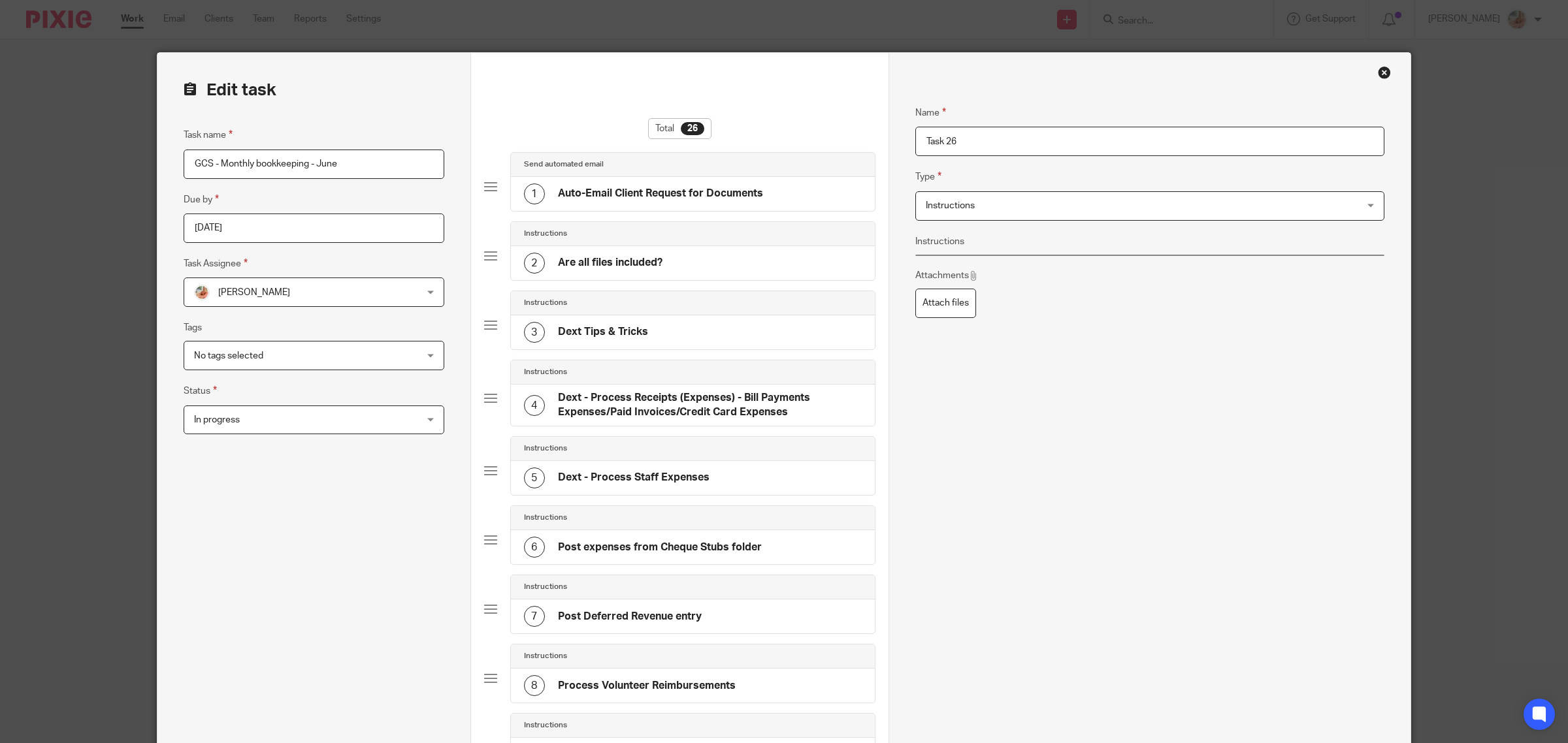
drag, startPoint x: 958, startPoint y: 142, endPoint x: 887, endPoint y: 133, distance: 71.6
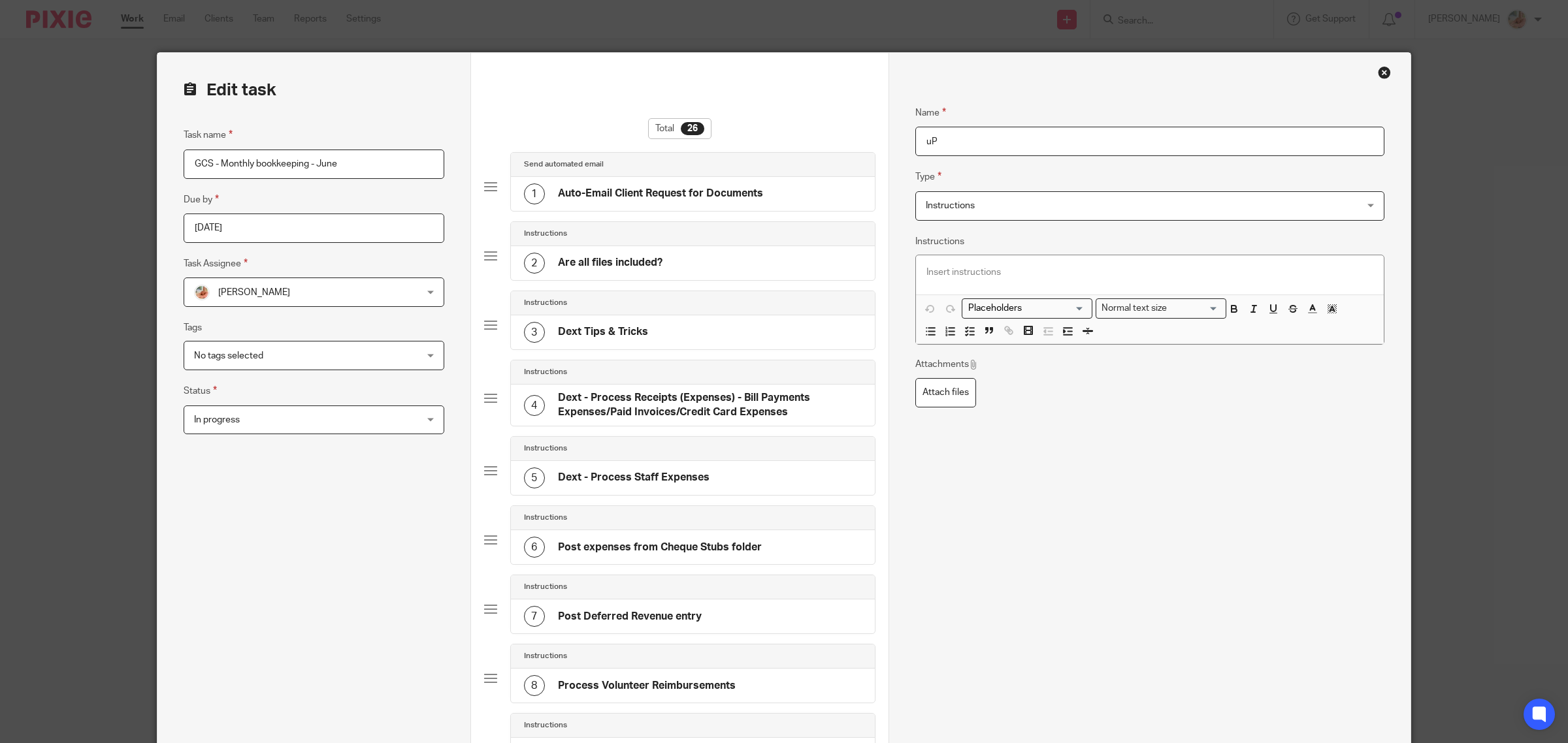
type input "u"
type input "a"
type input "[DATE]: Asked client for Alsco remittance statements for 2 line items on credit…"
click at [954, 272] on p at bounding box center [1150, 272] width 447 height 13
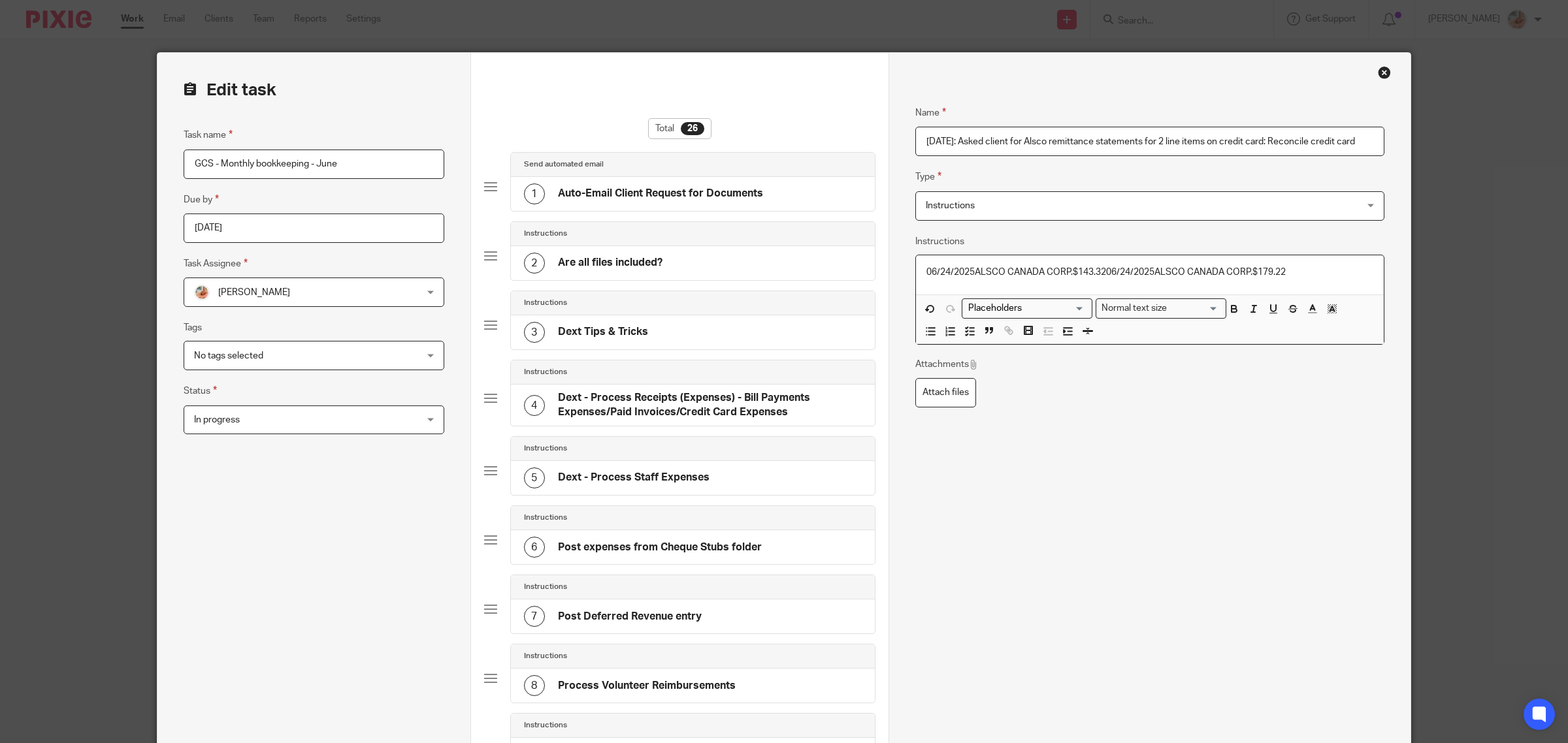
click at [1106, 272] on p "06/24/2025ALSCO CANADA CORP.$143.3206/24/2025ALSCO CANADA CORP.$179.22" at bounding box center [1150, 272] width 447 height 13
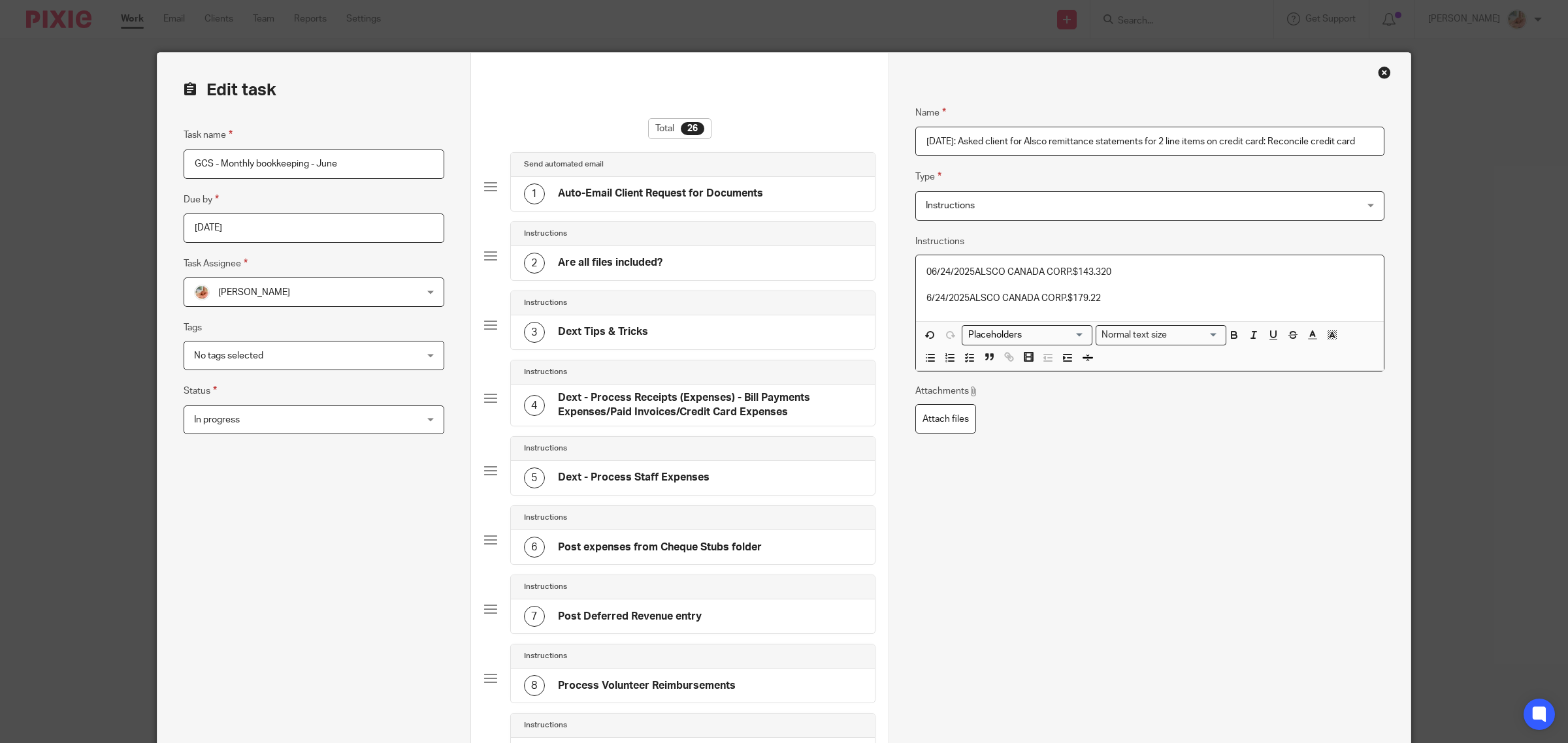
click at [927, 279] on p "06/24/2025ALSCO CANADA CORP.$143.320" at bounding box center [1150, 272] width 447 height 13
click at [919, 300] on div "06/24/2025ALSCO CANADA CORP.$143.320 6/24/2025ALSCO CANADA CORP.$179.22" at bounding box center [1150, 288] width 468 height 66
click at [927, 275] on p "06/24/2025ALSCO CANADA CORP.$143.320" at bounding box center [1150, 272] width 447 height 13
click at [916, 272] on div "06/24/2025ALSCO CANADA CORP.$143.320 06/24/2025ALSCO CANADA CORP.$179.22" at bounding box center [1150, 288] width 468 height 66
click at [969, 361] on line "button" at bounding box center [971, 361] width 4 height 0
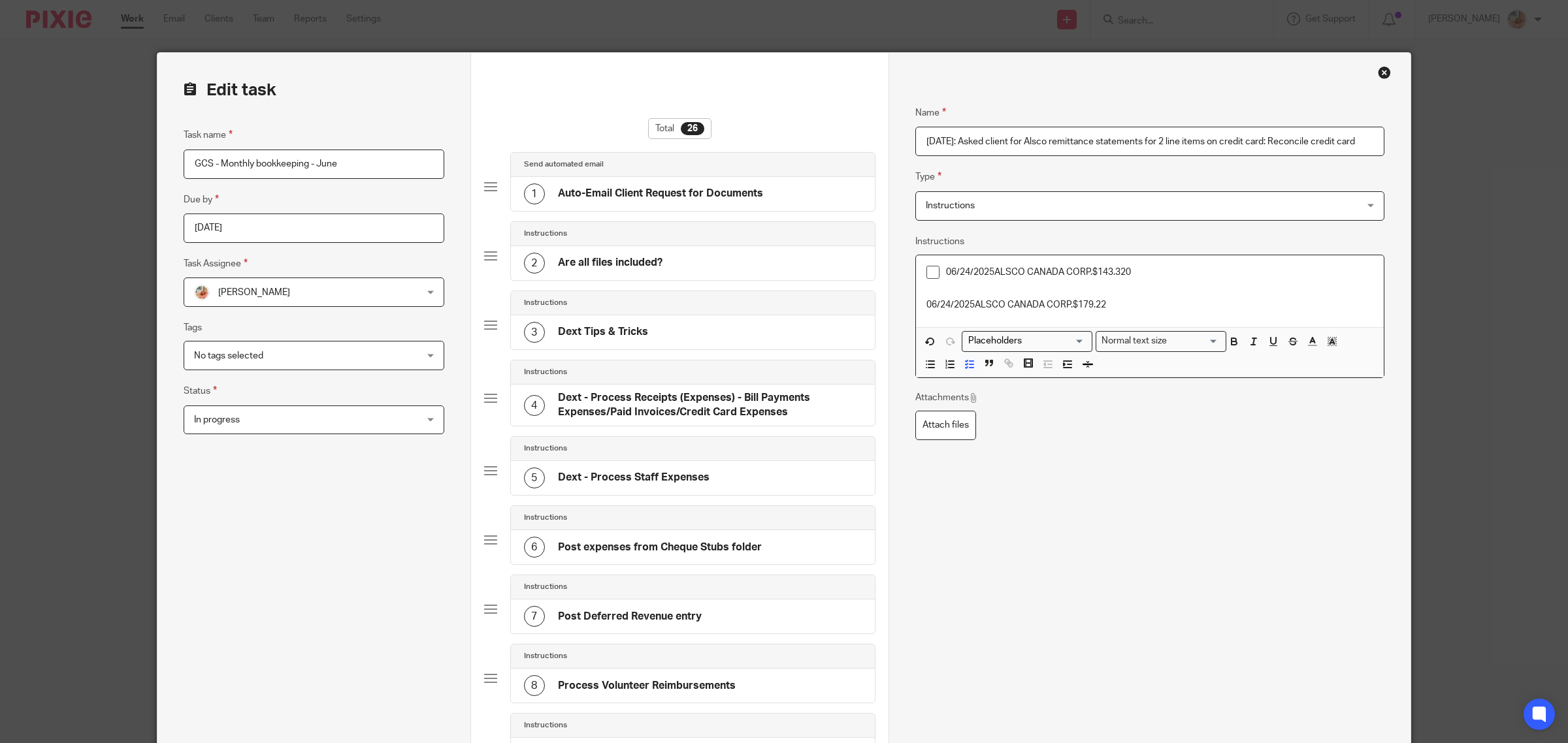
click at [916, 298] on div "06/24/2025ALSCO CANADA CORP.$143.320 06/24/2025ALSCO CANADA CORP.$179.22" at bounding box center [1150, 291] width 468 height 72
click at [927, 307] on p "06/24/2025ALSCO CANADA CORP.$179.22" at bounding box center [1150, 305] width 447 height 13
click at [967, 366] on icon "button" at bounding box center [969, 364] width 11 height 11
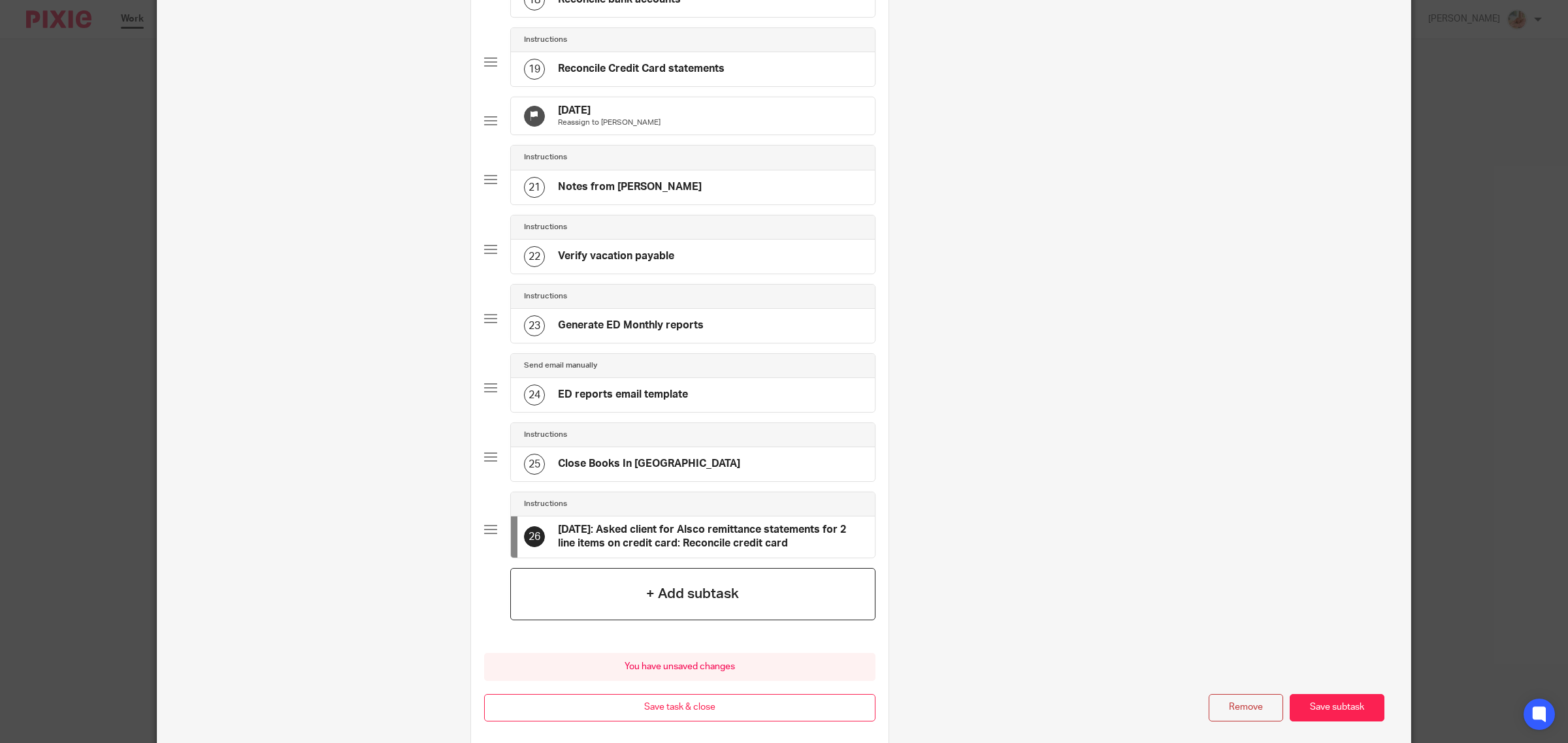
scroll to position [1387, 0]
drag, startPoint x: 491, startPoint y: 550, endPoint x: 490, endPoint y: 293, distance: 257.0
drag, startPoint x: 451, startPoint y: 360, endPoint x: 466, endPoint y: 376, distance: 21.9
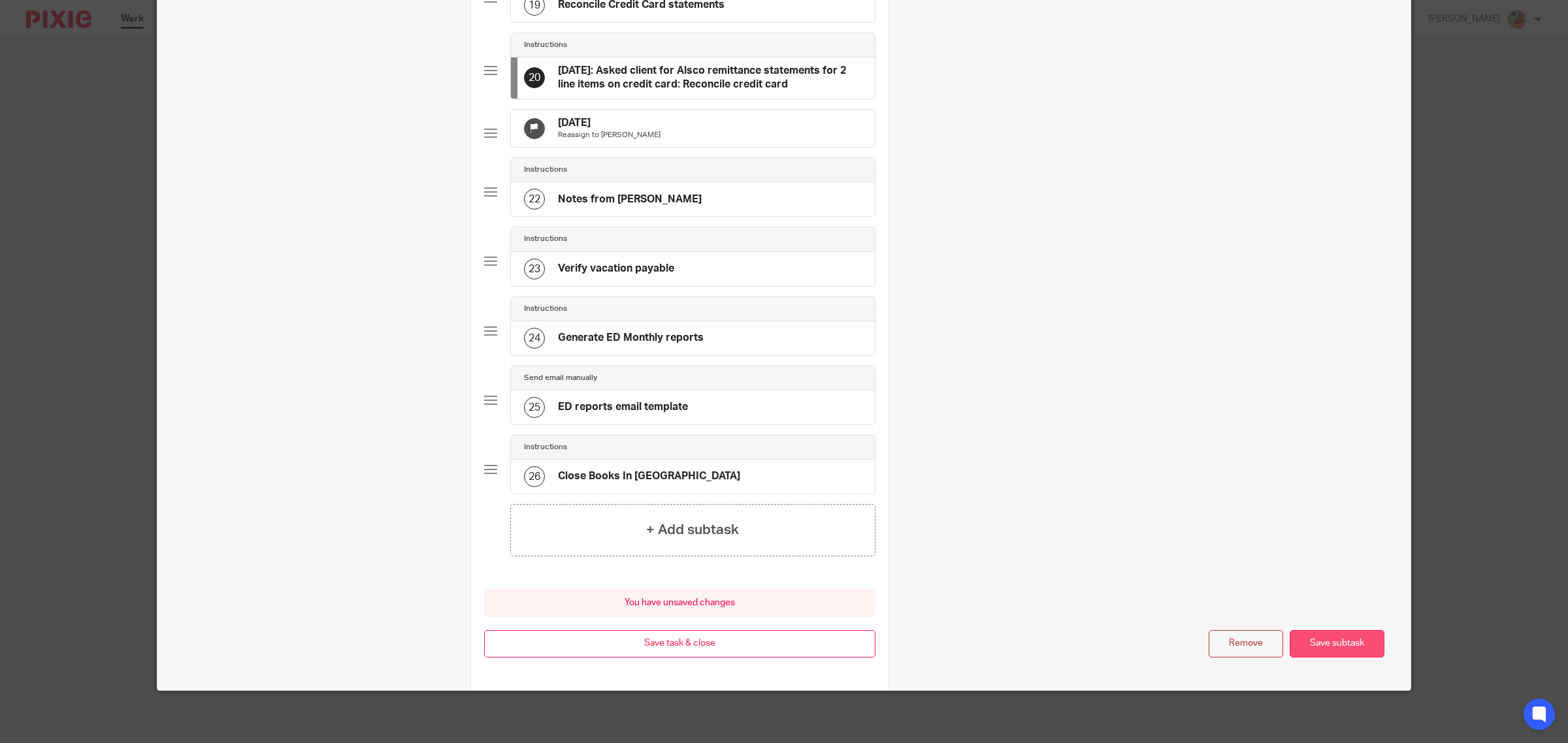
click at [1338, 645] on button "Save subtask" at bounding box center [1336, 643] width 94 height 28
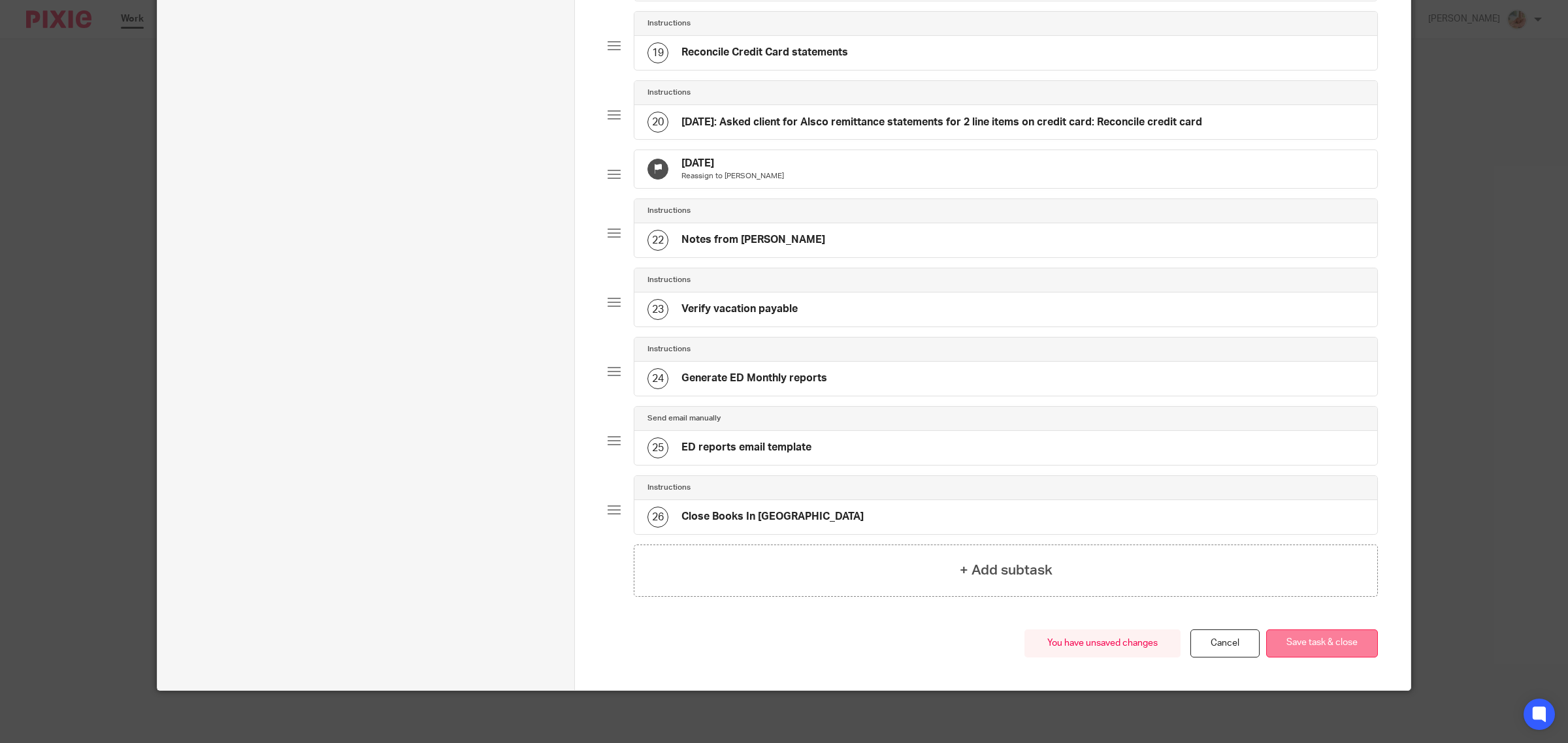
click at [1328, 649] on button "Save task & close" at bounding box center [1321, 643] width 112 height 28
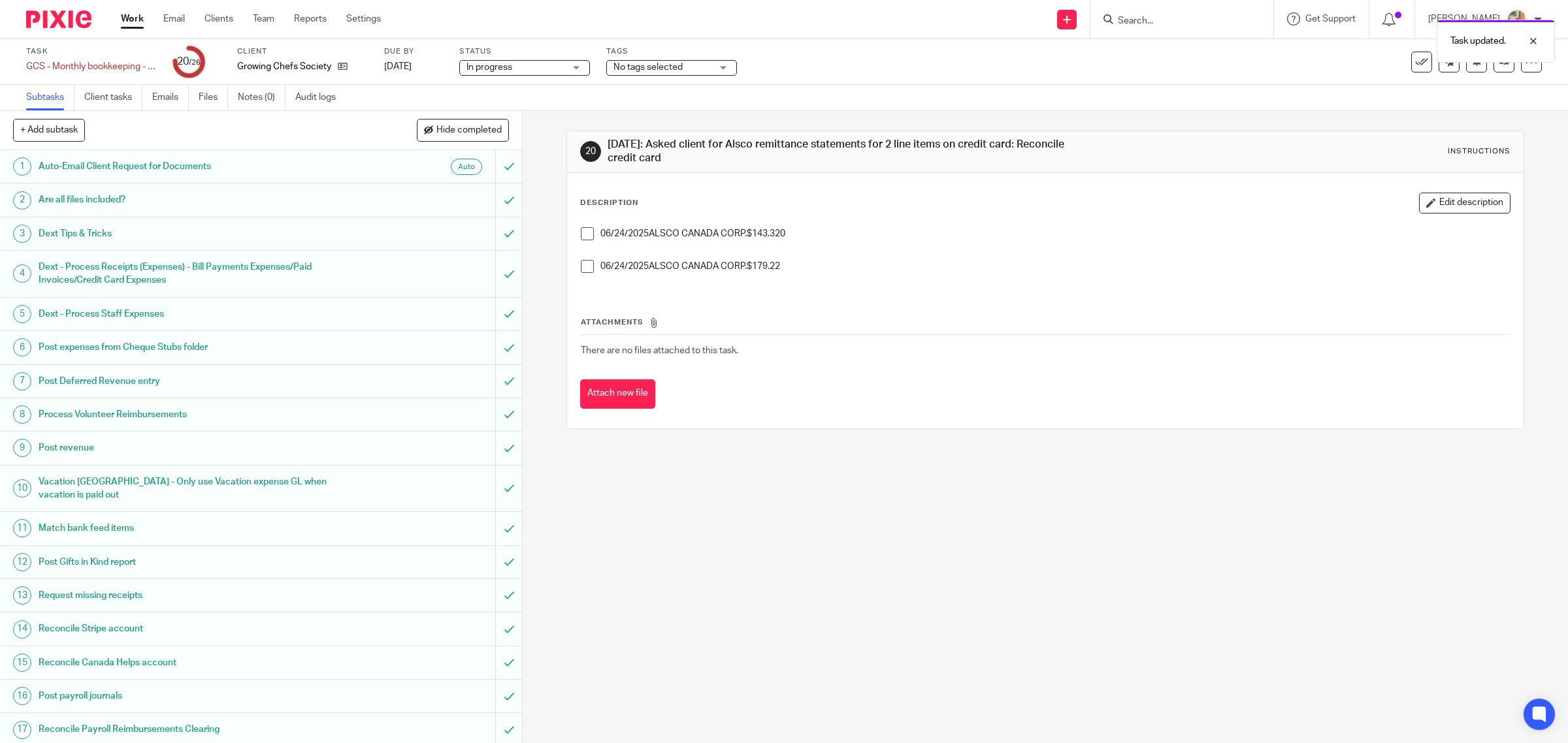
click at [636, 59] on div "Tags No tags selected Final Approvals In progress Ready to setup file To Onboar…" at bounding box center [671, 62] width 131 height 31
click at [662, 71] on span "No tags selected" at bounding box center [662, 68] width 98 height 13
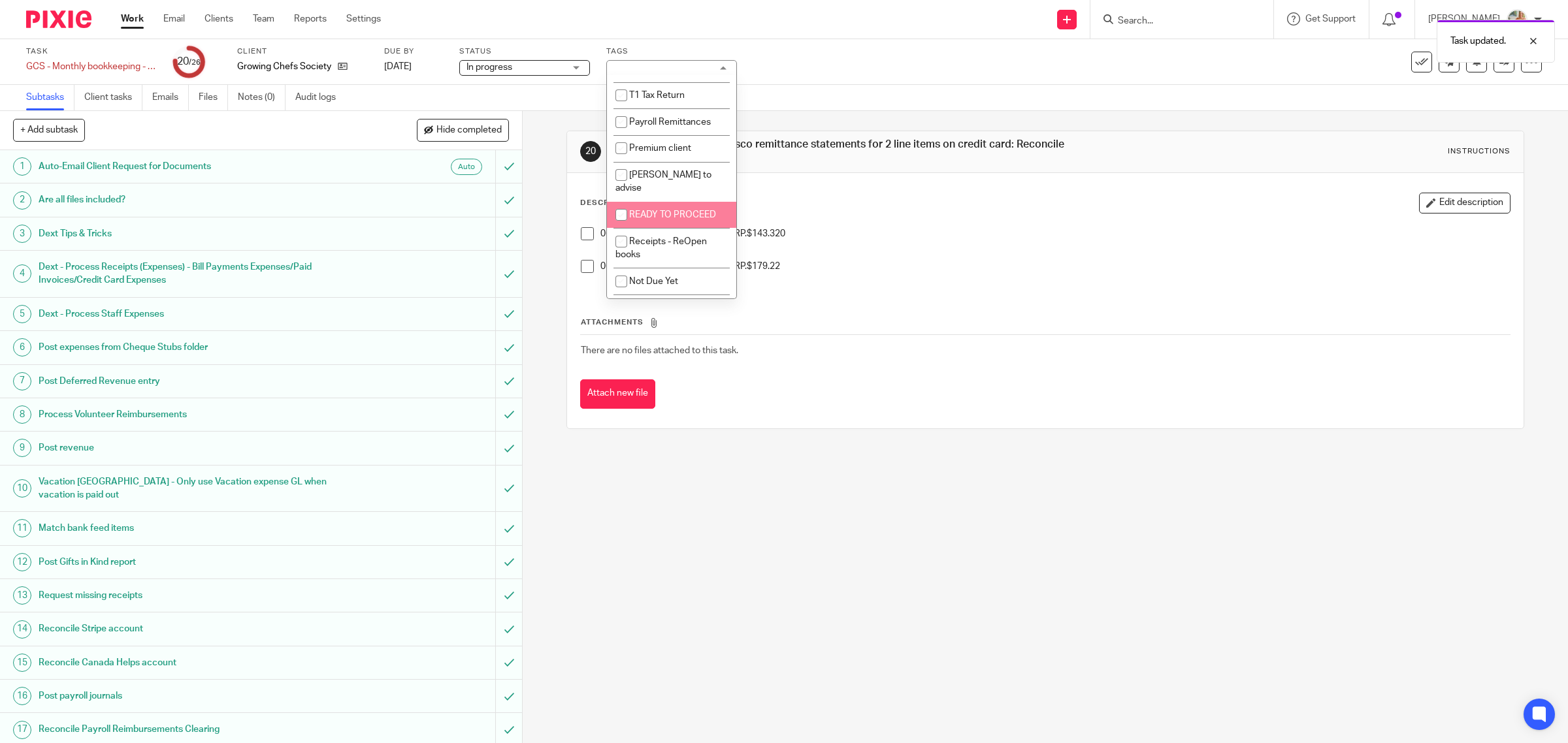
scroll to position [316, 0]
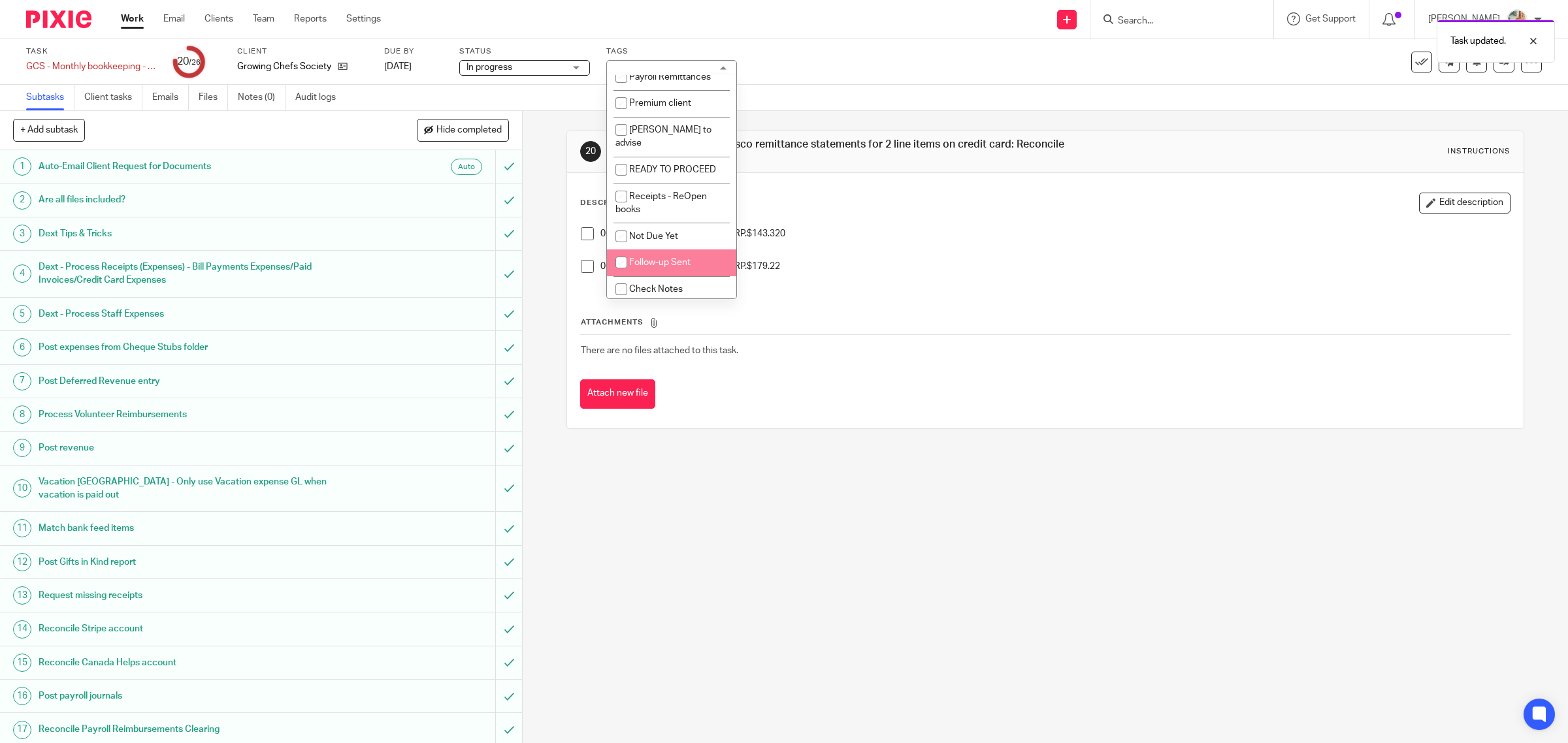
click at [642, 263] on li "Follow-up Sent" at bounding box center [672, 263] width 130 height 27
checkbox input "true"
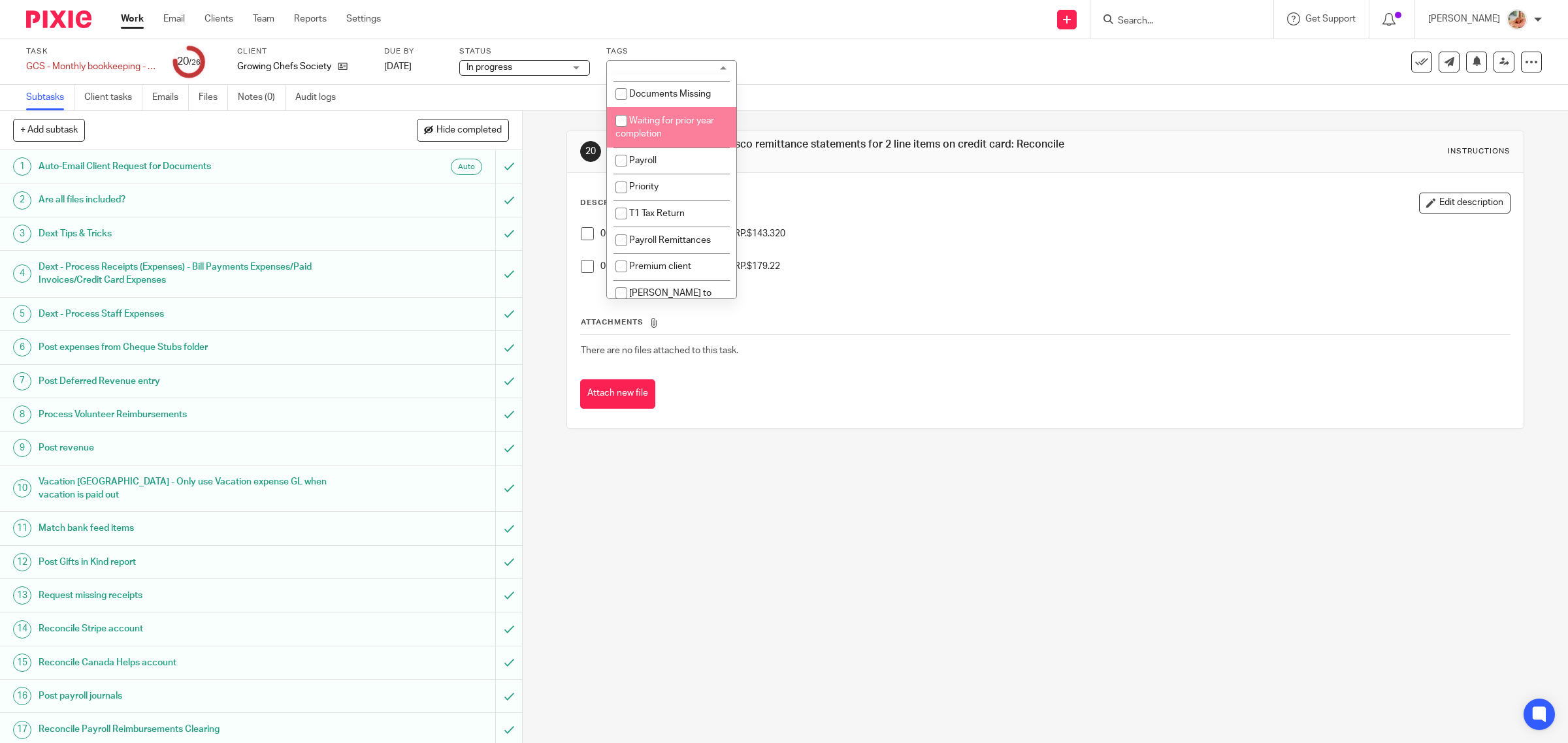
scroll to position [71, 0]
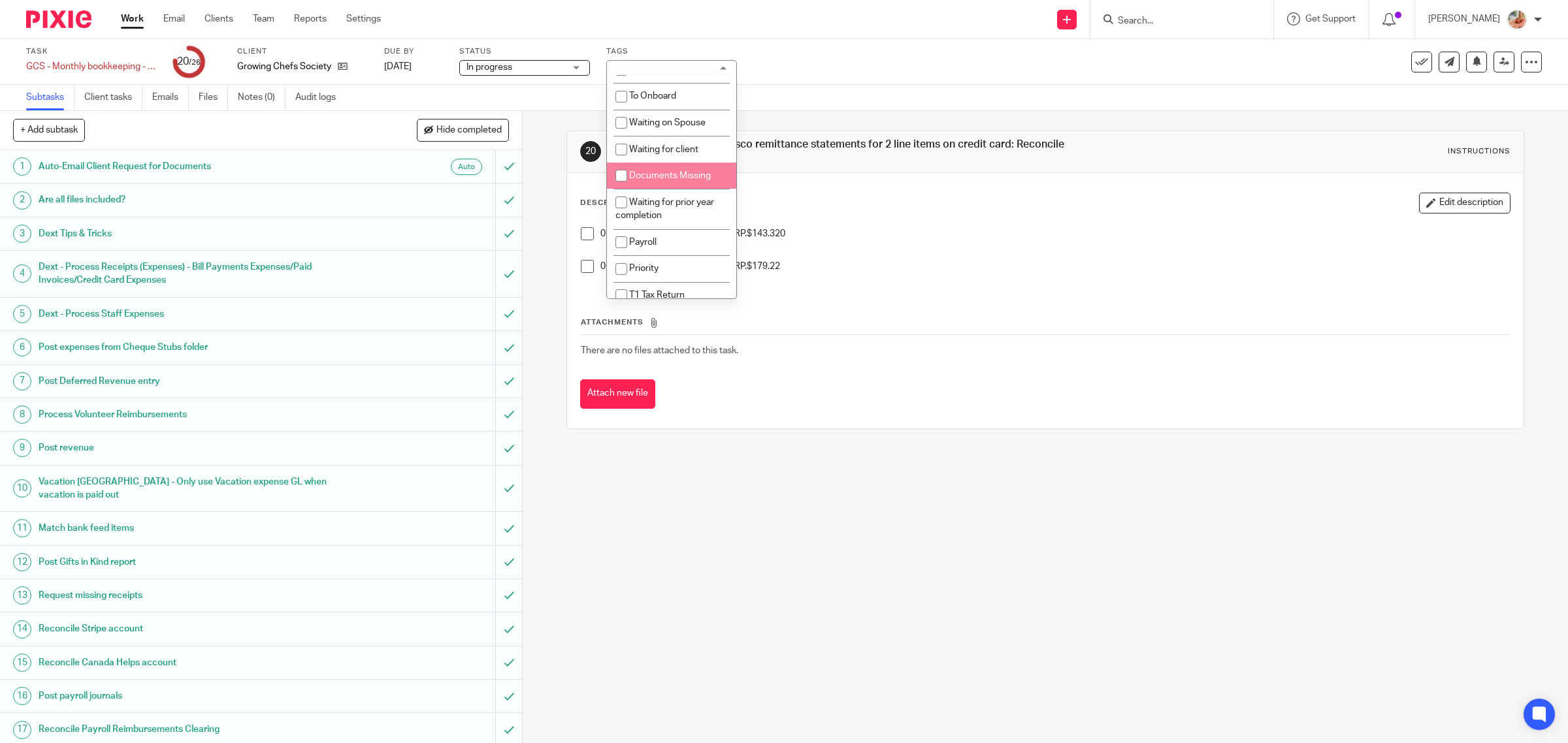
click at [634, 182] on li "Documents Missing" at bounding box center [672, 176] width 130 height 27
checkbox input "true"
click at [632, 153] on input "checkbox" at bounding box center [621, 150] width 25 height 25
checkbox input "true"
click at [1140, 236] on p "06/24/2025ALSCO CANADA CORP.$143.320" at bounding box center [1055, 233] width 910 height 13
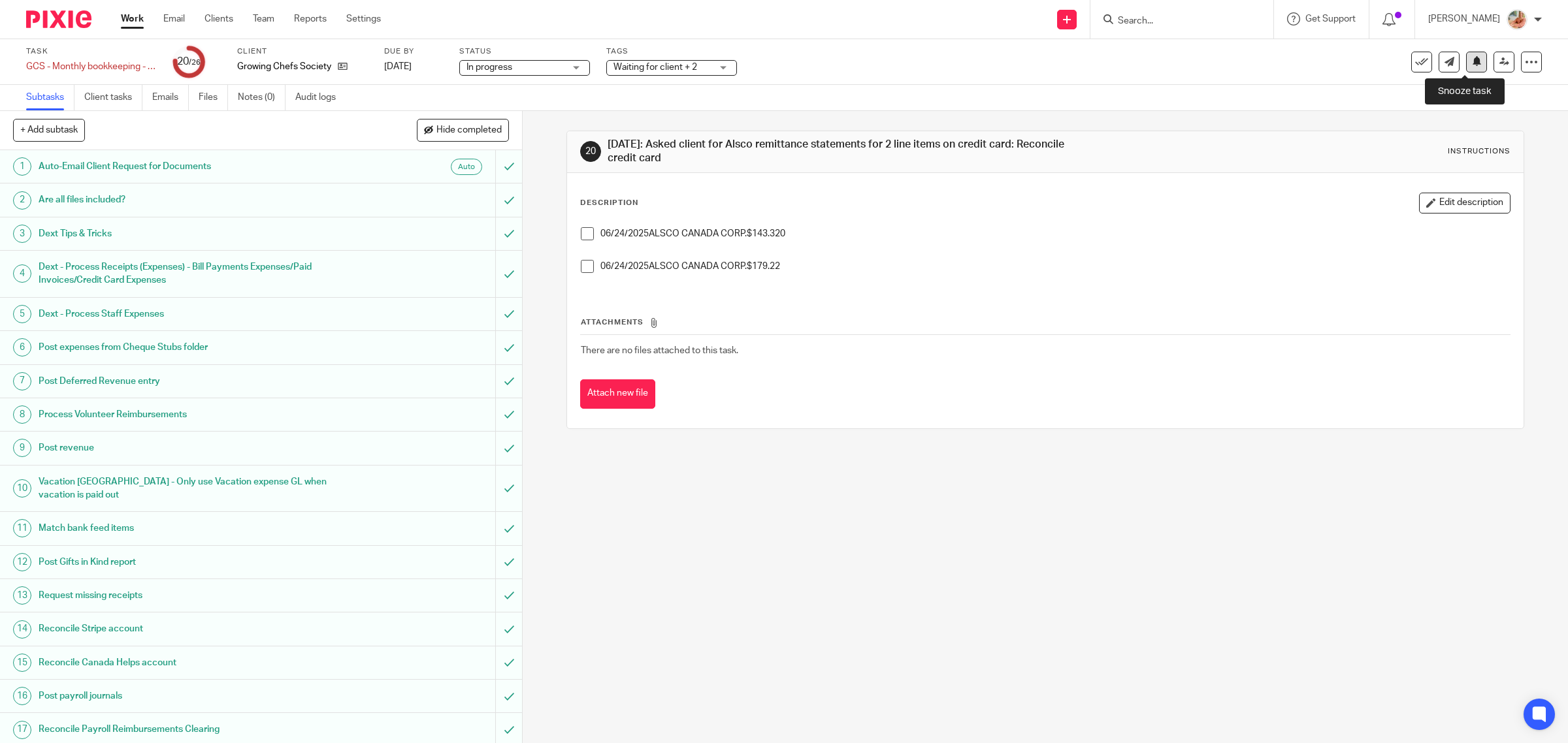
click at [1472, 63] on icon at bounding box center [1476, 61] width 10 height 10
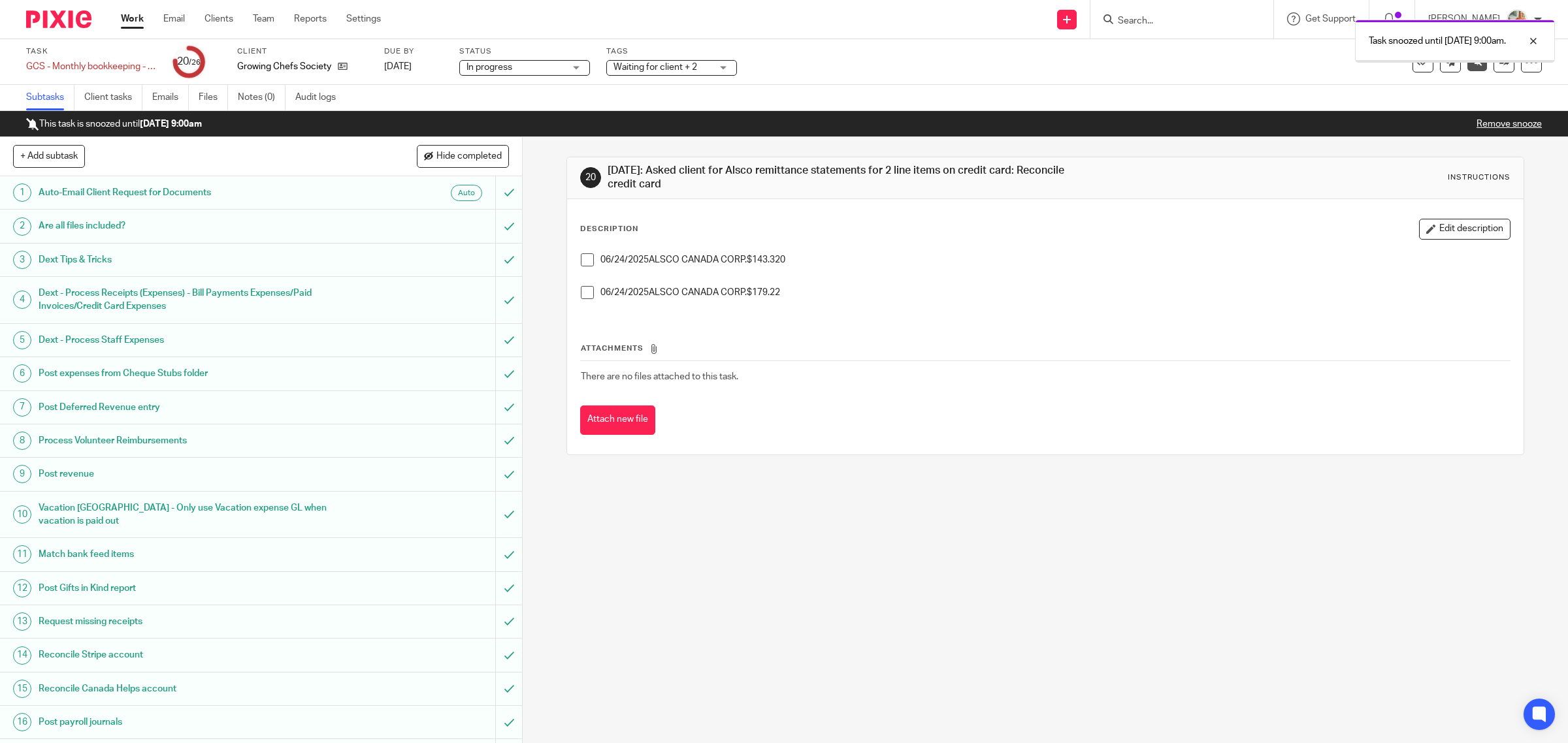
click at [138, 22] on link "Work" at bounding box center [132, 19] width 23 height 13
